Goal: Task Accomplishment & Management: Use online tool/utility

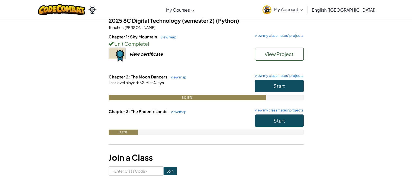
scroll to position [49, 0]
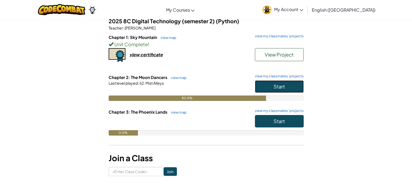
click at [282, 87] on span "Start" at bounding box center [279, 87] width 11 height 6
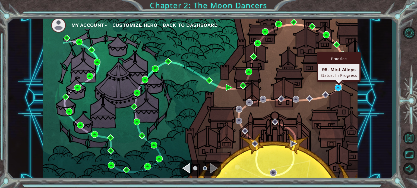
click at [337, 86] on img at bounding box center [338, 88] width 7 height 7
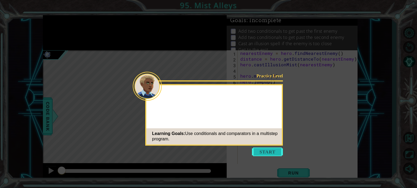
click at [277, 151] on button "Start" at bounding box center [267, 152] width 31 height 9
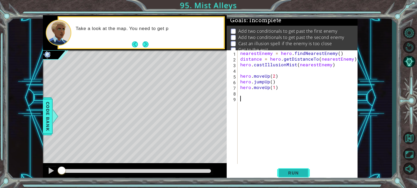
click at [280, 170] on button "Run" at bounding box center [293, 173] width 33 height 13
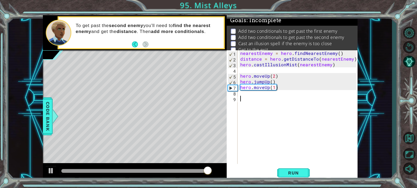
click at [256, 96] on div "nearestEnemy = hero . findNearestEnemy ( ) distance = hero . getDistanceTo ( ne…" at bounding box center [299, 112] width 120 height 125
click at [256, 95] on div "nearestEnemy = hero . findNearestEnemy ( ) distance = hero . getDistanceTo ( ne…" at bounding box center [299, 112] width 120 height 125
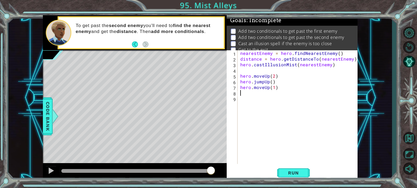
type textarea "hero.moveUp(1)"
click at [257, 95] on div "nearestEnemy = hero . findNearestEnemy ( ) distance = hero . getDistanceTo ( ne…" at bounding box center [299, 112] width 120 height 125
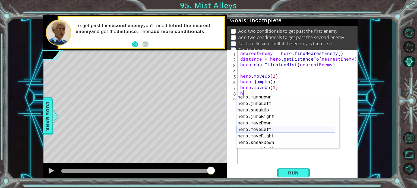
scroll to position [22, 0]
click at [268, 136] on div "h ero.jumpDown press enter h ero.jumpLeft press enter h ero.sneakUp press enter…" at bounding box center [285, 126] width 98 height 65
type textarea "hero.moveRight(1)"
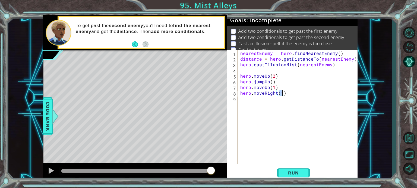
click at [260, 100] on div "nearestEnemy = hero . findNearestEnemy ( ) distance = hero . getDistanceTo ( ne…" at bounding box center [299, 112] width 120 height 125
click at [297, 172] on span "Run" at bounding box center [292, 173] width 21 height 5
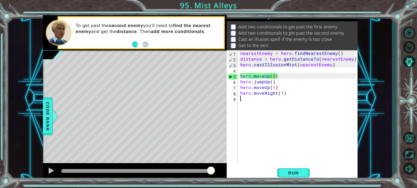
scroll to position [5, 0]
click at [268, 77] on div "nearestEnemy = hero . findNearestEnemy ( ) distance = hero . getDistanceTo ( ne…" at bounding box center [299, 112] width 120 height 125
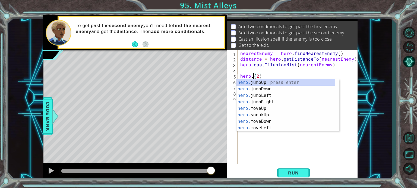
scroll to position [0, 1]
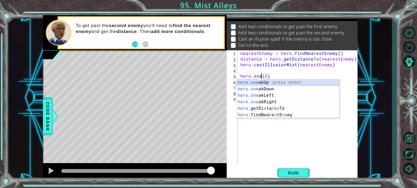
click at [272, 83] on div "hero.sne akUp press enter hero.sne akDown press enter hero.sne akLeft press ent…" at bounding box center [287, 105] width 103 height 52
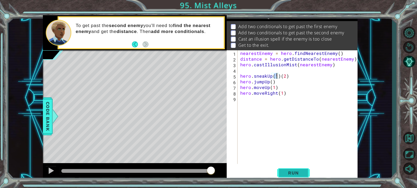
click at [297, 175] on span "Run" at bounding box center [292, 173] width 21 height 5
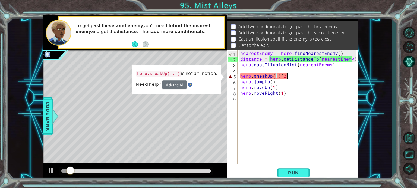
click at [290, 78] on div "nearestEnemy = hero . findNearestEnemy ( ) distance = hero . getDistanceTo ( ne…" at bounding box center [299, 112] width 120 height 125
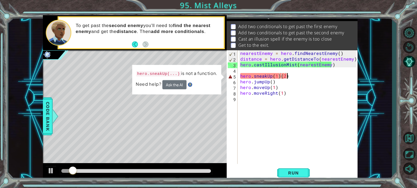
click at [278, 77] on div "nearestEnemy = hero . findNearestEnemy ( ) distance = hero . getDistanceTo ( ne…" at bounding box center [299, 112] width 120 height 125
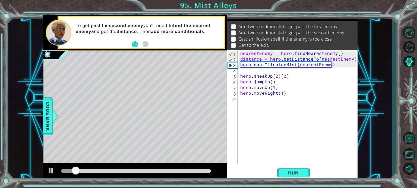
scroll to position [0, 2]
click at [296, 76] on div "nearestEnemy = hero . findNearestEnemy ( ) distance = hero . getDistanceTo ( ne…" at bounding box center [299, 112] width 120 height 125
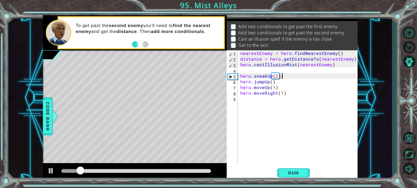
type textarea "hero.sneakUp(2)"
click at [299, 87] on div "nearestEnemy = hero . findNearestEnemy ( ) distance = hero . getDistanceTo ( ne…" at bounding box center [299, 112] width 120 height 125
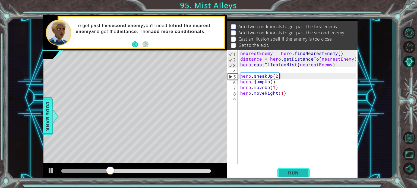
type textarea "hero.moveUp(1)"
click at [294, 170] on button "Run" at bounding box center [293, 173] width 33 height 13
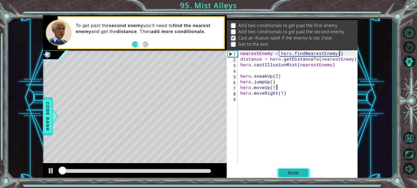
scroll to position [6, 0]
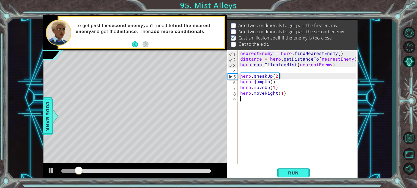
click at [268, 98] on div "nearestEnemy = hero . findNearestEnemy ( ) distance = hero . getDistanceTo ( ne…" at bounding box center [299, 112] width 120 height 125
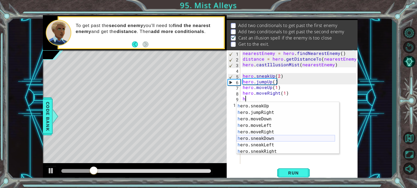
scroll to position [31, 0]
click at [273, 152] on div "h ero.jumpLeft press enter h ero.sneakUp press enter h ero.jumpRight press ente…" at bounding box center [285, 129] width 98 height 65
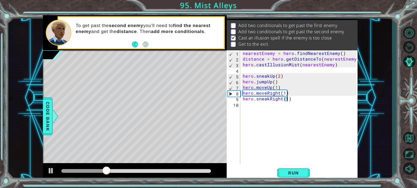
type textarea "hero.sneakRight(2)"
click at [294, 105] on div "nearestEnemy = hero . findNearestEnemy ( ) distance = hero . getDistanceTo ( ne…" at bounding box center [299, 112] width 117 height 125
type textarea "h"
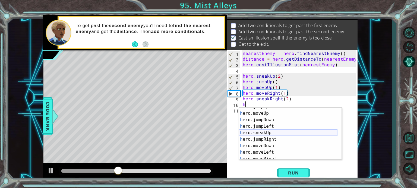
scroll to position [10, 0]
click at [279, 140] on div "h ero.jumpUp press enter h ero.moveUp press enter h ero.jumpDown press enter h …" at bounding box center [288, 136] width 98 height 65
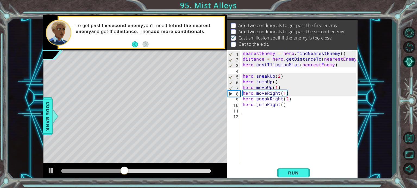
click at [282, 105] on div "nearestEnemy = hero . findNearestEnemy ( ) distance = hero . getDistanceTo ( ne…" at bounding box center [299, 112] width 117 height 125
click at [297, 174] on span "Run" at bounding box center [292, 173] width 21 height 5
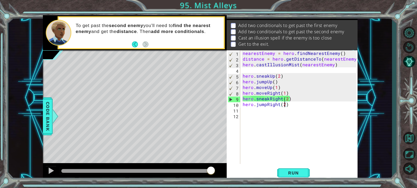
click at [287, 98] on div "nearestEnemy = hero . findNearestEnemy ( ) distance = hero . getDistanceTo ( ne…" at bounding box center [299, 112] width 117 height 125
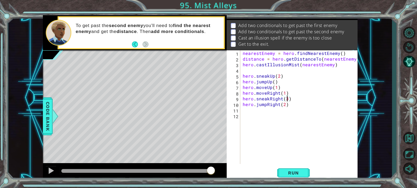
scroll to position [0, 2]
drag, startPoint x: 243, startPoint y: 93, endPoint x: 286, endPoint y: 93, distance: 43.1
click at [286, 93] on div "nearestEnemy = hero . findNearestEnemy ( ) distance = hero . getDistanceTo ( ne…" at bounding box center [299, 112] width 117 height 125
type textarea "hero.moveRight(1)"
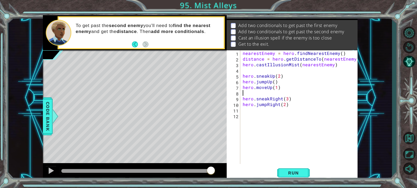
type textarea "\"
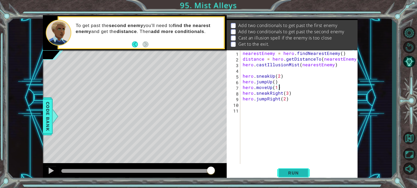
click at [300, 171] on span "Run" at bounding box center [292, 173] width 21 height 5
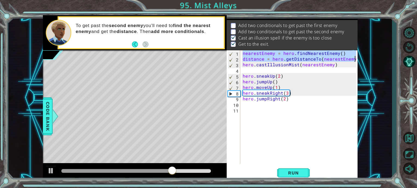
drag, startPoint x: 243, startPoint y: 54, endPoint x: 354, endPoint y: 59, distance: 111.3
click at [354, 59] on div "nearestEnemy = hero . findNearestEnemy ( ) distance = hero . getDistanceTo ( ne…" at bounding box center [299, 112] width 117 height 125
type textarea "nearestEnemy = hero.findNearestEnemy() distance = hero.getDistanceTo(nearestEne…"
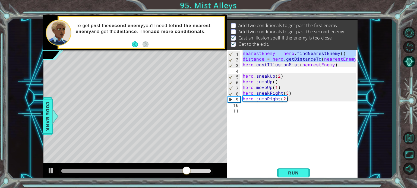
click at [302, 70] on div "nearestEnemy = hero . findNearestEnemy ( ) distance = hero . getDistanceTo ( ne…" at bounding box center [299, 112] width 117 height 125
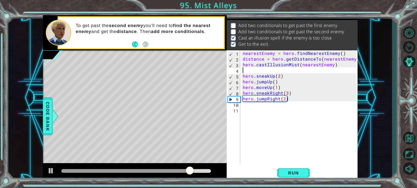
paste textarea "distance = hero.getDistanceTo(nearestEnemy)"
type textarea "distance = hero.getDistanceTo(nearestEnemy)"
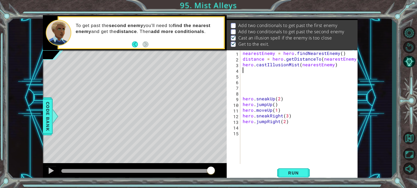
click at [256, 73] on div "nearestEnemy = hero . findNearestEnemy ( ) distance = hero . getDistanceTo ( ne…" at bounding box center [299, 112] width 117 height 125
click at [253, 79] on div "nearestEnemy = hero . findNearestEnemy ( ) distance = hero . getDistanceTo ( ne…" at bounding box center [299, 112] width 117 height 125
click at [252, 76] on div "nearestEnemy = hero . findNearestEnemy ( ) distance = hero . getDistanceTo ( ne…" at bounding box center [299, 112] width 117 height 125
paste textarea "distance = hero.getDistanceTo(nearestEnemy)"
type textarea "distance = hero.getDistanceTo(nearestEnemy)"
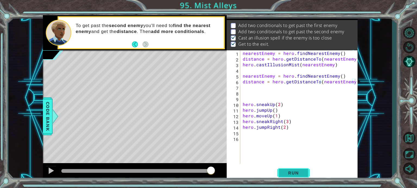
click at [290, 174] on span "Run" at bounding box center [292, 173] width 21 height 5
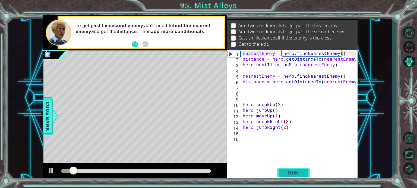
click at [287, 172] on span "Run" at bounding box center [292, 173] width 21 height 5
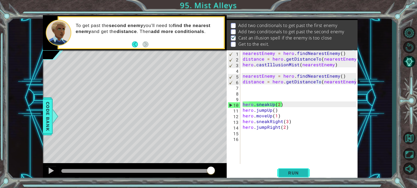
click at [287, 172] on span "Run" at bounding box center [292, 173] width 21 height 5
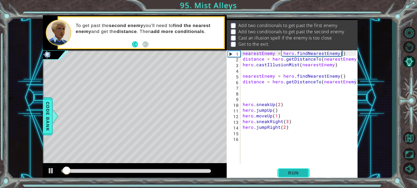
click at [287, 172] on span "Run" at bounding box center [292, 173] width 21 height 5
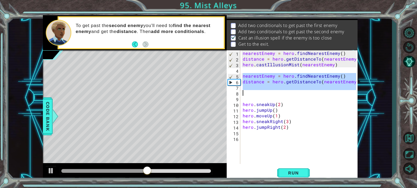
drag, startPoint x: 243, startPoint y: 76, endPoint x: 283, endPoint y: 91, distance: 42.5
click at [283, 91] on div "nearestEnemy = hero . findNearestEnemy ( ) distance = hero . getDistanceTo ( ne…" at bounding box center [299, 112] width 117 height 125
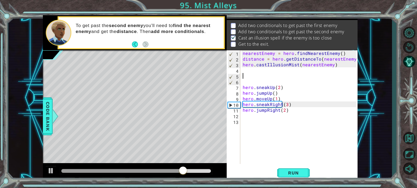
click at [260, 75] on div "nearestEnemy = hero . findNearestEnemy ( ) distance = hero . getDistanceTo ( ne…" at bounding box center [299, 112] width 117 height 125
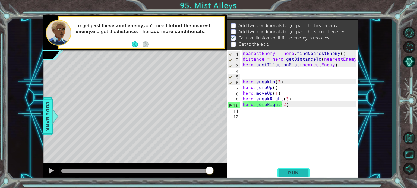
click at [298, 177] on button "Run" at bounding box center [293, 173] width 33 height 13
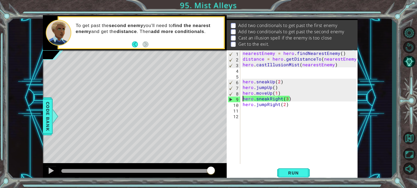
click at [243, 99] on div "nearestEnemy = hero . findNearestEnemy ( ) distance = hero . getDistanceTo ( ne…" at bounding box center [299, 112] width 117 height 125
type textarea "hero.sneakRight(3)"
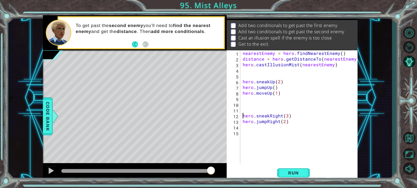
click at [243, 99] on div "nearestEnemy = hero . findNearestEnemy ( ) distance = hero . getDistanceTo ( ne…" at bounding box center [299, 112] width 117 height 125
click at [244, 105] on div "nearestEnemy = hero . findNearestEnemy ( ) distance = hero . getDistanceTo ( ne…" at bounding box center [299, 112] width 117 height 125
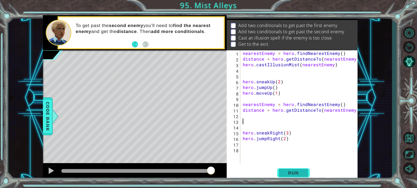
click at [289, 171] on span "Run" at bounding box center [292, 173] width 21 height 5
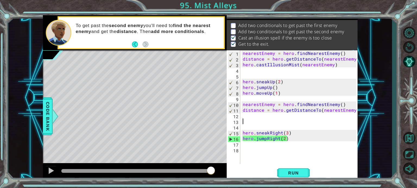
click at [273, 88] on div "nearestEnemy = hero . findNearestEnemy ( ) distance = hero . getDistanceTo ( ne…" at bounding box center [299, 112] width 117 height 125
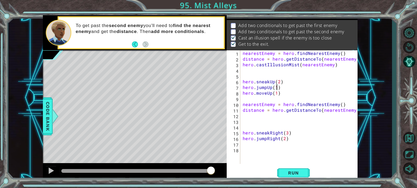
scroll to position [0, 2]
drag, startPoint x: 243, startPoint y: 66, endPoint x: 337, endPoint y: 69, distance: 94.7
click at [337, 69] on div "nearestEnemy = hero . findNearestEnemy ( ) distance = hero . getDistanceTo ( ne…" at bounding box center [299, 112] width 117 height 125
type textarea "hero.castIllusionMist(nearestEnemy)"
click at [306, 116] on div "nearestEnemy = hero . findNearestEnemy ( ) distance = hero . getDistanceTo ( ne…" at bounding box center [299, 112] width 117 height 125
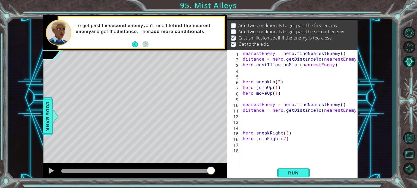
scroll to position [0, 0]
paste textarea "hero.castIllusionMist(nearestEnemy)"
type textarea "hero.castIllusionMist(nearestEnemy)"
click at [282, 167] on button "Run" at bounding box center [293, 173] width 33 height 13
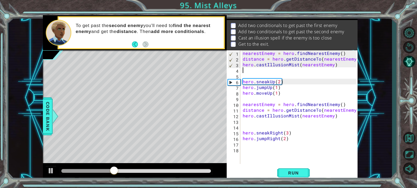
click at [278, 71] on div "nearestEnemy = hero . findNearestEnemy ( ) distance = hero . getDistanceTo ( ne…" at bounding box center [299, 112] width 117 height 125
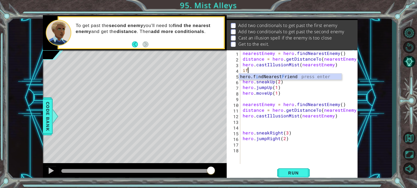
type textarea "i"
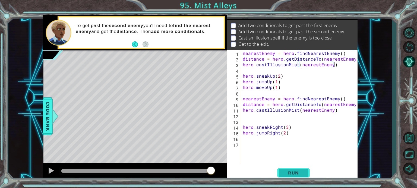
click at [287, 172] on span "Run" at bounding box center [292, 173] width 21 height 5
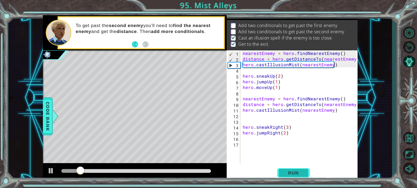
click at [290, 174] on span "Run" at bounding box center [292, 173] width 21 height 5
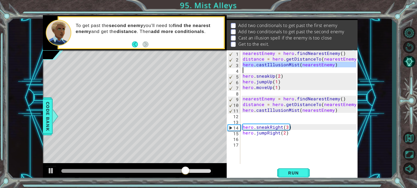
drag, startPoint x: 242, startPoint y: 64, endPoint x: 337, endPoint y: 72, distance: 94.9
click at [337, 72] on div "nearestEnemy = hero . findNearestEnemy ( ) distance = hero . getDistanceTo ( ne…" at bounding box center [299, 112] width 117 height 125
type textarea "hero.castIllusionMist(nearestEnemy)"
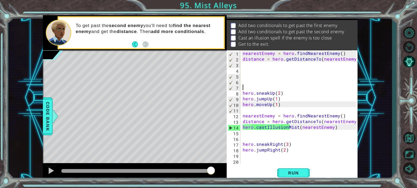
click at [293, 70] on div "nearestEnemy = hero . findNearestEnemy ( ) distance = hero . getDistanceTo ( ne…" at bounding box center [299, 112] width 117 height 125
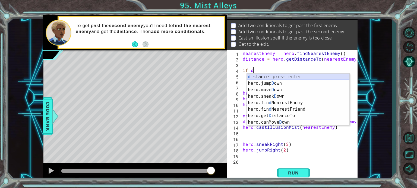
click at [290, 76] on div "d istance press enter hero.jump D own press enter hero.move D own press enter h…" at bounding box center [298, 106] width 103 height 65
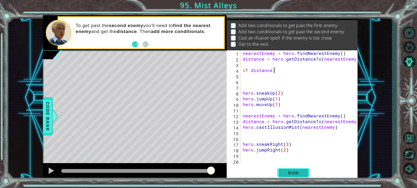
click at [282, 172] on button "Run" at bounding box center [293, 173] width 33 height 13
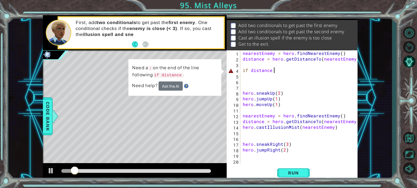
click at [272, 71] on div "nearestEnemy = hero . findNearestEnemy ( ) distance = hero . getDistanceTo ( ne…" at bounding box center [299, 112] width 117 height 125
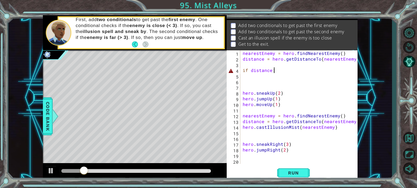
scroll to position [0, 2]
click at [296, 169] on button "Run" at bounding box center [293, 173] width 33 height 13
click at [299, 171] on span "Run" at bounding box center [292, 173] width 21 height 5
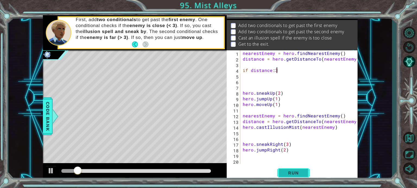
click at [290, 175] on span "Run" at bounding box center [292, 173] width 21 height 5
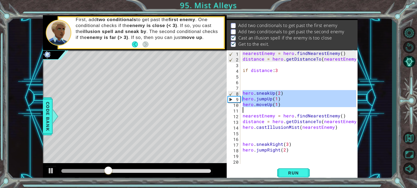
drag, startPoint x: 242, startPoint y: 92, endPoint x: 277, endPoint y: 108, distance: 38.7
click at [277, 108] on div "nearestEnemy = hero . findNearestEnemy ( ) distance = hero . getDistanceTo ( ne…" at bounding box center [299, 112] width 117 height 125
type textarea "hero.moveUp(1)"
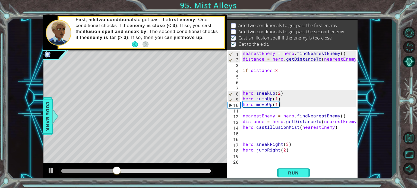
click at [247, 75] on div "nearestEnemy = hero . findNearestEnemy ( ) distance = hero . getDistanceTo ( ne…" at bounding box center [299, 112] width 117 height 125
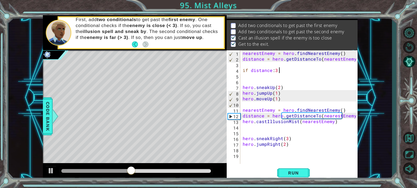
click at [245, 87] on div "nearestEnemy = hero . findNearestEnemy ( ) distance = hero . getDistanceTo ( ne…" at bounding box center [299, 112] width 117 height 125
type textarea "hero.sneakUp(2)"
click at [244, 82] on div "nearestEnemy = hero . findNearestEnemy ( ) distance = hero . getDistanceTo ( ne…" at bounding box center [299, 112] width 117 height 125
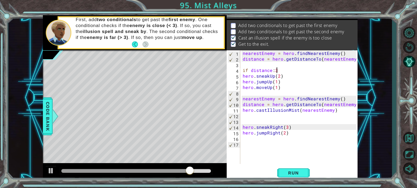
click at [277, 71] on div "nearestEnemy = hero . findNearestEnemy ( ) distance = hero . getDistanceTo ( ne…" at bounding box center [299, 112] width 117 height 125
click at [294, 174] on span "Run" at bounding box center [292, 173] width 21 height 5
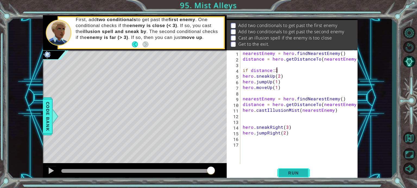
click at [290, 176] on button "Run" at bounding box center [293, 173] width 33 height 13
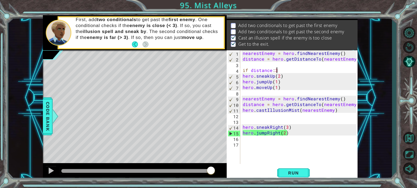
type textarea "if distance:4"
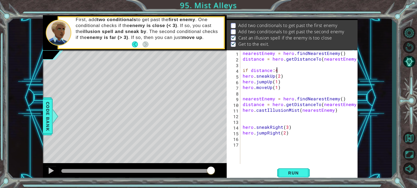
click at [245, 66] on div "nearestEnemy = hero . findNearestEnemy ( ) distance = hero . getDistanceTo ( ne…" at bounding box center [299, 112] width 117 height 125
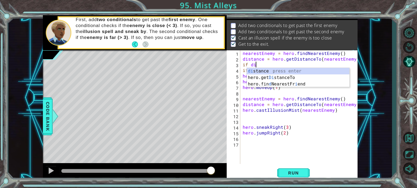
scroll to position [0, 1]
click at [265, 70] on div "dis tance press enter hero.get Dis tanceTo press enter" at bounding box center [298, 81] width 103 height 26
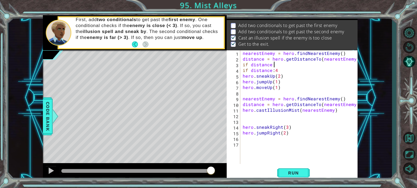
scroll to position [0, 2]
type textarea "if distance:2"
click at [283, 65] on div "nearestEnemy = hero . findNearestEnemy ( ) distance = hero . getDistanceTo ( ne…" at bounding box center [299, 112] width 117 height 125
click at [280, 66] on div "nearestEnemy = hero . findNearestEnemy ( ) distance = hero . getDistanceTo ( ne…" at bounding box center [299, 112] width 117 height 125
click at [278, 66] on div "nearestEnemy = hero . findNearestEnemy ( ) distance = hero . getDistanceTo ( ne…" at bounding box center [299, 112] width 117 height 125
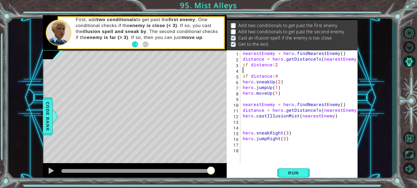
scroll to position [0, 0]
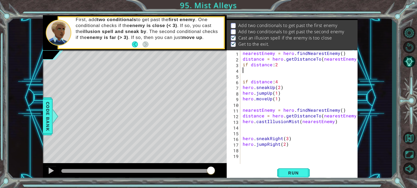
click at [277, 70] on div "nearestEnemy = hero . findNearestEnemy ( ) distance = hero . getDistanceTo ( ne…" at bounding box center [299, 112] width 117 height 125
drag, startPoint x: 243, startPoint y: 122, endPoint x: 335, endPoint y: 123, distance: 91.7
click at [335, 123] on div "nearestEnemy = hero . findNearestEnemy ( ) distance = hero . getDistanceTo ( ne…" at bounding box center [299, 112] width 117 height 125
type textarea "hero.castIllusionMist(nearestEnemy)"
click at [253, 70] on div "nearestEnemy = hero . findNearestEnemy ( ) distance = hero . getDistanceTo ( ne…" at bounding box center [299, 112] width 117 height 125
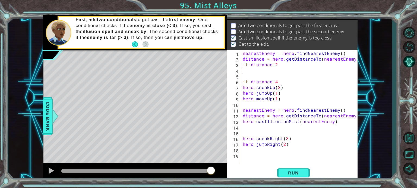
paste textarea "hero.castIllusionMist(nearestEnemy)"
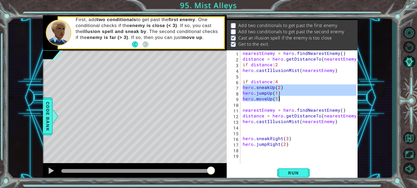
drag, startPoint x: 243, startPoint y: 87, endPoint x: 279, endPoint y: 98, distance: 37.6
click at [279, 98] on div "nearestEnemy = hero . findNearestEnemy ( ) distance = hero . getDistanceTo ( ne…" at bounding box center [299, 112] width 117 height 125
type textarea "hero.jumpUp(1) hero.moveUp(1)"
click at [266, 75] on div "nearestEnemy = hero . findNearestEnemy ( ) distance = hero . getDistanceTo ( ne…" at bounding box center [299, 112] width 117 height 125
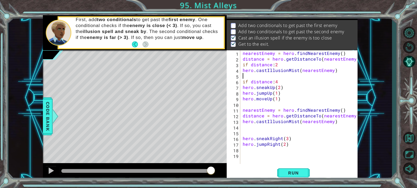
paste textarea "hero.moveUp(1)"
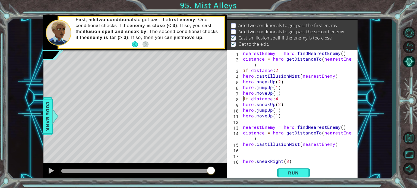
click at [243, 99] on div "nearestEnemy = hero . findNearestEnemy ( ) distance = hero . getDistanceTo ( ne…" at bounding box center [298, 112] width 113 height 125
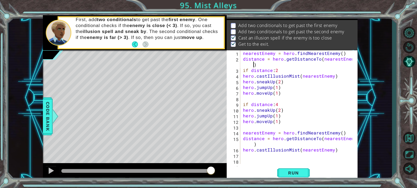
click at [249, 66] on div "nearestEnemy = hero . findNearestEnemy ( ) distance = hero . getDistanceTo ( ne…" at bounding box center [298, 112] width 113 height 125
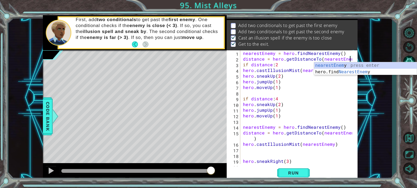
click at [253, 139] on div "nearestEnemy = hero . findNearestEnemy ( ) distance = hero . getDistanceTo ( ne…" at bounding box center [298, 112] width 113 height 125
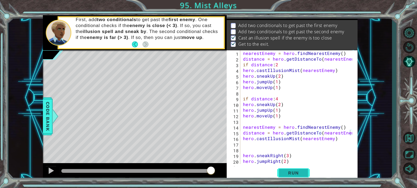
click at [292, 175] on span "Run" at bounding box center [292, 173] width 21 height 5
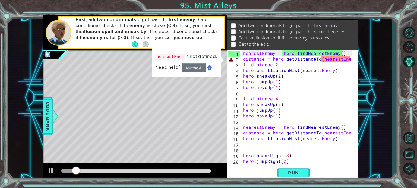
click at [350, 59] on div "nearestEnemy = hero . findNearestEnemy ( ) distance = hero . getDistanceTo ( ne…" at bounding box center [298, 112] width 113 height 125
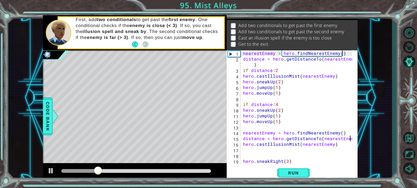
click at [350, 139] on div at bounding box center [352, 115] width 5 height 131
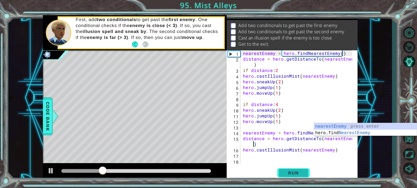
click at [304, 171] on button "Run" at bounding box center [293, 173] width 33 height 13
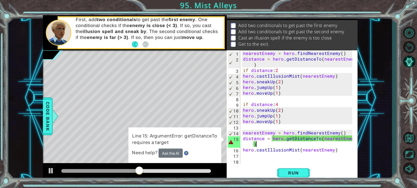
click at [330, 145] on div "nearestEnemy = hero . findNearestEnemy ( ) distance = hero . getDistanceTo ( ne…" at bounding box center [298, 112] width 113 height 125
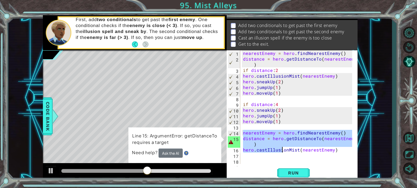
drag, startPoint x: 242, startPoint y: 130, endPoint x: 294, endPoint y: 165, distance: 63.1
click at [294, 165] on div "distance = hero.getDistanceTo(nearestEnemy) 1 2 3 4 5 6 7 8 9 10 11 12 13 14 15…" at bounding box center [291, 115] width 131 height 130
type textarea "hero.sneakRight(3)"
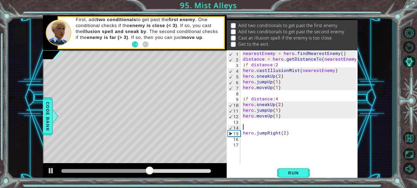
scroll to position [0, 0]
click at [297, 176] on span "Run" at bounding box center [292, 173] width 21 height 5
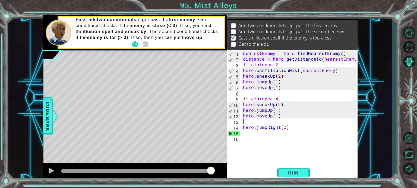
click at [247, 93] on div "nearestEnemy = hero . findNearestEnemy ( ) distance = hero . getDistanceTo ( ne…" at bounding box center [300, 112] width 117 height 125
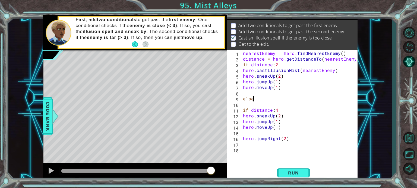
type textarea "else:"
click at [257, 99] on div "nearestEnemy = hero . findNearestEnemy ( ) distance = hero . getDistanceTo ( ne…" at bounding box center [300, 112] width 117 height 125
type textarea "else"
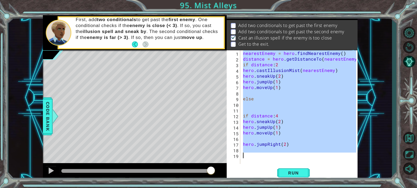
drag, startPoint x: 244, startPoint y: 54, endPoint x: 252, endPoint y: 160, distance: 105.8
click at [252, 160] on div "nearestEnemy = hero . findNearestEnemy ( ) distance = hero . getDistanceTo ( ne…" at bounding box center [300, 112] width 117 height 125
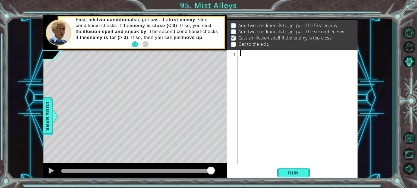
paste textarea "Code Area"
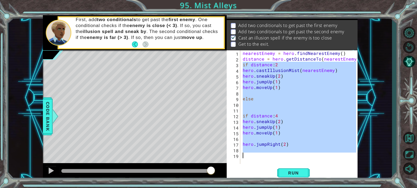
drag, startPoint x: 242, startPoint y: 66, endPoint x: 253, endPoint y: 162, distance: 97.4
click at [253, 162] on div "nearestEnemy = hero . findNearestEnemy ( ) distance = hero . getDistanceTo ( ne…" at bounding box center [299, 112] width 117 height 125
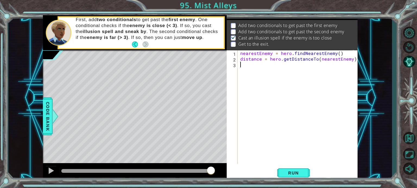
click at [292, 166] on div "1 2 3 nearestEnemy = hero . findNearestEnemy ( ) distance = hero . getDistanceT…" at bounding box center [291, 115] width 131 height 130
click at [293, 171] on span "Run" at bounding box center [292, 173] width 21 height 5
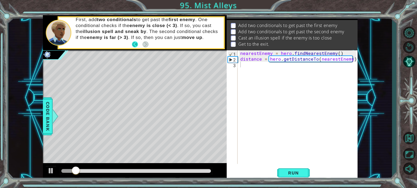
click at [138, 46] on button "Back" at bounding box center [137, 44] width 11 height 6
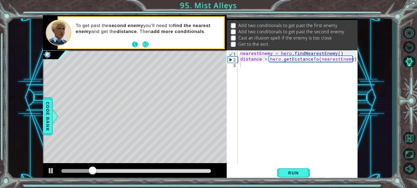
click at [135, 46] on button "Back" at bounding box center [137, 44] width 11 height 6
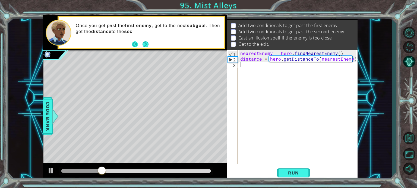
click at [135, 46] on button "Back" at bounding box center [137, 44] width 11 height 6
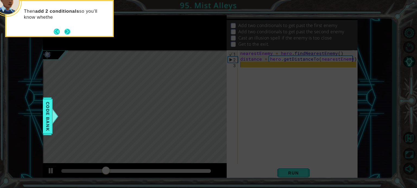
click at [67, 29] on button "Next" at bounding box center [67, 32] width 6 height 6
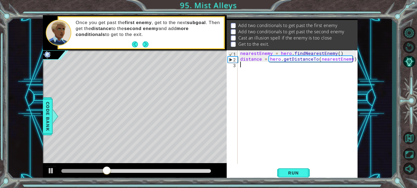
click at [67, 29] on div at bounding box center [59, 33] width 26 height 26
click at [292, 69] on div "nearestEnemy = hero . findNearestEnemy ( ) distance = hero . getDistanceTo ( ne…" at bounding box center [299, 112] width 120 height 125
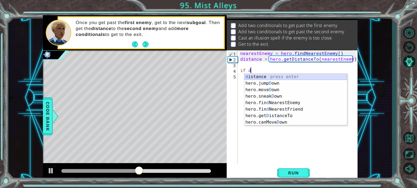
click at [284, 77] on div "d istance press enter hero.jump D own press enter hero.move D own press enter h…" at bounding box center [295, 106] width 103 height 65
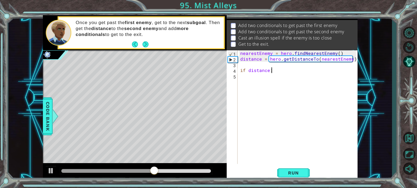
scroll to position [0, 2]
type textarea "if distance:4"
click at [148, 46] on button "Next" at bounding box center [145, 44] width 6 height 6
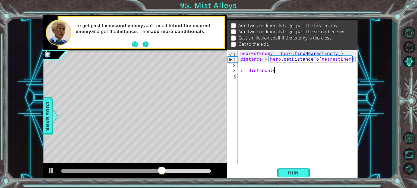
click at [148, 46] on button "Next" at bounding box center [145, 44] width 6 height 6
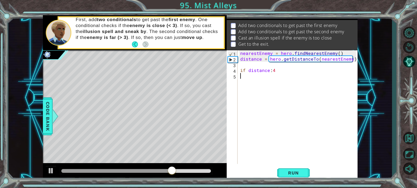
click at [286, 77] on div "nearestEnemy = hero . findNearestEnemy ( ) distance = hero . getDistanceTo ( ne…" at bounding box center [299, 112] width 120 height 125
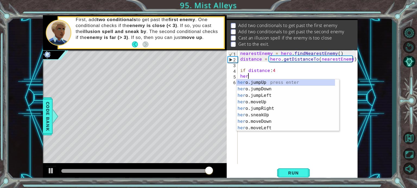
scroll to position [0, 0]
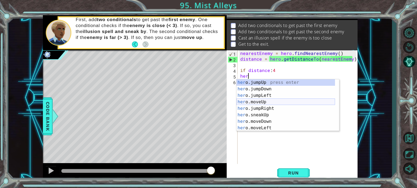
click at [268, 102] on div "her o.jumpUp press enter her o.jumpDown press enter her o.jumpLeft press enter …" at bounding box center [285, 111] width 98 height 65
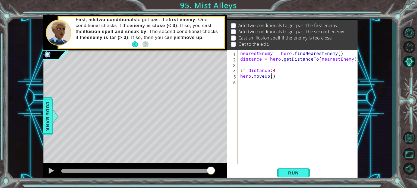
type textarea "hero.moveUp(2)"
click at [254, 81] on div "nearestEnemy = hero . findNearestEnemy ( ) distance = hero . getDistanceTo ( ne…" at bounding box center [299, 112] width 120 height 125
type textarea "h"
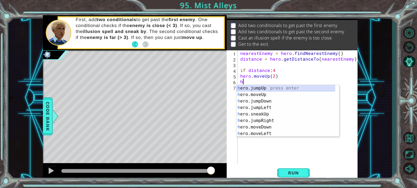
click at [274, 89] on div "h ero.jumpUp press enter h ero.moveUp press enter h ero.jumpDown press enter h …" at bounding box center [285, 117] width 98 height 65
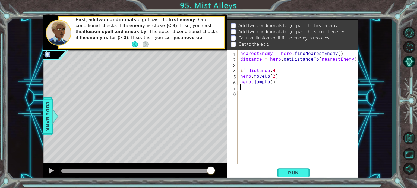
click at [270, 82] on div "nearestEnemy = hero . findNearestEnemy ( ) distance = hero . getDistanceTo ( ne…" at bounding box center [299, 112] width 120 height 125
type textarea "hero.jumpUp(1)"
click at [264, 86] on div "nearestEnemy = hero . findNearestEnemy ( ) distance = hero . getDistanceTo ( ne…" at bounding box center [299, 112] width 120 height 125
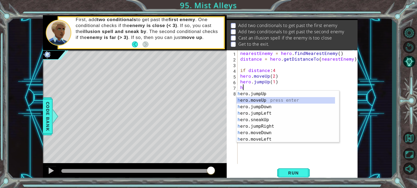
click at [262, 102] on div "h ero.jumpUp press enter h ero.moveUp press enter h ero.jumpDown press enter h …" at bounding box center [285, 123] width 98 height 65
type textarea "hero.moveUp(1)"
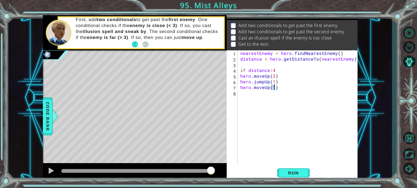
click at [268, 96] on div "nearestEnemy = hero . findNearestEnemy ( ) distance = hero . getDistanceTo ( ne…" at bounding box center [299, 112] width 120 height 125
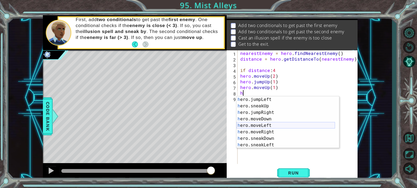
scroll to position [19, 0]
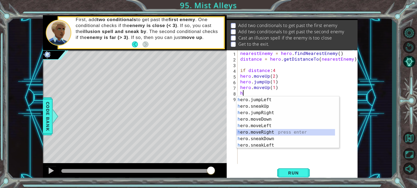
click at [269, 131] on div "h ero.jumpDown press enter h ero.jumpLeft press enter h ero.sneakUp press enter…" at bounding box center [285, 122] width 98 height 65
type textarea "hero.moveRight(1)"
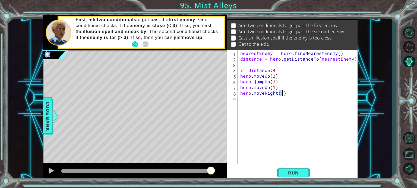
click at [269, 98] on div "nearestEnemy = hero . findNearestEnemy ( ) distance = hero . getDistanceTo ( ne…" at bounding box center [299, 112] width 120 height 125
click at [269, 102] on div "nearestEnemy = hero . findNearestEnemy ( ) distance = hero . getDistanceTo ( ne…" at bounding box center [299, 112] width 120 height 125
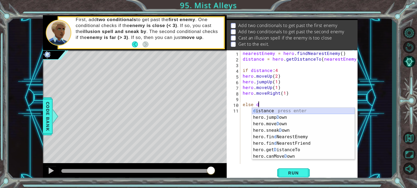
click at [270, 110] on div "d istance press enter hero.jump D own press enter hero.move D own press enter h…" at bounding box center [303, 140] width 103 height 65
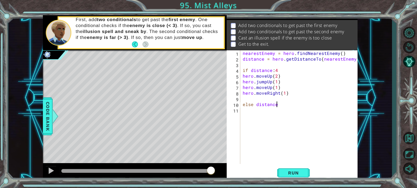
scroll to position [0, 2]
type textarea "else distance:2"
click at [270, 110] on div "nearestEnemy = hero . findNearestEnemy ( ) distance = hero . getDistanceTo ( ne…" at bounding box center [299, 112] width 117 height 125
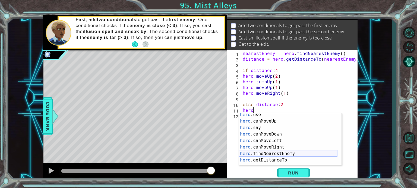
scroll to position [98, 0]
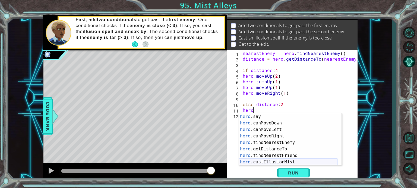
click at [301, 163] on div "hero .say press enter hero .canMoveDown press enter hero .canMoveLeft press ent…" at bounding box center [288, 146] width 98 height 65
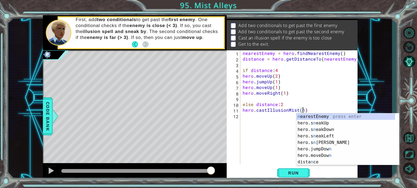
scroll to position [0, 0]
click at [319, 116] on div "n earestEnemy press enter hero.s n eakUp press enter hero.s n eakDown press ent…" at bounding box center [345, 146] width 98 height 65
type textarea "hero.castIllusionMist(nearestEnemy)"
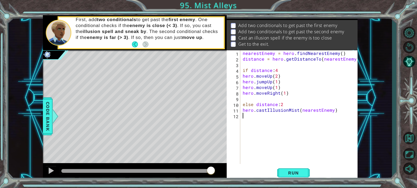
click at [297, 120] on div "nearestEnemy = hero . findNearestEnemy ( ) distance = hero . getDistanceTo ( ne…" at bounding box center [299, 112] width 117 height 125
click at [244, 77] on div "nearestEnemy = hero . findNearestEnemy ( ) distance = hero . getDistanceTo ( ne…" at bounding box center [299, 112] width 117 height 125
type textarea "hero.moveUp(2)"
click at [244, 116] on div "nearestEnemy = hero . findNearestEnemy ( ) distance = hero . getDistanceTo ( ne…" at bounding box center [299, 112] width 117 height 125
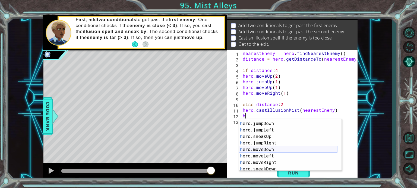
scroll to position [18, 0]
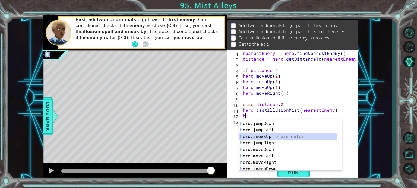
click at [279, 137] on div "h ero.moveUp press enter h ero.jumpDown press enter h ero.jumpLeft press enter …" at bounding box center [288, 146] width 98 height 65
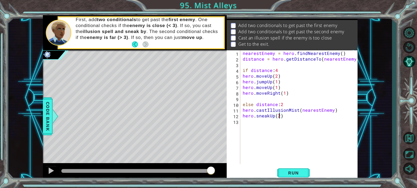
scroll to position [0, 2]
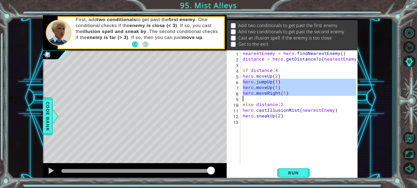
drag, startPoint x: 243, startPoint y: 82, endPoint x: 280, endPoint y: 97, distance: 39.5
click at [280, 97] on div "nearestEnemy = hero . findNearestEnemy ( ) distance = hero . getDistanceTo ( ne…" at bounding box center [299, 112] width 117 height 125
type textarea "hero.moveRight(1)"
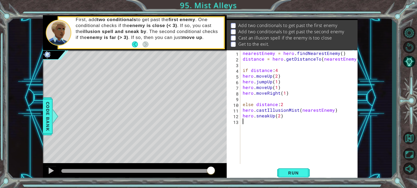
click at [278, 125] on div "nearestEnemy = hero . findNearestEnemy ( ) distance = hero . getDistanceTo ( ne…" at bounding box center [299, 112] width 117 height 125
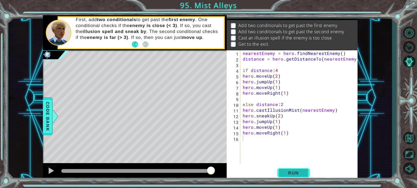
click at [302, 172] on span "Run" at bounding box center [292, 173] width 21 height 5
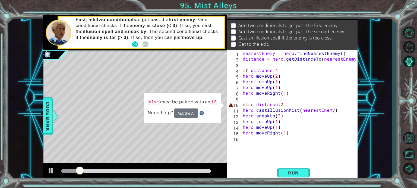
click at [242, 105] on div "nearestEnemy = hero . findNearestEnemy ( ) distance = hero . getDistanceTo ( ne…" at bounding box center [299, 112] width 117 height 125
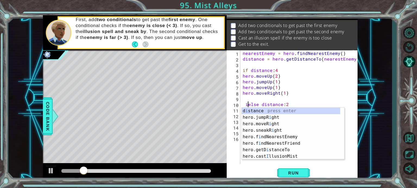
scroll to position [0, 1]
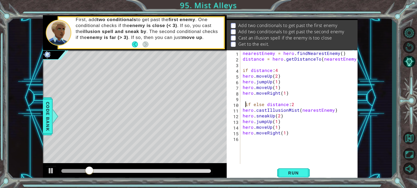
click at [246, 105] on div "nearestEnemy = hero . findNearestEnemy ( ) distance = hero . getDistanceTo ( ne…" at bounding box center [299, 112] width 117 height 125
type textarea "if else distance:2"
click at [289, 164] on div "nearestEnemy = hero . findNearestEnemy ( ) distance = hero . getDistanceTo ( ne…" at bounding box center [299, 112] width 117 height 125
click at [291, 169] on button "Run" at bounding box center [293, 173] width 33 height 13
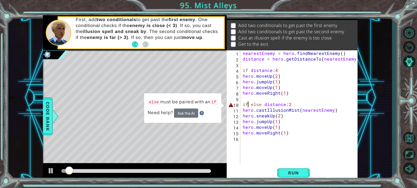
click at [248, 104] on div "nearestEnemy = hero . findNearestEnemy ( ) distance = hero . getDistanceTo ( ne…" at bounding box center [299, 112] width 117 height 125
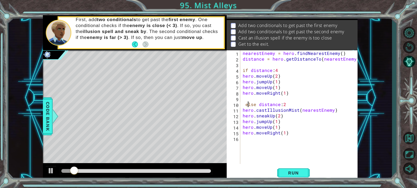
click at [248, 104] on div "nearestEnemy = hero . findNearestEnemy ( ) distance = hero . getDistanceTo ( ne…" at bounding box center [299, 112] width 117 height 125
click at [253, 105] on div "nearestEnemy = hero . findNearestEnemy ( ) distance = hero . getDistanceTo ( ne…" at bounding box center [299, 112] width 117 height 125
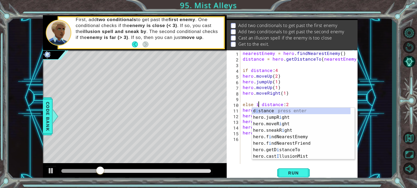
scroll to position [0, 1]
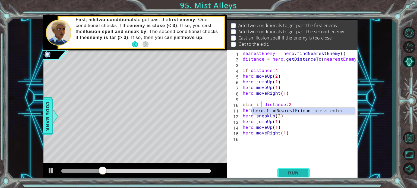
click at [293, 169] on button "Run" at bounding box center [293, 173] width 33 height 13
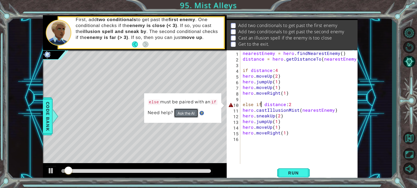
click at [189, 111] on button "Ask the AI" at bounding box center [186, 113] width 24 height 9
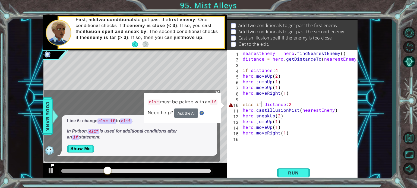
click at [253, 105] on div "nearestEnemy = hero . findNearestEnemy ( ) distance = hero . getDistanceTo ( ne…" at bounding box center [299, 112] width 117 height 125
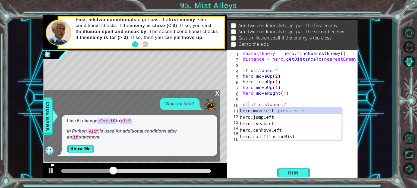
scroll to position [0, 1]
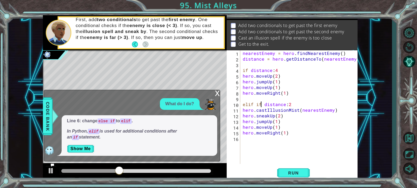
click at [260, 104] on div "nearestEnemy = hero . findNearestEnemy ( ) distance = hero . getDistanceTo ( ne…" at bounding box center [299, 112] width 117 height 125
click at [295, 176] on button "Run" at bounding box center [293, 173] width 33 height 13
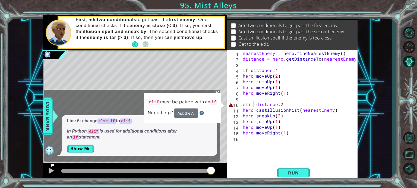
click at [389, 38] on div "1 2 3 4 5 6 7 8 9 10 11 12 13 14 15 16 nearestEnemy = hero . findNearestEnemy (…" at bounding box center [199, 98] width 383 height 166
click at [277, 69] on div "nearestEnemy = hero . findNearestEnemy ( ) distance = hero . getDistanceTo ( ne…" at bounding box center [299, 112] width 117 height 125
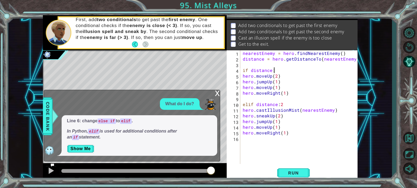
scroll to position [0, 2]
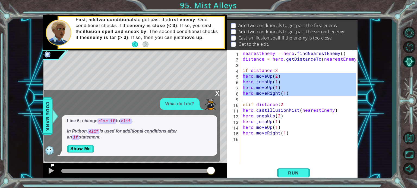
drag, startPoint x: 242, startPoint y: 77, endPoint x: 276, endPoint y: 98, distance: 39.4
click at [276, 98] on div "nearestEnemy = hero . findNearestEnemy ( ) distance = hero . getDistanceTo ( ne…" at bounding box center [299, 112] width 117 height 125
type textarea "hero.moveRight(1)"
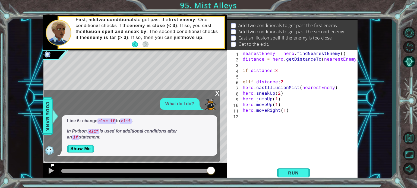
scroll to position [0, 0]
click at [298, 71] on div "nearestEnemy = hero . findNearestEnemy ( ) distance = hero . getDistanceTo ( ne…" at bounding box center [299, 112] width 117 height 125
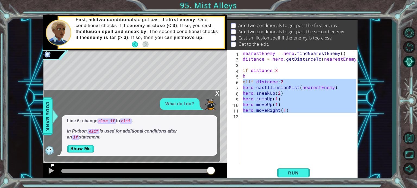
drag, startPoint x: 243, startPoint y: 83, endPoint x: 280, endPoint y: 127, distance: 57.4
click at [280, 127] on div "nearestEnemy = hero . findNearestEnemy ( ) distance = hero . getDistanceTo ( ne…" at bounding box center [299, 112] width 117 height 125
type textarea "hero.moveRight(1)"
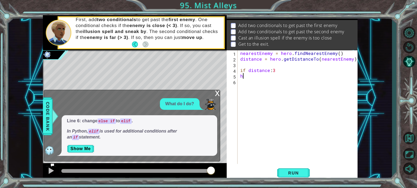
click at [249, 77] on div "nearestEnemy = hero . findNearestEnemy ( ) distance = hero . getDistanceTo ( ne…" at bounding box center [299, 112] width 120 height 125
type textarea "her"
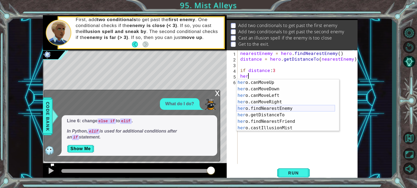
scroll to position [98, 0]
click at [275, 132] on div "nearestEnemy = hero . findNearestEnemy ( ) distance = hero . getDistanceTo ( ne…" at bounding box center [299, 112] width 120 height 125
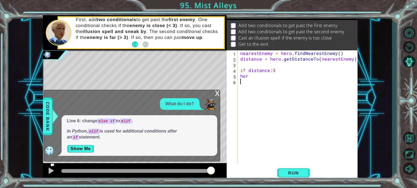
scroll to position [0, 0]
click at [257, 78] on div "nearestEnemy = hero . findNearestEnemy ( ) distance = hero . getDistanceTo ( ne…" at bounding box center [299, 112] width 120 height 125
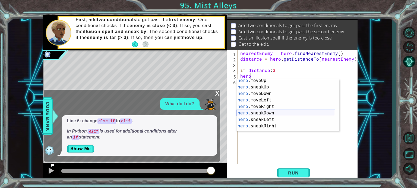
scroll to position [98, 0]
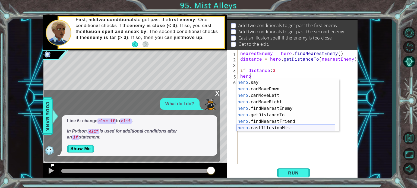
click at [297, 128] on div "hero .say press enter hero .canMoveDown press enter hero .canMoveLeft press ent…" at bounding box center [285, 111] width 98 height 65
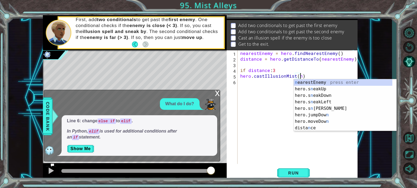
scroll to position [0, 0]
click at [317, 81] on div "n earestEnemy press enter hero.s n eakUp press enter hero.s n eakDown press ent…" at bounding box center [342, 111] width 98 height 65
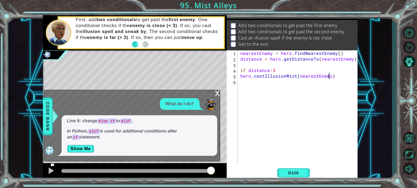
click at [240, 77] on div "nearestEnemy = hero . findNearestEnemy ( ) distance = hero . getDistanceTo ( ne…" at bounding box center [299, 112] width 120 height 125
click at [250, 75] on div "nearestEnemy = hero . findNearestEnemy ( ) distance = hero . getDistanceTo ( ne…" at bounding box center [297, 107] width 117 height 114
type textarea "hero.castIllusionMist(nearestEnemy)"
click at [252, 82] on div "nearestEnemy = hero . findNearestEnemy ( ) distance = hero . getDistanceTo ( ne…" at bounding box center [299, 112] width 120 height 125
click at [252, 81] on div "nearestEnemy = hero . findNearestEnemy ( ) distance = hero . getDistanceTo ( ne…" at bounding box center [299, 112] width 120 height 125
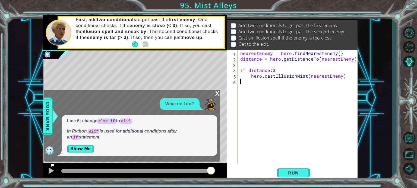
click at [257, 83] on div "nearestEnemy = hero . findNearestEnemy ( ) distance = hero . getDistanceTo ( ne…" at bounding box center [299, 112] width 120 height 125
click at [343, 77] on div "nearestEnemy = hero . findNearestEnemy ( ) distance = hero . getDistanceTo ( ne…" at bounding box center [299, 112] width 120 height 125
type textarea "hero.castIllusionMist(nearestEnemy)"
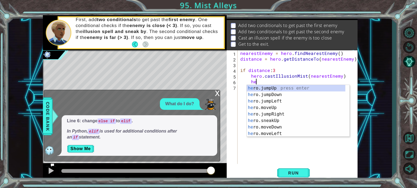
scroll to position [0, 1]
click at [299, 120] on div "hero .jumpUp press enter hero .jumpDown press enter hero .jumpLeft press enter …" at bounding box center [296, 117] width 98 height 65
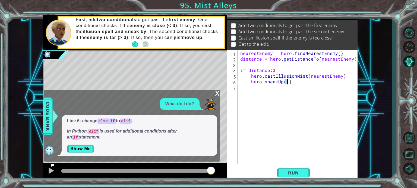
type textarea "hero.sneakUp(2)"
click at [294, 89] on div "nearestEnemy = hero . findNearestEnemy ( ) distance = hero . getDistanceTo ( ne…" at bounding box center [299, 112] width 120 height 125
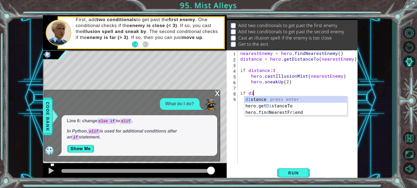
scroll to position [0, 0]
click at [254, 98] on div "di stance press enter hero.get Di stanceTo press enter hero.fin d NearestFr i e…" at bounding box center [295, 113] width 103 height 33
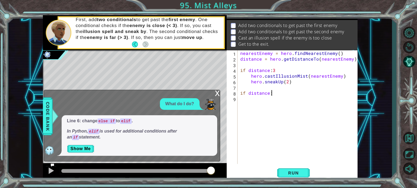
type textarea "if distance:2"
click at [255, 100] on div "nearestEnemy = hero . findNearestEnemy ( ) distance = hero . getDistanceTo ( ne…" at bounding box center [299, 112] width 120 height 125
click at [256, 101] on div "nearestEnemy = hero . findNearestEnemy ( ) distance = hero . getDistanceTo ( ne…" at bounding box center [299, 112] width 120 height 125
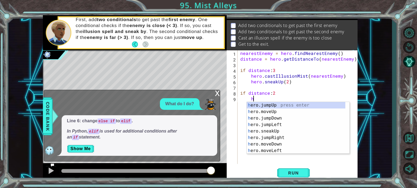
scroll to position [0, 0]
click at [273, 112] on div "h ero.jumpUp press enter h ero.moveUp press enter h ero.jumpDown press enter h …" at bounding box center [296, 134] width 98 height 65
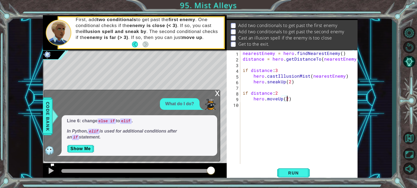
scroll to position [0, 2]
click at [301, 173] on span "Run" at bounding box center [292, 173] width 21 height 5
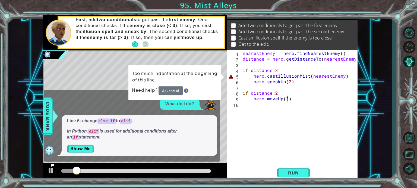
click at [252, 75] on div "nearestEnemy = hero . findNearestEnemy ( ) distance = hero . getDistanceTo ( ne…" at bounding box center [299, 112] width 117 height 125
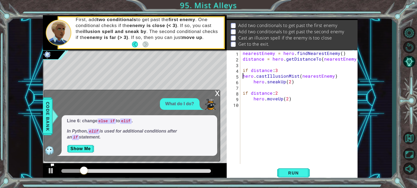
click at [253, 80] on div "nearestEnemy = hero . findNearestEnemy ( ) distance = hero . getDistanceTo ( ne…" at bounding box center [299, 112] width 117 height 125
click at [252, 100] on div "nearestEnemy = hero . findNearestEnemy ( ) distance = hero . getDistanceTo ( ne…" at bounding box center [299, 112] width 117 height 125
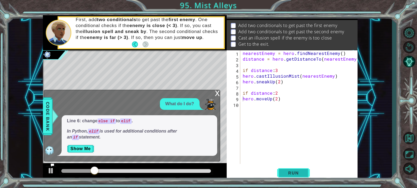
click at [293, 168] on button "Run" at bounding box center [293, 173] width 33 height 13
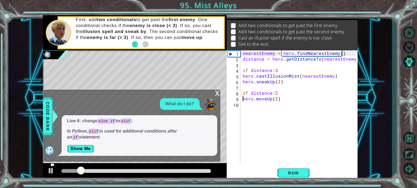
click at [217, 92] on div "x" at bounding box center [217, 92] width 5 height 5
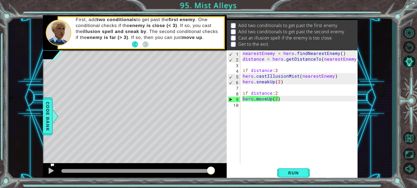
click at [247, 93] on div "nearestEnemy = hero . findNearestEnemy ( ) distance = hero . getDistanceTo ( ne…" at bounding box center [299, 112] width 117 height 125
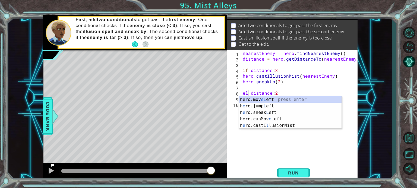
scroll to position [0, 1]
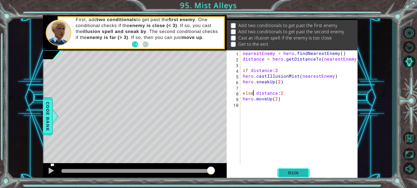
click at [294, 174] on span "Run" at bounding box center [292, 173] width 21 height 5
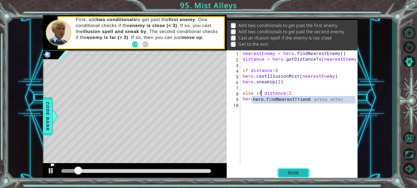
scroll to position [0, 1]
click at [295, 174] on span "Run" at bounding box center [292, 173] width 21 height 5
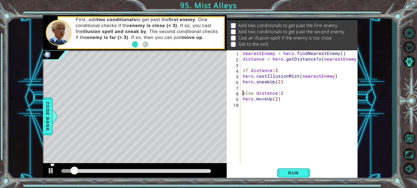
click at [243, 93] on div "nearestEnemy = hero . findNearestEnemy ( ) distance = hero . getDistanceTo ( ne…" at bounding box center [299, 112] width 117 height 125
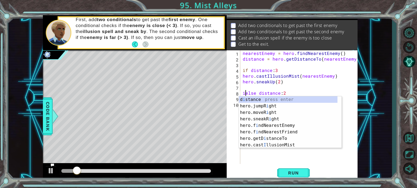
scroll to position [0, 0]
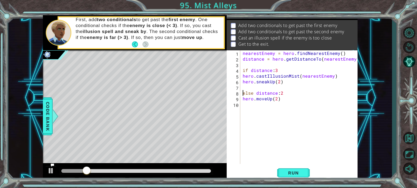
click at [252, 92] on div "nearestEnemy = hero . findNearestEnemy ( ) distance = hero . getDistanceTo ( ne…" at bounding box center [299, 112] width 117 height 125
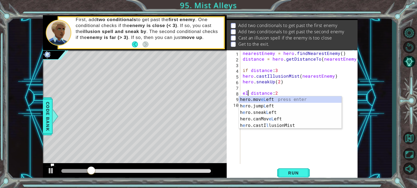
scroll to position [0, 1]
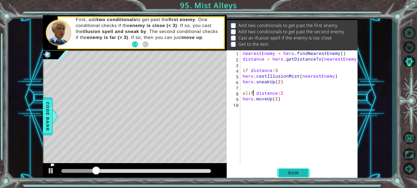
click at [291, 171] on span "Run" at bounding box center [292, 173] width 21 height 5
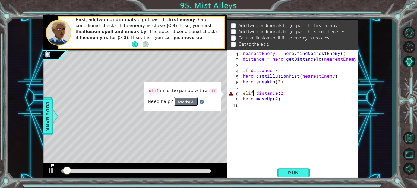
click at [193, 105] on button "Ask the AI" at bounding box center [186, 101] width 24 height 9
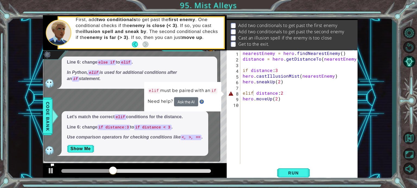
click at [210, 101] on div "Need help? Ask the AI" at bounding box center [183, 101] width 70 height 9
click at [221, 95] on div "elif must be paired with an if Need help? Ask the AI" at bounding box center [182, 97] width 77 height 30
click at [230, 94] on div "8" at bounding box center [234, 94] width 12 height 6
click at [179, 104] on button "Ask the AI" at bounding box center [186, 101] width 24 height 9
click at [198, 98] on div "Need help? Ask the AI" at bounding box center [183, 101] width 70 height 9
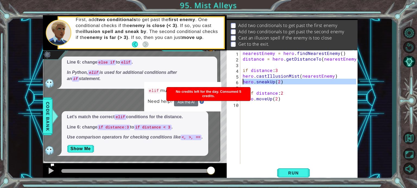
click at [228, 82] on div "6" at bounding box center [234, 83] width 12 height 6
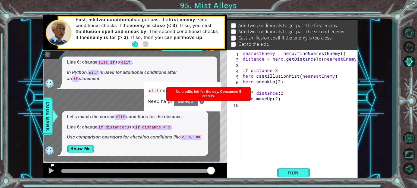
click at [220, 92] on span "No credits left for the day. Consumed 5 credits." at bounding box center [207, 94] width 65 height 8
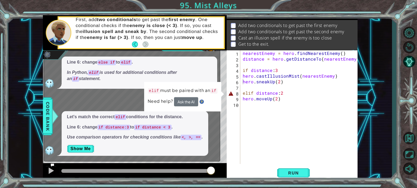
click at [230, 92] on div "8" at bounding box center [234, 94] width 12 height 6
click at [220, 95] on div "elif must be paired with an if Need help? Ask the AI" at bounding box center [182, 97] width 77 height 30
click at [238, 92] on div "8" at bounding box center [234, 94] width 12 height 6
click at [48, 107] on span "Code Bank" at bounding box center [47, 116] width 9 height 33
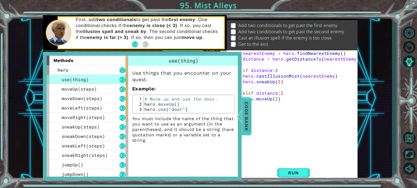
click at [249, 121] on span "Code Bank" at bounding box center [246, 116] width 9 height 33
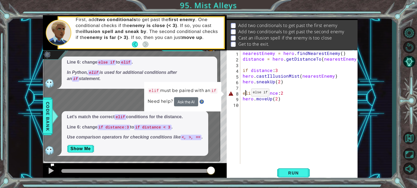
click at [244, 94] on div "nearestEnemy = hero . findNearestEnemy ( ) distance = hero . getDistanceTo ( ne…" at bounding box center [299, 112] width 117 height 125
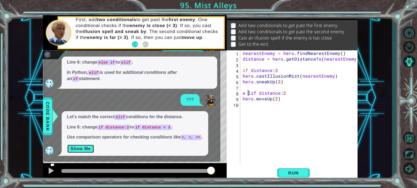
click at [85, 149] on button "Show Me" at bounding box center [80, 149] width 27 height 9
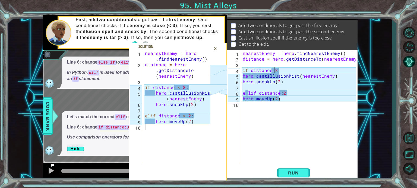
click at [273, 70] on div "nearestEnemy = hero . findNearestEnemy ( ) distance = hero . getDistanceTo ( ne…" at bounding box center [299, 112] width 117 height 125
click at [282, 70] on div "nearestEnemy = hero . findNearestEnemy ( ) distance = hero . getDistanceTo ( ne…" at bounding box center [299, 112] width 117 height 125
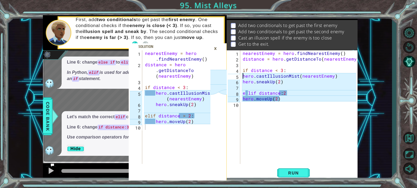
click at [242, 76] on div "nearestEnemy = hero . findNearestEnemy ( ) distance = hero . getDistanceTo ( ne…" at bounding box center [299, 112] width 117 height 125
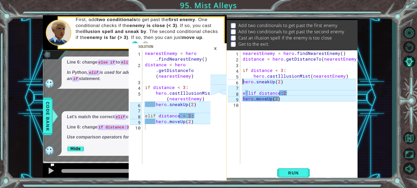
click at [242, 82] on div "nearestEnemy = hero . findNearestEnemy ( ) distance = hero . getDistanceTo ( ne…" at bounding box center [299, 112] width 117 height 125
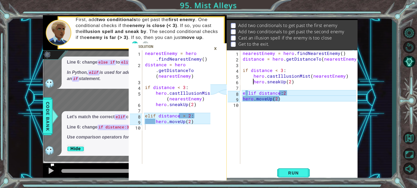
click at [247, 93] on div "nearestEnemy = hero . findNearestEnemy ( ) distance = hero . getDistanceTo ( ne…" at bounding box center [299, 112] width 117 height 125
click at [277, 92] on div "nearestEnemy = hero . findNearestEnemy ( ) distance = hero . getDistanceTo ( ne…" at bounding box center [299, 112] width 117 height 125
click at [283, 92] on div "nearestEnemy = hero . findNearestEnemy ( ) distance = hero . getDistanceTo ( ne…" at bounding box center [299, 112] width 117 height 125
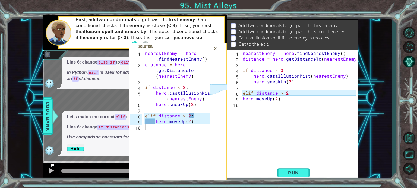
click at [292, 94] on div "nearestEnemy = hero . findNearestEnemy ( ) distance = hero . getDistanceTo ( ne…" at bounding box center [299, 112] width 117 height 125
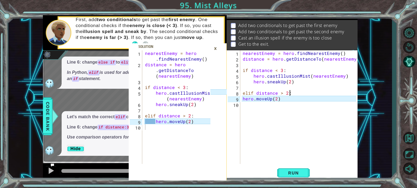
click at [244, 98] on div "nearestEnemy = hero . findNearestEnemy ( ) distance = hero . getDistanceTo ( ne…" at bounding box center [299, 112] width 117 height 125
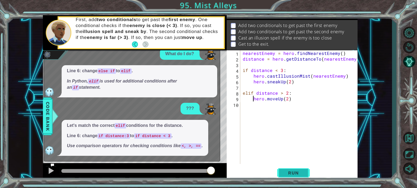
type textarea "hero.moveUp(2)"
click at [297, 176] on button "Run" at bounding box center [293, 173] width 33 height 13
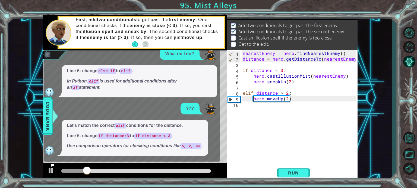
click at [180, 50] on div "First, add two conditionals to get past the first enemy . One conditional check…" at bounding box center [148, 32] width 152 height 37
click at [256, 107] on div "nearestEnemy = hero . findNearestEnemy ( ) distance = hero . getDistanceTo ( ne…" at bounding box center [299, 112] width 117 height 125
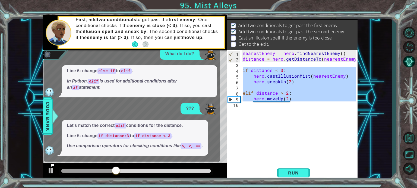
drag, startPoint x: 243, startPoint y: 68, endPoint x: 283, endPoint y: 123, distance: 68.3
click at [283, 123] on div "nearestEnemy = hero . findNearestEnemy ( ) distance = hero . getDistanceTo ( ne…" at bounding box center [299, 112] width 117 height 125
type textarea "hero.moveUp(2)"
click at [283, 123] on div "nearestEnemy = hero . findNearestEnemy ( ) distance = hero . getDistanceTo ( ne…" at bounding box center [298, 107] width 114 height 114
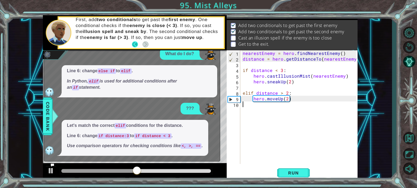
click at [137, 42] on button "Back" at bounding box center [137, 44] width 11 height 6
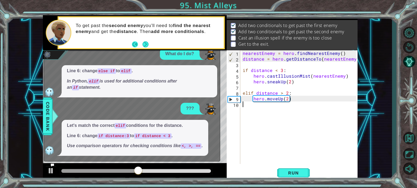
click at [137, 44] on button "Back" at bounding box center [137, 44] width 11 height 6
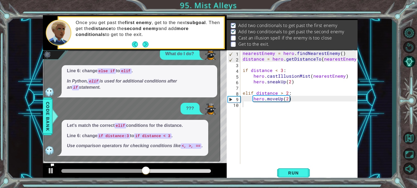
click at [215, 63] on div "What do I do? Line 6: change else if to elif . In Python, elif is used for addi…" at bounding box center [130, 102] width 173 height 108
click at [211, 114] on img at bounding box center [210, 109] width 11 height 11
click at [221, 108] on div "Level Map" at bounding box center [168, 130] width 251 height 160
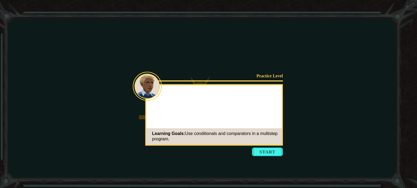
click at [254, 147] on icon at bounding box center [208, 94] width 417 height 188
click at [255, 149] on button "Start" at bounding box center [267, 152] width 31 height 9
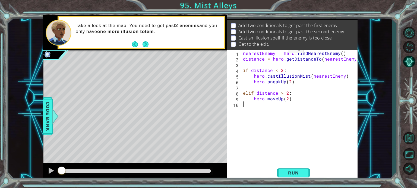
scroll to position [8, 0]
click at [290, 179] on button "Run" at bounding box center [293, 173] width 33 height 13
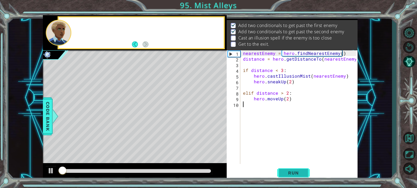
scroll to position [6, 0]
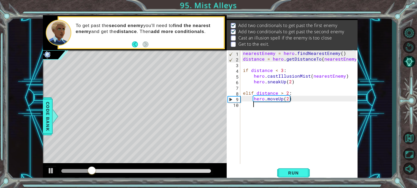
type textarea "g"
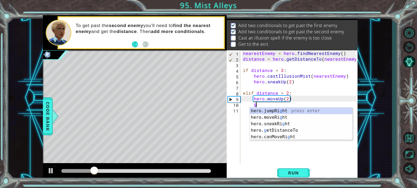
scroll to position [0, 0]
type textarea "h"
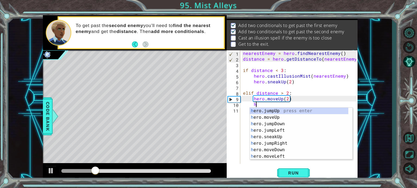
scroll to position [0, 0]
click at [279, 112] on div "h ero.jumpUp press enter h ero.moveUp press enter h ero.jumpDown press enter h …" at bounding box center [298, 140] width 98 height 65
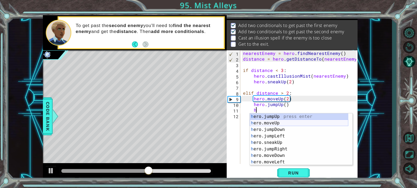
click at [273, 123] on div "h ero.jumpUp press enter h ero.moveUp press enter h ero.jumpDown press enter h …" at bounding box center [298, 146] width 98 height 65
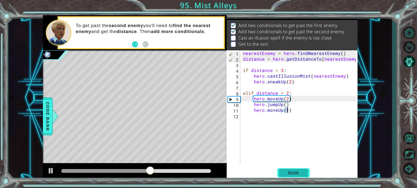
type textarea "hero.moveUp(1)"
click at [285, 175] on span "Run" at bounding box center [292, 173] width 21 height 5
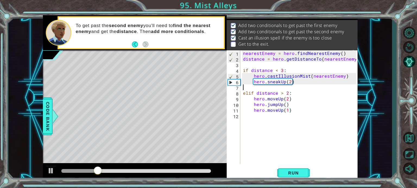
click at [283, 88] on div "nearestEnemy = hero . findNearestEnemy ( ) distance = hero . getDistanceTo ( ne…" at bounding box center [300, 112] width 117 height 125
type textarea "h"
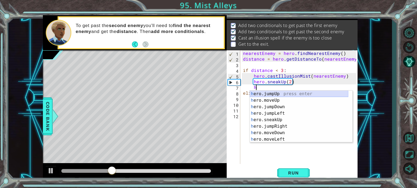
click at [282, 92] on div "h ero.jumpUp press enter h ero.moveUp press enter h ero.jumpDown press enter h …" at bounding box center [298, 123] width 98 height 65
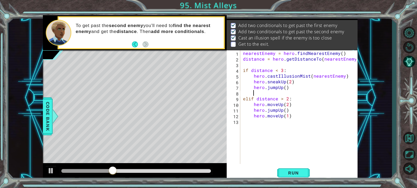
scroll to position [0, 0]
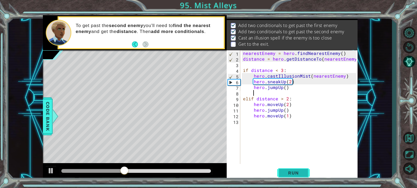
click at [296, 176] on span "Run" at bounding box center [292, 173] width 21 height 5
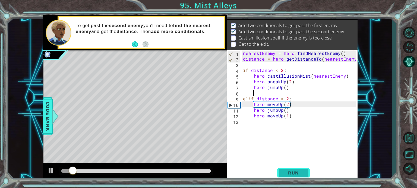
click at [296, 177] on button "Run" at bounding box center [293, 173] width 33 height 13
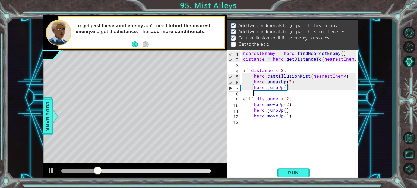
click at [274, 94] on div "nearestEnemy = hero . findNearestEnemy ( ) distance = hero . getDistanceTo ( ne…" at bounding box center [300, 112] width 117 height 125
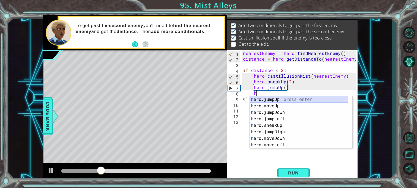
scroll to position [0, 0]
click at [277, 109] on div "h ero.jumpUp press enter h ero.moveUp press enter h ero.jumpDown press enter h …" at bounding box center [298, 129] width 98 height 65
type textarea "hero.moveUp(1)"
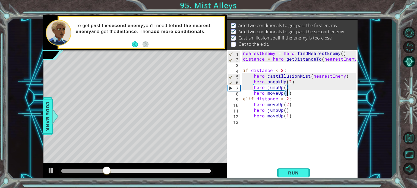
click at [293, 94] on div "nearestEnemy = hero . findNearestEnemy ( ) distance = hero . getDistanceTo ( ne…" at bounding box center [300, 112] width 117 height 125
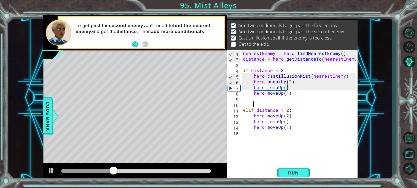
click at [264, 98] on div "nearestEnemy = hero . findNearestEnemy ( ) distance = hero . getDistanceTo ( ne…" at bounding box center [300, 112] width 117 height 125
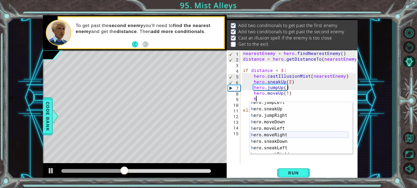
scroll to position [29, 0]
click at [281, 135] on div "h ero.jumpLeft press enter h ero.sneakUp press enter h ero.jumpRight press ente…" at bounding box center [298, 132] width 98 height 65
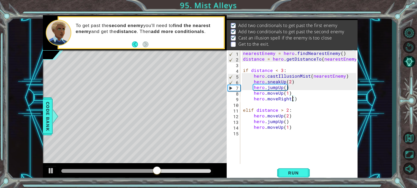
type textarea "hero.moveRight(3)"
click at [285, 106] on div "nearestEnemy = hero . findNearestEnemy ( ) distance = hero . getDistanceTo ( ne…" at bounding box center [300, 112] width 117 height 125
type textarea "h"
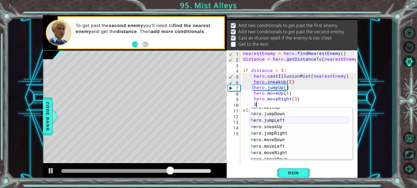
scroll to position [17, 0]
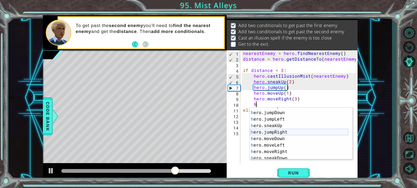
click at [283, 133] on div "h ero.moveUp press enter h ero.jumpDown press enter h ero.jumpLeft press enter …" at bounding box center [298, 135] width 98 height 65
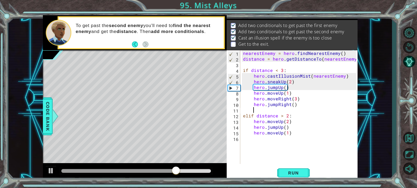
scroll to position [0, 0]
click at [291, 105] on div "nearestEnemy = hero . findNearestEnemy ( ) distance = hero . getDistanceTo ( ne…" at bounding box center [300, 112] width 117 height 125
type textarea "hero.jumpRight(2)"
click at [298, 173] on span "Run" at bounding box center [292, 173] width 21 height 5
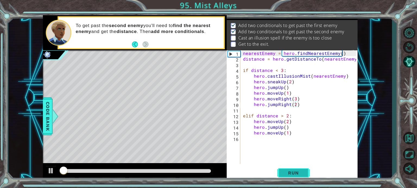
click at [298, 173] on span "Run" at bounding box center [292, 173] width 21 height 5
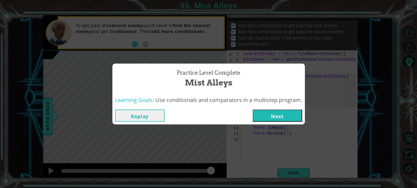
click at [278, 119] on button "Next" at bounding box center [276, 116] width 49 height 12
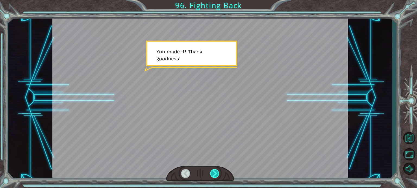
click at [214, 171] on div at bounding box center [214, 173] width 9 height 9
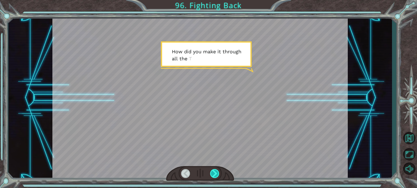
click at [215, 174] on div at bounding box center [214, 173] width 9 height 9
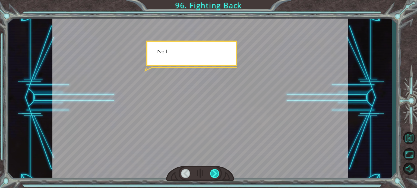
click at [215, 174] on div at bounding box center [214, 173] width 9 height 9
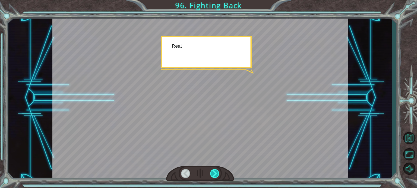
click at [215, 174] on div at bounding box center [214, 173] width 9 height 9
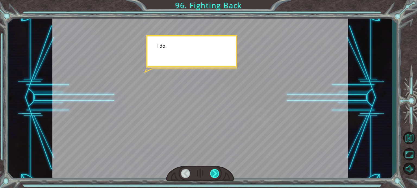
click at [215, 174] on div at bounding box center [214, 173] width 9 height 9
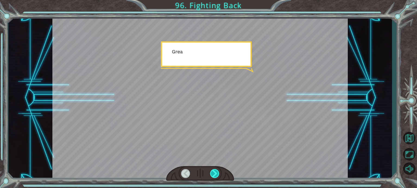
click at [215, 174] on div at bounding box center [214, 173] width 9 height 9
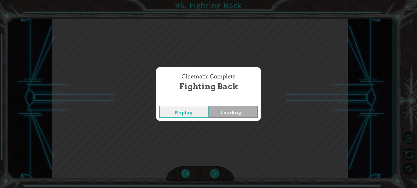
click at [215, 174] on div "Cinematic Complete Fighting Back Replay Loading..." at bounding box center [208, 94] width 417 height 188
click at [237, 116] on button "Next" at bounding box center [232, 112] width 49 height 12
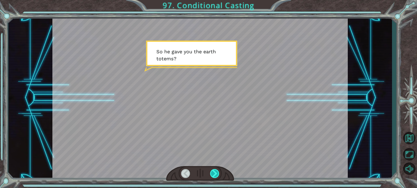
click at [216, 170] on div at bounding box center [214, 173] width 9 height 9
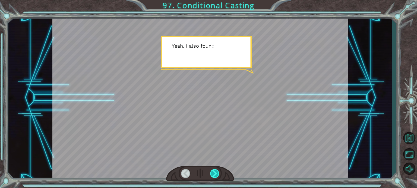
click at [216, 170] on div at bounding box center [214, 173] width 9 height 9
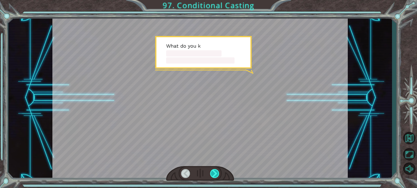
click at [216, 170] on div at bounding box center [214, 173] width 9 height 9
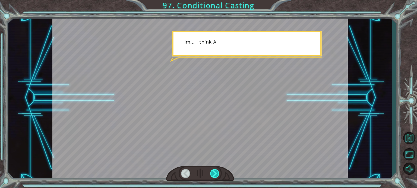
click at [216, 173] on div at bounding box center [214, 173] width 9 height 9
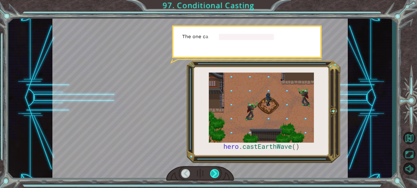
click at [216, 175] on div at bounding box center [214, 173] width 9 height 9
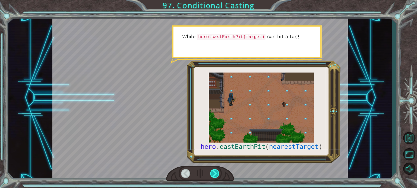
click at [216, 175] on div at bounding box center [214, 173] width 9 height 9
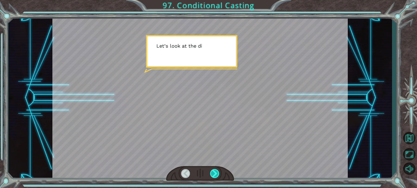
click at [216, 175] on div at bounding box center [214, 173] width 9 height 9
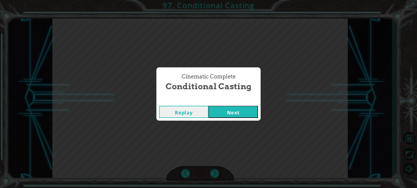
click at [221, 114] on button "Next" at bounding box center [232, 112] width 49 height 12
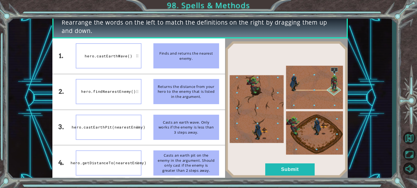
click at [135, 62] on div "hero.castEarthWave()" at bounding box center [109, 55] width 66 height 25
click at [123, 56] on div "hero.castEarthWave()" at bounding box center [109, 55] width 66 height 25
click at [134, 57] on div "hero.castEarthWave()" at bounding box center [109, 55] width 66 height 25
click at [133, 54] on div "hero.castEarthWave()" at bounding box center [109, 55] width 66 height 25
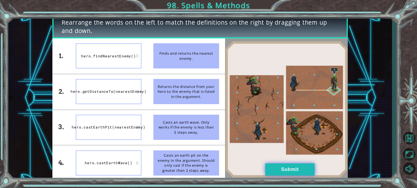
click at [271, 170] on button "Submit" at bounding box center [289, 170] width 49 height 12
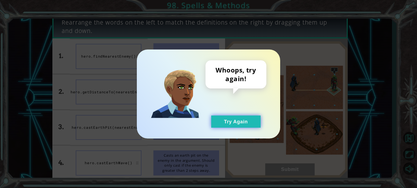
click at [251, 122] on button "Try Again" at bounding box center [235, 122] width 49 height 12
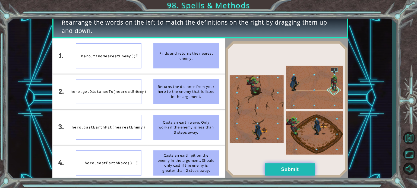
click at [265, 169] on button "Submit" at bounding box center [289, 170] width 49 height 12
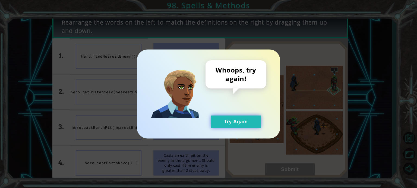
click at [235, 127] on button "Try Again" at bounding box center [235, 122] width 49 height 12
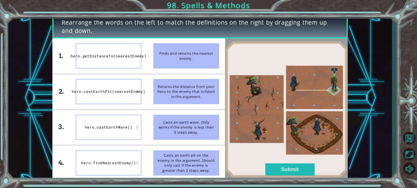
click at [308, 176] on img at bounding box center [286, 109] width 123 height 137
click at [306, 175] on button "Submit" at bounding box center [289, 170] width 49 height 12
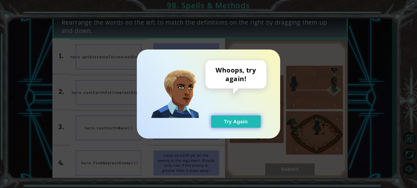
click at [249, 126] on button "Try Again" at bounding box center [235, 122] width 49 height 12
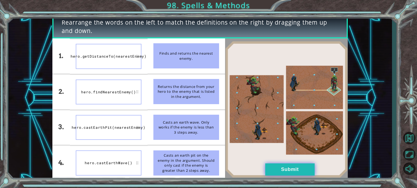
click at [270, 174] on button "Submit" at bounding box center [289, 170] width 49 height 12
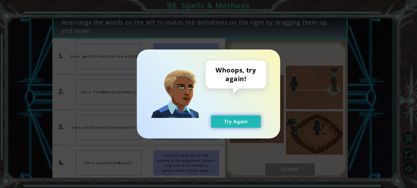
click at [255, 123] on button "Try Again" at bounding box center [235, 122] width 49 height 12
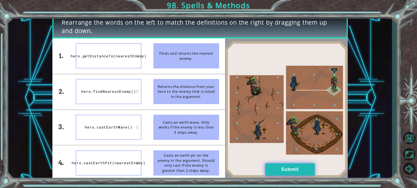
click at [293, 170] on button "Submit" at bounding box center [289, 170] width 49 height 12
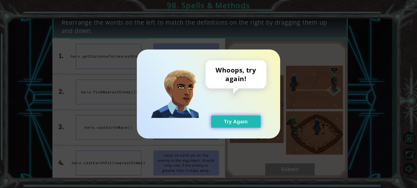
click at [218, 119] on button "Try Again" at bounding box center [235, 122] width 49 height 12
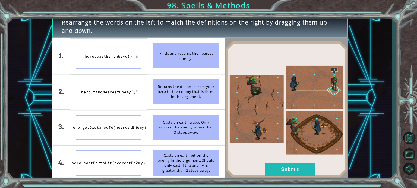
click at [295, 159] on img at bounding box center [286, 109] width 123 height 137
click at [301, 167] on button "Submit" at bounding box center [289, 170] width 49 height 12
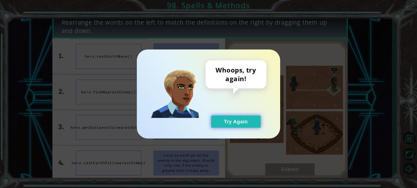
click at [211, 125] on button "Try Again" at bounding box center [235, 122] width 49 height 12
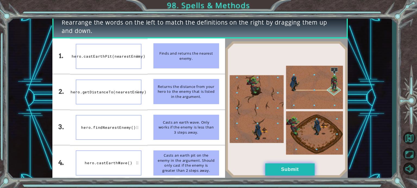
click at [281, 167] on button "Submit" at bounding box center [289, 170] width 49 height 12
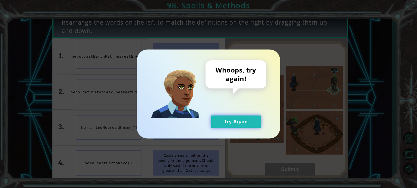
click at [259, 126] on button "Try Again" at bounding box center [235, 122] width 49 height 12
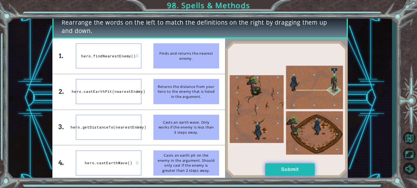
click at [281, 174] on button "Submit" at bounding box center [289, 170] width 49 height 12
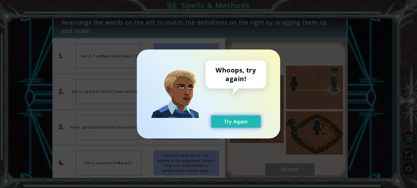
click at [247, 123] on button "Try Again" at bounding box center [235, 122] width 49 height 12
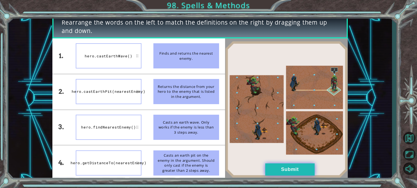
click at [270, 170] on button "Submit" at bounding box center [289, 170] width 49 height 12
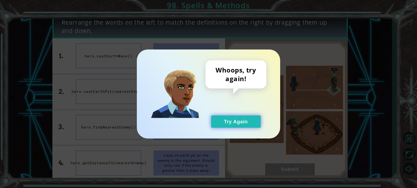
click at [255, 122] on button "Try Again" at bounding box center [235, 122] width 49 height 12
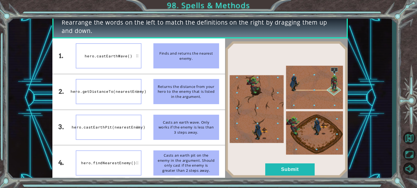
click at [264, 165] on img at bounding box center [286, 109] width 123 height 137
click at [265, 165] on button "Submit" at bounding box center [289, 170] width 49 height 12
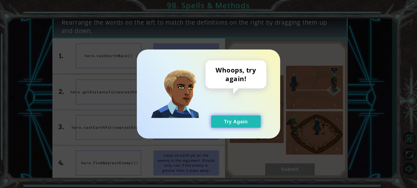
click at [240, 124] on button "Try Again" at bounding box center [235, 122] width 49 height 12
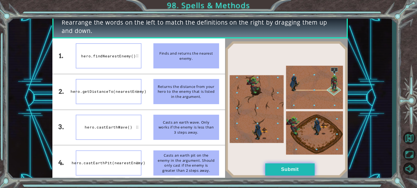
click at [274, 164] on button "Submit" at bounding box center [289, 170] width 49 height 12
click at [289, 162] on img at bounding box center [286, 109] width 123 height 137
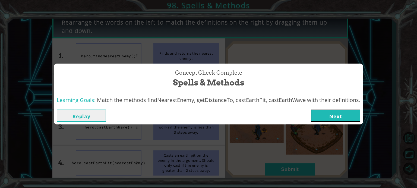
click at [290, 168] on div "Concept Check Complete Spells & Methods Learning Goals: Match the methods findN…" at bounding box center [208, 94] width 417 height 188
click at [323, 119] on button "Next" at bounding box center [335, 116] width 49 height 12
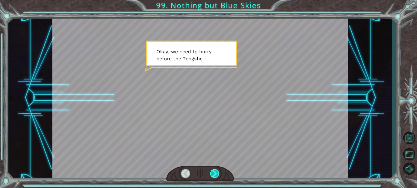
click at [213, 174] on div at bounding box center [214, 173] width 9 height 9
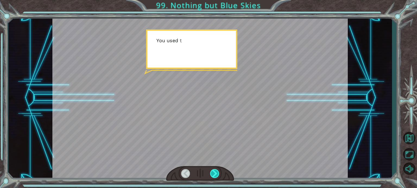
click at [213, 174] on div at bounding box center [214, 173] width 9 height 9
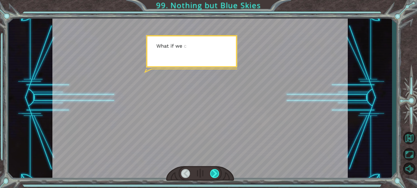
click at [213, 174] on div at bounding box center [214, 173] width 9 height 9
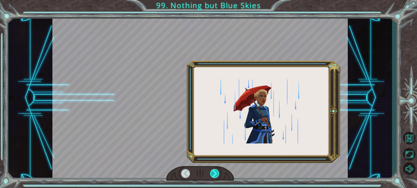
click at [213, 174] on div at bounding box center [214, 173] width 9 height 9
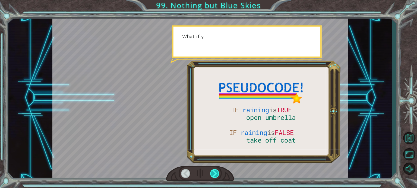
click at [213, 174] on div at bounding box center [214, 173] width 9 height 9
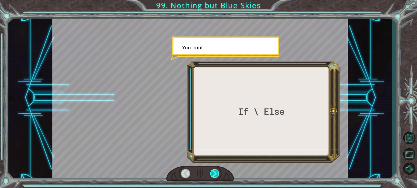
click at [213, 174] on div at bounding box center [214, 173] width 9 height 9
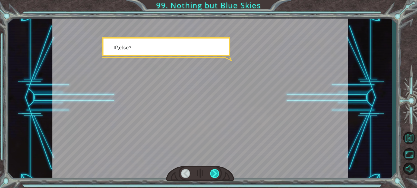
click at [213, 174] on div at bounding box center [214, 173] width 9 height 9
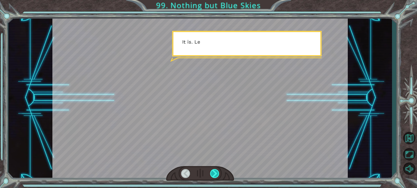
click at [213, 174] on div at bounding box center [214, 173] width 9 height 9
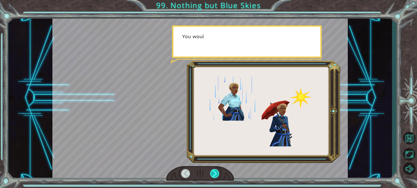
click at [213, 174] on div at bounding box center [214, 173] width 9 height 9
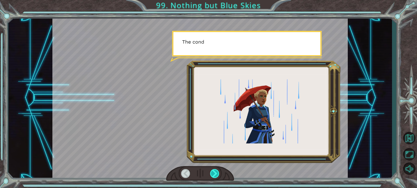
click at [213, 174] on div at bounding box center [214, 173] width 9 height 9
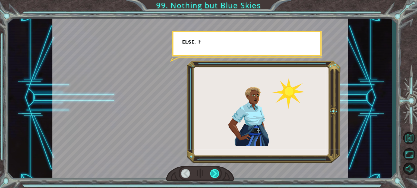
click at [213, 174] on div at bounding box center [214, 173] width 9 height 9
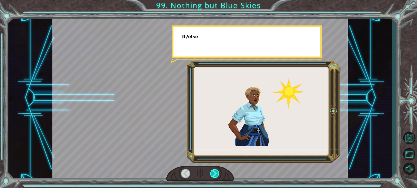
click at [213, 174] on div at bounding box center [214, 173] width 9 height 9
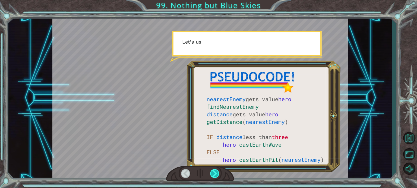
click at [213, 174] on div at bounding box center [214, 173] width 9 height 9
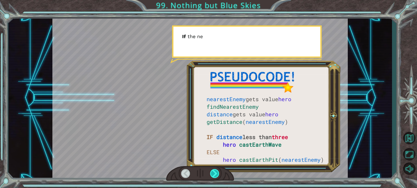
click at [213, 174] on div at bounding box center [214, 173] width 9 height 9
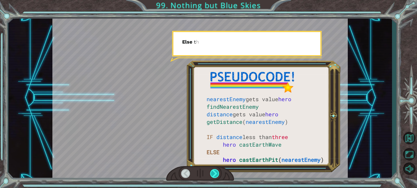
click at [213, 174] on div at bounding box center [214, 173] width 9 height 9
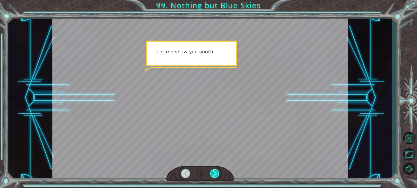
click at [213, 174] on div at bounding box center [214, 173] width 9 height 9
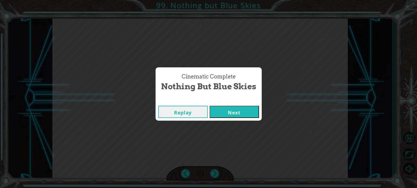
click at [245, 110] on button "Next" at bounding box center [233, 112] width 49 height 12
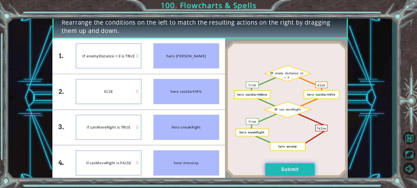
click at [305, 170] on button "Submit" at bounding box center [289, 170] width 49 height 12
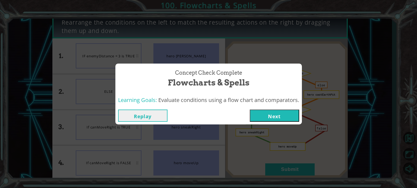
click at [287, 116] on button "Next" at bounding box center [273, 116] width 49 height 12
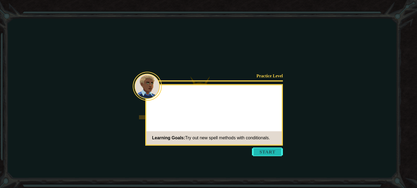
click at [263, 155] on button "Start" at bounding box center [267, 152] width 31 height 9
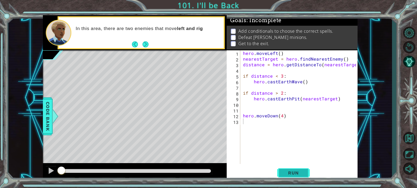
click at [299, 173] on span "Run" at bounding box center [292, 173] width 21 height 5
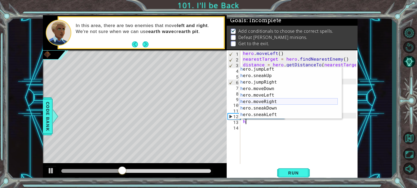
scroll to position [27, 0]
click at [270, 94] on div "h ero.jumpLeft press enter h ero.sneakUp press enter h ero.jumpRight press ente…" at bounding box center [288, 98] width 98 height 65
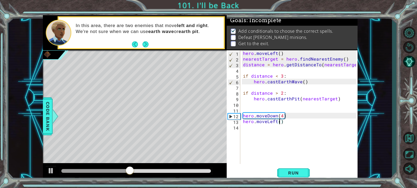
type textarea "hero.moveLeft(2)"
click at [276, 129] on div "hero . moveLeft ( ) nearestTarget = hero . findNearestEnemy ( ) distance = hero…" at bounding box center [300, 112] width 117 height 125
click at [243, 52] on div "hero . moveLeft ( ) nearestTarget = hero . findNearestEnemy ( ) distance = hero…" at bounding box center [300, 112] width 117 height 125
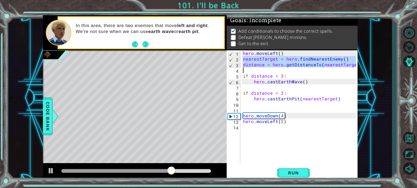
drag, startPoint x: 242, startPoint y: 58, endPoint x: 265, endPoint y: 71, distance: 26.5
click at [265, 71] on div "hero . moveLeft ( ) nearestTarget = hero . findNearestEnemy ( ) distance = hero…" at bounding box center [300, 112] width 117 height 125
type textarea "distance = hero.getDistanceTo(nearestTarget)"
click at [275, 132] on div "hero . moveLeft ( ) nearestTarget = hero . findNearestEnemy ( ) distance = hero…" at bounding box center [300, 112] width 117 height 125
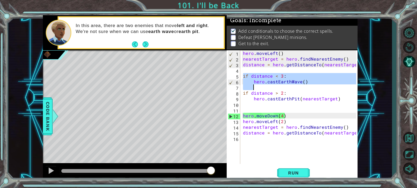
drag, startPoint x: 243, startPoint y: 76, endPoint x: 293, endPoint y: 88, distance: 51.0
click at [293, 88] on div "hero . moveLeft ( ) nearestTarget = hero . findNearestEnemy ( ) distance = hero…" at bounding box center [300, 112] width 117 height 125
type textarea "hero.castEarthWave()"
click at [295, 172] on span "Run" at bounding box center [292, 173] width 21 height 5
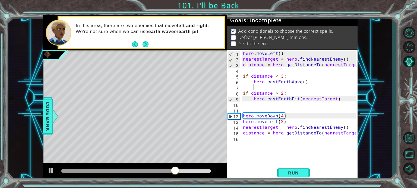
click at [292, 165] on div "1 2 3 4 5 6 7 8 9 10 11 12 13 14 15 16 hero . moveLeft ( ) nearestTarget = hero…" at bounding box center [291, 115] width 131 height 130
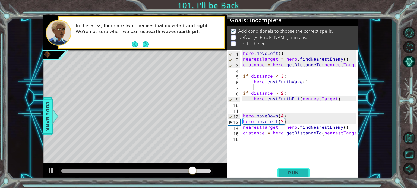
click at [294, 169] on button "Run" at bounding box center [293, 173] width 33 height 13
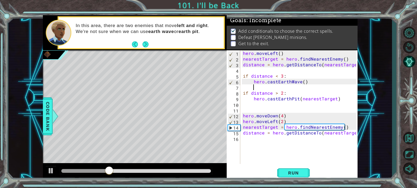
click at [286, 140] on div "hero . moveLeft ( ) nearestTarget = hero . findNearestEnemy ( ) distance = hero…" at bounding box center [300, 112] width 117 height 125
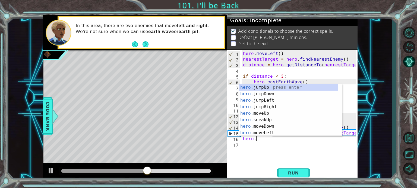
scroll to position [0, 0]
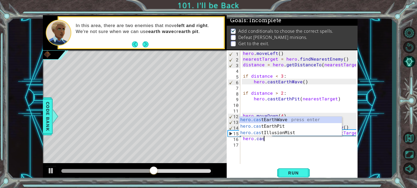
type textarea "hero.cast"
click at [284, 119] on div "hero.cast EarthWave press enter hero.cast EarthPit press enter hero.cast Illusi…" at bounding box center [290, 133] width 103 height 33
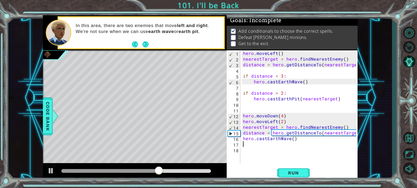
scroll to position [0, 0]
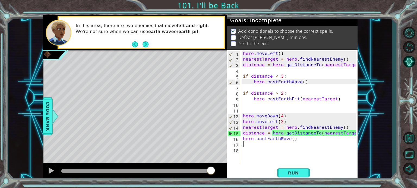
click at [285, 143] on div "hero . moveLeft ( ) nearestTarget = hero . findNearestEnemy ( ) distance = hero…" at bounding box center [300, 112] width 117 height 125
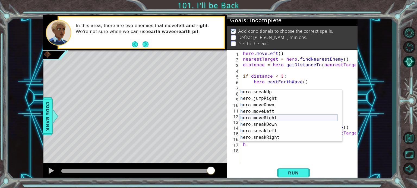
scroll to position [34, 0]
click at [268, 118] on div "h ero.sneakUp press enter h ero.jumpRight press enter h ero.moveDown press ente…" at bounding box center [288, 121] width 98 height 65
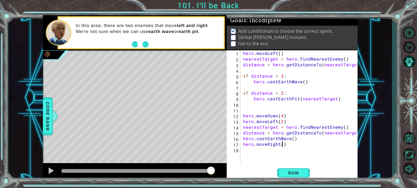
type textarea "hero.moveRight(2)"
click at [267, 152] on div "hero . moveLeft ( ) nearestTarget = hero . findNearestEnemy ( ) distance = hero…" at bounding box center [300, 112] width 117 height 125
type textarea "h"
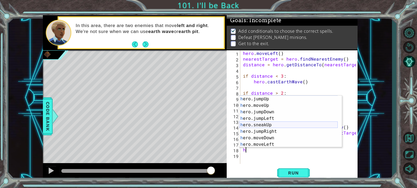
scroll to position [7, 0]
click at [270, 129] on div "h ero.jumpUp press enter h ero.moveUp press enter h ero.jumpDown press enter h …" at bounding box center [288, 127] width 98 height 65
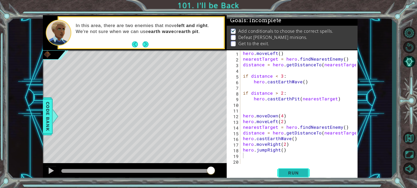
click at [286, 175] on span "Run" at bounding box center [292, 173] width 21 height 5
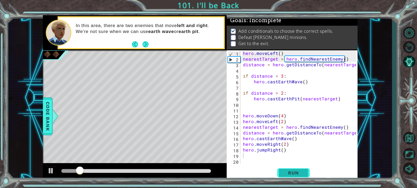
click at [286, 175] on span "Run" at bounding box center [292, 173] width 21 height 5
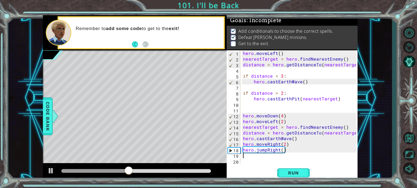
click at [278, 146] on div "hero . moveLeft ( ) nearestTarget = hero . findNearestEnemy ( ) distance = hero…" at bounding box center [300, 112] width 117 height 125
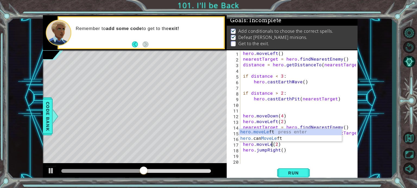
scroll to position [0, 2]
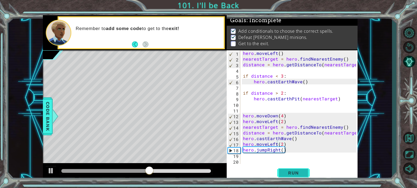
click at [291, 168] on button "Run" at bounding box center [293, 173] width 33 height 13
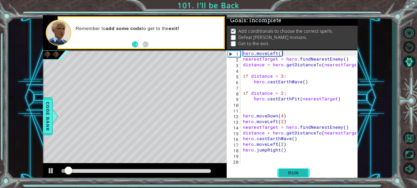
click at [291, 168] on button "Run" at bounding box center [293, 173] width 33 height 13
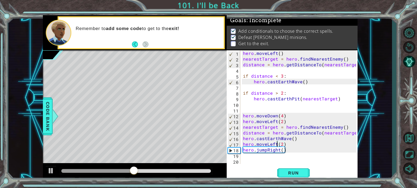
click at [278, 151] on div "hero . moveLeft ( ) nearestTarget = hero . findNearestEnemy ( ) distance = hero…" at bounding box center [300, 112] width 117 height 125
type textarea "hero.jumpLeft()"
click at [286, 166] on div "hero.jumpLeft() 1 2 3 4 5 6 7 8 9 10 11 12 13 14 15 16 17 18 19 20 hero . moveL…" at bounding box center [291, 115] width 131 height 130
click at [287, 167] on button "Run" at bounding box center [293, 173] width 33 height 13
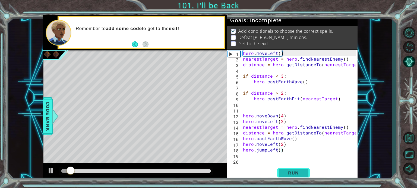
click at [287, 167] on button "Run" at bounding box center [293, 173] width 33 height 13
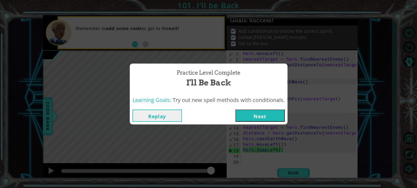
click at [265, 116] on button "Next" at bounding box center [259, 116] width 49 height 12
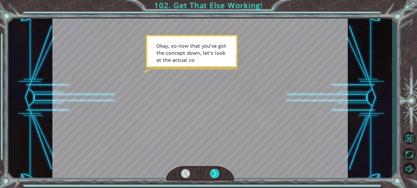
click at [218, 170] on div at bounding box center [214, 173] width 9 height 9
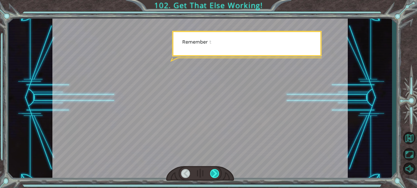
click at [218, 170] on div at bounding box center [214, 173] width 9 height 9
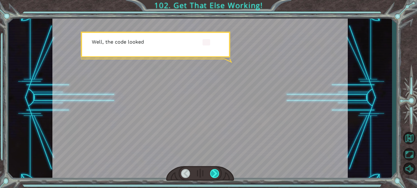
click at [218, 170] on div at bounding box center [214, 173] width 9 height 9
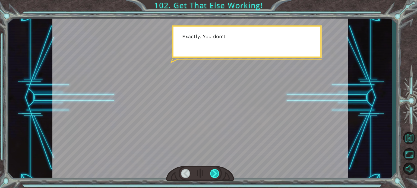
click at [218, 170] on div at bounding box center [214, 173] width 9 height 9
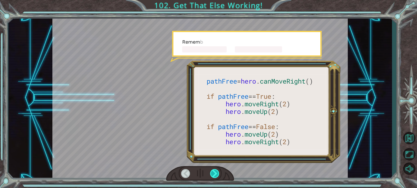
click at [218, 170] on div at bounding box center [214, 173] width 9 height 9
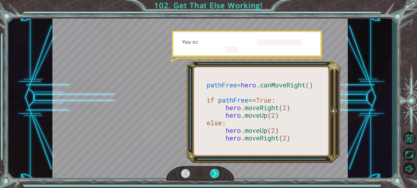
click at [218, 170] on div at bounding box center [214, 173] width 9 height 9
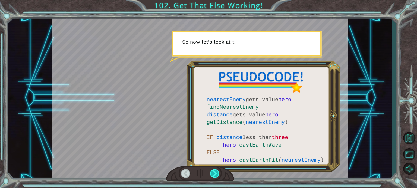
click at [218, 170] on div at bounding box center [214, 173] width 9 height 9
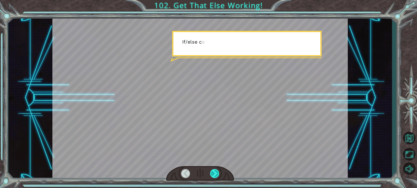
click at [218, 170] on div at bounding box center [214, 173] width 9 height 9
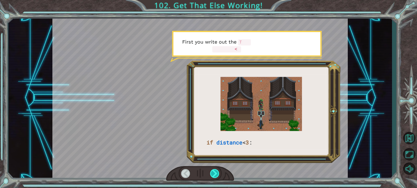
click at [218, 170] on div at bounding box center [214, 173] width 9 height 9
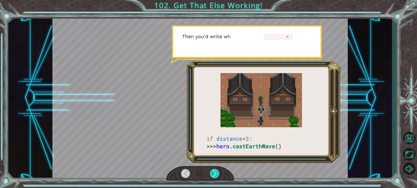
click at [218, 170] on div at bounding box center [214, 173] width 9 height 9
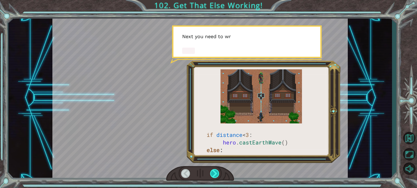
click at [218, 170] on div at bounding box center [214, 173] width 9 height 9
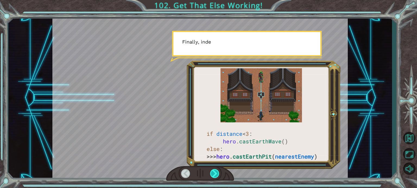
click at [218, 170] on div at bounding box center [214, 173] width 9 height 9
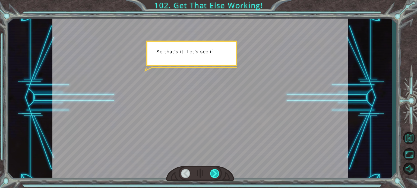
click at [218, 170] on div at bounding box center [214, 173] width 9 height 9
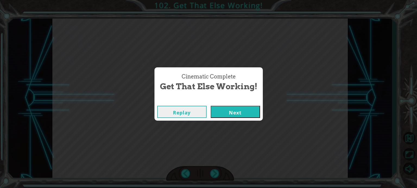
click at [230, 118] on div "Replay Next" at bounding box center [208, 112] width 108 height 18
click at [227, 113] on button "Next" at bounding box center [234, 112] width 49 height 12
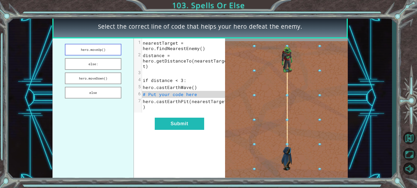
click at [94, 49] on button "hero.moveUp()" at bounding box center [93, 50] width 56 height 12
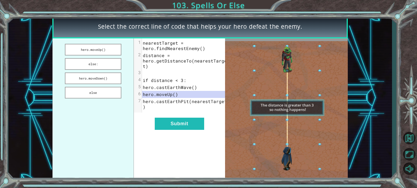
click at [100, 69] on ul "hero.moveUp() else: hero.moveDown() else" at bounding box center [92, 110] width 81 height 142
click at [100, 66] on button "else:" at bounding box center [93, 64] width 56 height 12
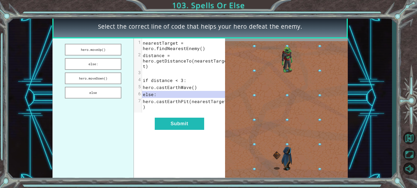
click at [186, 136] on div "xxxxxxxxxx 7 1 nearestTarget = hero.findNearestEnemy() 2 distance = hero.getDis…" at bounding box center [179, 110] width 91 height 142
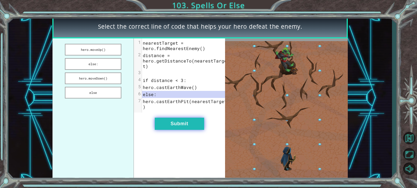
click at [186, 130] on button "Submit" at bounding box center [179, 124] width 49 height 12
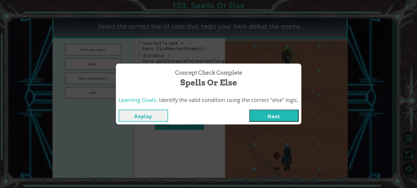
click at [274, 114] on button "Next" at bounding box center [273, 116] width 49 height 12
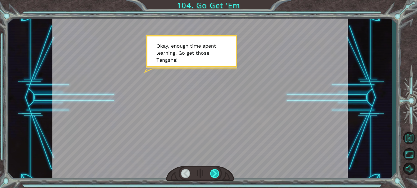
click at [214, 172] on div at bounding box center [214, 173] width 9 height 9
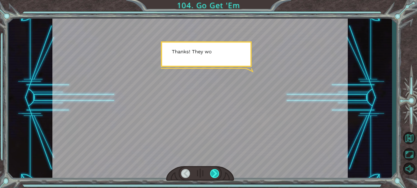
click at [214, 172] on div at bounding box center [214, 173] width 9 height 9
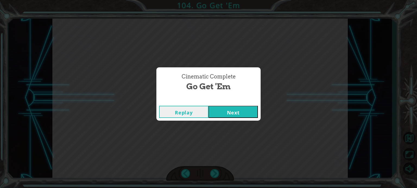
click at [227, 114] on button "Next" at bounding box center [232, 112] width 49 height 12
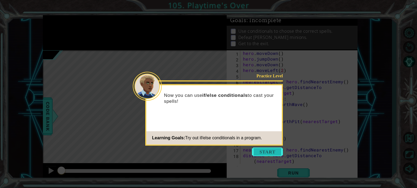
click at [265, 152] on button "Start" at bounding box center [267, 152] width 31 height 9
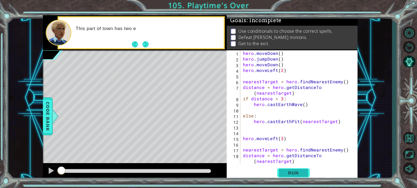
click at [293, 171] on span "Run" at bounding box center [292, 173] width 21 height 5
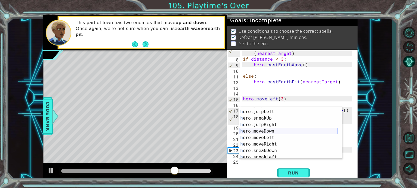
scroll to position [26, 0]
click at [285, 136] on div "h ero.jumpDown press enter h ero.jumpLeft press enter h ero.sneakUp press enter…" at bounding box center [288, 133] width 98 height 65
type textarea "hero.moveLeft(1)"
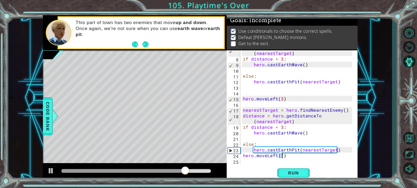
click at [296, 158] on div "distance = hero . getDistanceTo ( nearestTarget ) if distance < 3 : hero . cast…" at bounding box center [298, 110] width 113 height 131
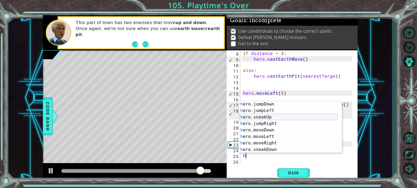
scroll to position [22, 0]
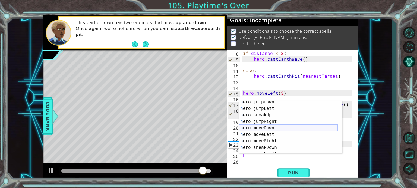
click at [286, 129] on div "h ero.jumpDown press enter h ero.jumpLeft press enter h ero.sneakUp press enter…" at bounding box center [288, 131] width 98 height 65
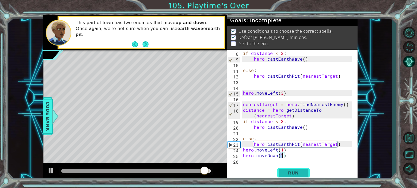
type textarea "hero.moveDown(1)"
click at [298, 171] on span "Run" at bounding box center [292, 173] width 21 height 5
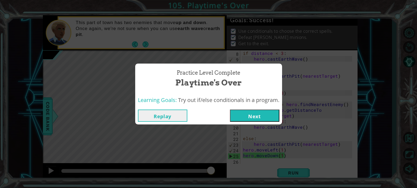
click at [261, 118] on button "Next" at bounding box center [254, 116] width 49 height 12
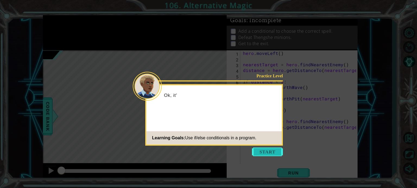
click at [274, 152] on button "Start" at bounding box center [267, 152] width 31 height 9
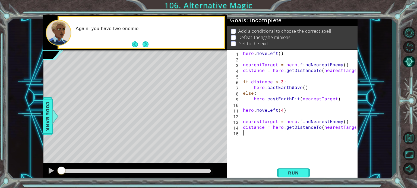
click at [290, 183] on div "1 ההההההההההההההההההההההההההההההההההההההההההההההההההההההההההההההההההההההההההההה…" at bounding box center [208, 94] width 417 height 188
click at [292, 172] on span "Run" at bounding box center [292, 173] width 21 height 5
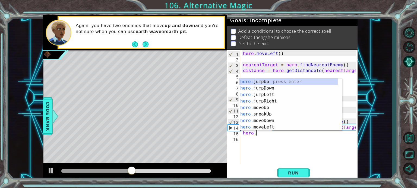
scroll to position [0, 1]
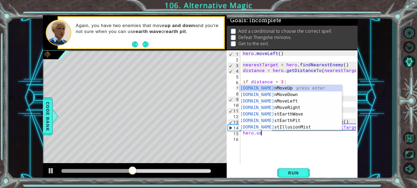
type textarea "hero.cas"
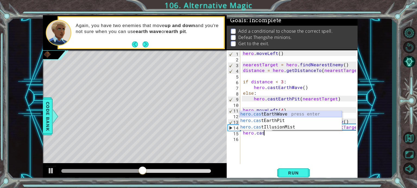
click at [281, 113] on div "hero.cas tEarthWave press enter hero.cas tEarthPit press enter hero.cas tIllusi…" at bounding box center [290, 127] width 103 height 33
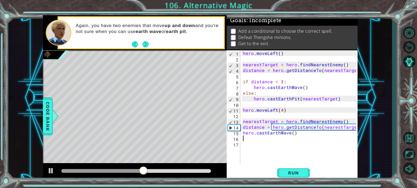
scroll to position [0, 0]
click at [267, 139] on div "hero . moveLeft ( ) nearestTarget = hero . findNearestEnemy ( ) distance = hero…" at bounding box center [300, 112] width 117 height 125
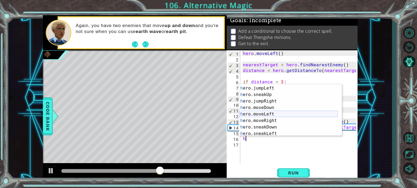
scroll to position [25, 0]
click at [269, 115] on div "h ero.jumpDown press enter h ero.jumpLeft press enter h ero.sneakUp press enter…" at bounding box center [288, 111] width 98 height 65
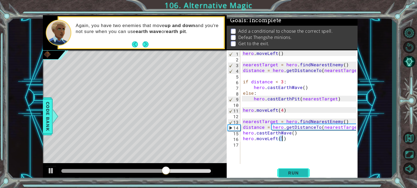
click at [287, 177] on button "Run" at bounding box center [293, 173] width 33 height 13
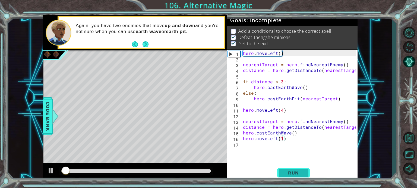
click at [288, 175] on span "Run" at bounding box center [292, 173] width 21 height 5
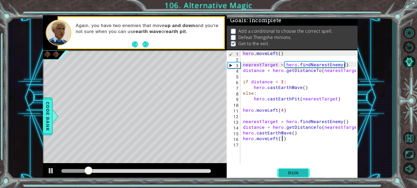
click at [288, 175] on span "Run" at bounding box center [292, 173] width 21 height 5
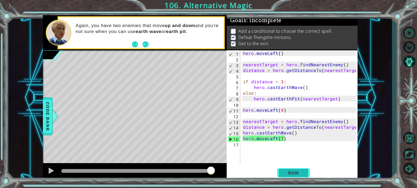
click at [294, 172] on span "Run" at bounding box center [292, 173] width 21 height 5
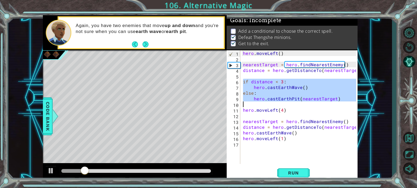
drag, startPoint x: 243, startPoint y: 82, endPoint x: 321, endPoint y: 103, distance: 80.8
click at [321, 103] on div "hero . moveLeft ( ) nearestTarget = hero . findNearestEnemy ( ) distance = hero…" at bounding box center [300, 112] width 117 height 125
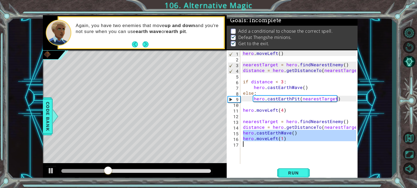
drag, startPoint x: 244, startPoint y: 134, endPoint x: 281, endPoint y: 149, distance: 40.1
click at [281, 149] on div "hero . moveLeft ( ) nearestTarget = hero . findNearestEnemy ( ) distance = hero…" at bounding box center [300, 112] width 117 height 125
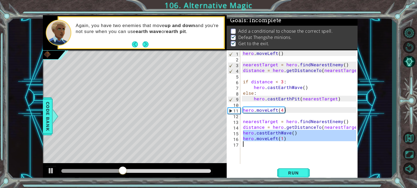
click at [249, 131] on div "hero . moveLeft ( ) nearestTarget = hero . findNearestEnemy ( ) distance = hero…" at bounding box center [299, 107] width 114 height 114
type textarea "hero.castEarthWave()"
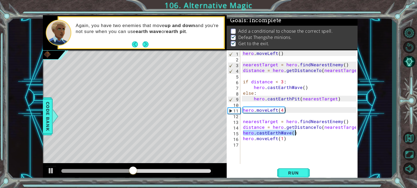
drag, startPoint x: 243, startPoint y: 132, endPoint x: 305, endPoint y: 132, distance: 61.6
click at [305, 132] on div "hero . moveLeft ( ) nearestTarget = hero . findNearestEnemy ( ) distance = hero…" at bounding box center [300, 112] width 117 height 125
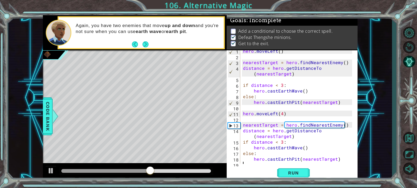
scroll to position [17, 0]
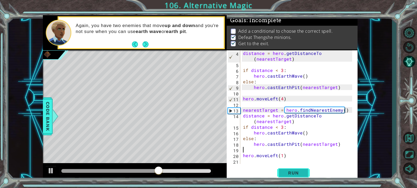
click at [302, 175] on span "Run" at bounding box center [292, 173] width 21 height 5
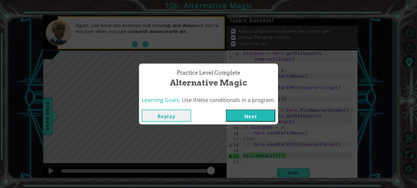
click at [267, 114] on button "Next" at bounding box center [250, 116] width 49 height 12
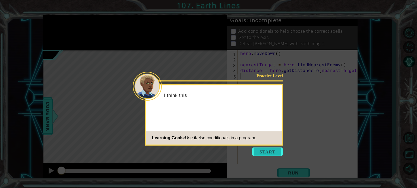
click at [273, 151] on button "Start" at bounding box center [267, 152] width 31 height 9
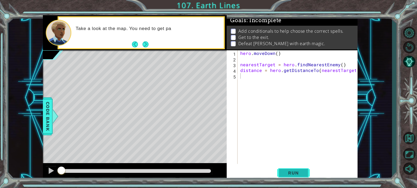
click at [292, 175] on span "Run" at bounding box center [292, 173] width 21 height 5
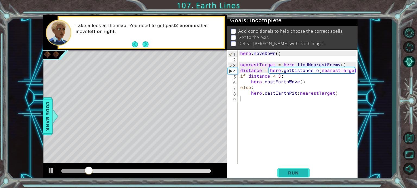
click at [289, 174] on span "Run" at bounding box center [292, 173] width 21 height 5
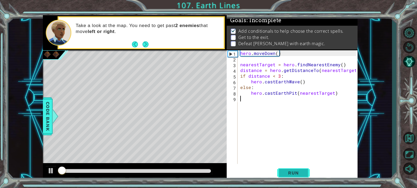
scroll to position [3, 0]
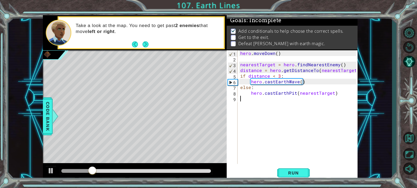
type textarea "h"
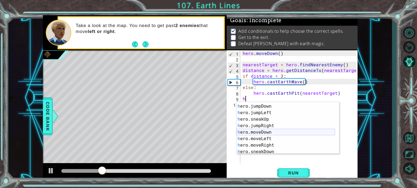
scroll to position [12, 0]
click at [276, 132] on div "h ero.moveUp press enter h ero.jumpDown press enter h ero.jumpLeft press enter …" at bounding box center [285, 128] width 98 height 65
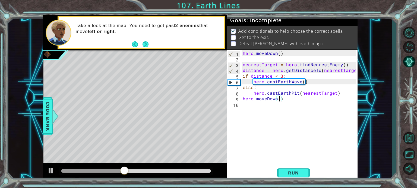
type textarea "hero.moveDown(4)"
click at [260, 108] on div "hero . [GEOGRAPHIC_DATA] ( ) nearestTarget = hero . findNearestEnemy ( ) distan…" at bounding box center [299, 112] width 117 height 125
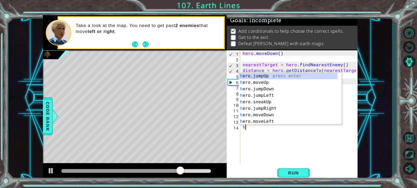
scroll to position [0, 0]
click at [269, 118] on div "h ero.jumpUp press enter h ero.moveUp press enter h ero.jumpDown press enter h …" at bounding box center [288, 105] width 98 height 65
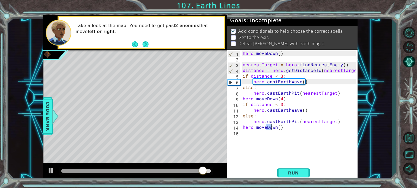
drag, startPoint x: 265, startPoint y: 128, endPoint x: 277, endPoint y: 130, distance: 12.4
click at [277, 130] on div "hero . [GEOGRAPHIC_DATA] ( ) nearestTarget = hero . findNearestEnemy ( ) distan…" at bounding box center [299, 112] width 117 height 125
click at [267, 126] on div "hero . [GEOGRAPHIC_DATA] ( ) nearestTarget = hero . findNearestEnemy ( ) distan…" at bounding box center [298, 107] width 114 height 114
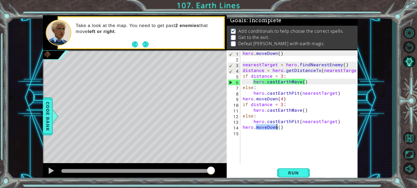
drag, startPoint x: 267, startPoint y: 126, endPoint x: 275, endPoint y: 127, distance: 8.2
click at [275, 127] on div "hero . [GEOGRAPHIC_DATA] ( ) nearestTarget = hero . findNearestEnemy ( ) distan…" at bounding box center [299, 112] width 117 height 125
click at [269, 127] on div "hero . [GEOGRAPHIC_DATA] ( ) nearestTarget = hero . findNearestEnemy ( ) distan…" at bounding box center [298, 107] width 114 height 114
drag, startPoint x: 267, startPoint y: 127, endPoint x: 276, endPoint y: 127, distance: 8.7
click at [276, 127] on div "hero . [GEOGRAPHIC_DATA] ( ) nearestTarget = hero . findNearestEnemy ( ) distan…" at bounding box center [299, 112] width 117 height 125
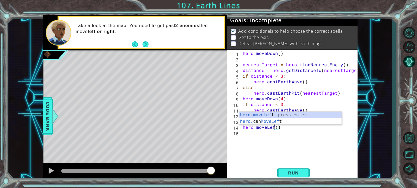
scroll to position [0, 2]
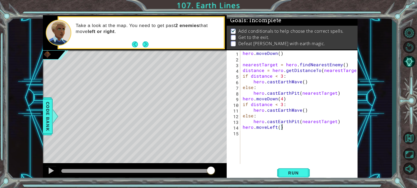
click at [281, 128] on div "hero . [GEOGRAPHIC_DATA] ( ) nearestTarget = hero . findNearestEnemy ( ) distan…" at bounding box center [299, 112] width 117 height 125
click at [279, 129] on div "hero . [GEOGRAPHIC_DATA] ( ) nearestTarget = hero . findNearestEnemy ( ) distan…" at bounding box center [299, 112] width 117 height 125
click at [288, 174] on span "Run" at bounding box center [292, 173] width 21 height 5
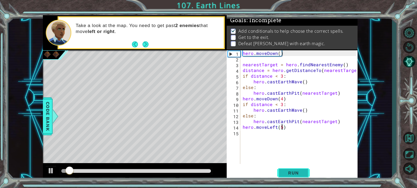
click at [288, 174] on span "Run" at bounding box center [292, 173] width 21 height 5
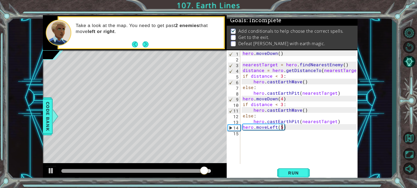
click at [242, 104] on div "hero . [GEOGRAPHIC_DATA] ( ) nearestTarget = hero . findNearestEnemy ( ) distan…" at bounding box center [299, 112] width 117 height 125
type textarea "if distance < 3:"
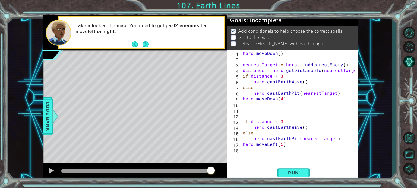
click at [242, 114] on div "hero . [GEOGRAPHIC_DATA] ( ) nearestTarget = hero . findNearestEnemy ( ) distan…" at bounding box center [299, 112] width 117 height 125
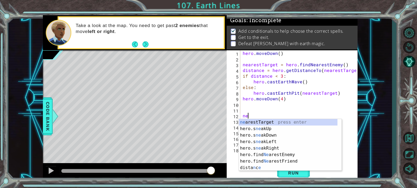
scroll to position [0, 0]
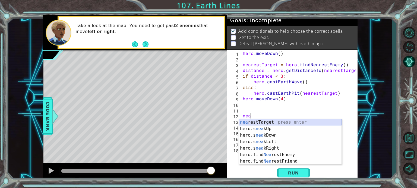
click at [276, 122] on div "nea restTarget press enter hero.s nea kUp press enter hero.s nea kDown press en…" at bounding box center [290, 148] width 103 height 59
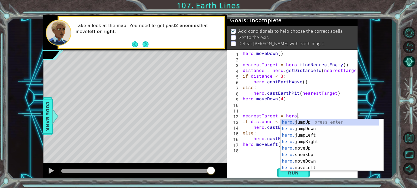
scroll to position [0, 3]
type textarea "nearestTarget = hero.f"
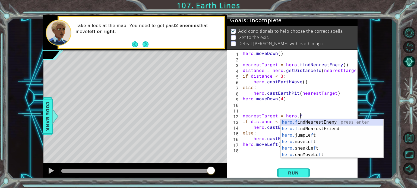
click at [332, 121] on div "hero.f indNearestEnemy press enter hero.f indNearestFriend press enter hero. ju…" at bounding box center [331, 145] width 103 height 52
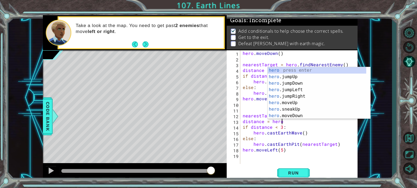
scroll to position [0, 2]
click at [356, 141] on div "hero . [GEOGRAPHIC_DATA] ( ) nearestTarget = hero . findNearestEnemy ( ) distan…" at bounding box center [299, 112] width 117 height 125
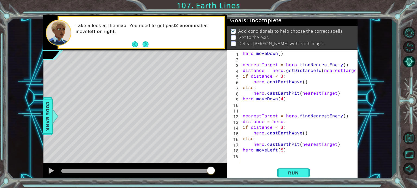
scroll to position [0, 0]
click at [289, 123] on div "hero . [GEOGRAPHIC_DATA] ( ) nearestTarget = hero . findNearestEnemy ( ) distan…" at bounding box center [299, 112] width 117 height 125
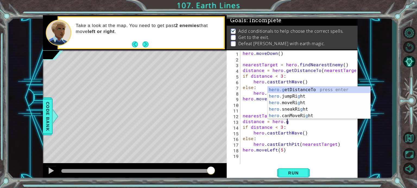
scroll to position [0, 2]
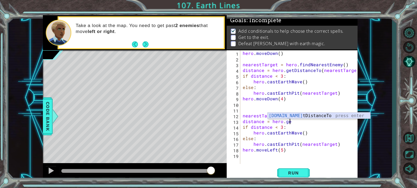
click at [302, 115] on div "[DOMAIN_NAME] tDistanceTo press enter" at bounding box center [318, 123] width 103 height 20
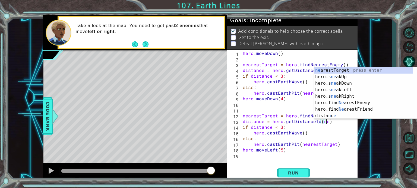
scroll to position [0, 5]
click at [346, 71] on div "ne arestTarget press enter hero.s ne akUp press enter hero.s ne akDown press en…" at bounding box center [363, 99] width 98 height 65
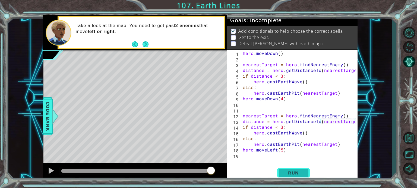
type textarea "distance = hero.getDistanceTo(nearestTarget)"
click at [302, 173] on span "Run" at bounding box center [292, 173] width 21 height 5
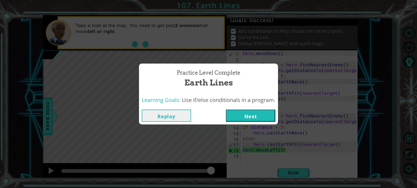
click at [264, 114] on button "Next" at bounding box center [250, 116] width 49 height 12
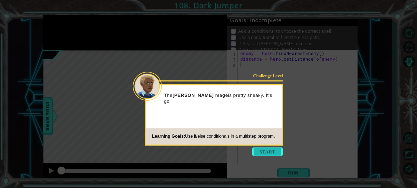
click at [273, 151] on button "Start" at bounding box center [267, 152] width 31 height 9
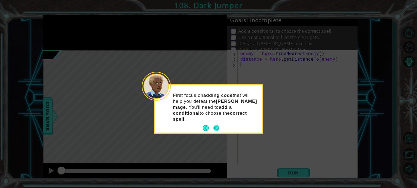
click at [218, 125] on button "Next" at bounding box center [216, 128] width 7 height 7
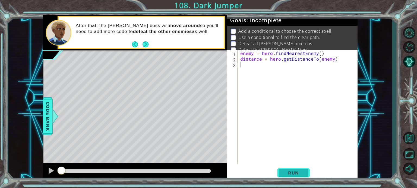
click at [298, 171] on span "Run" at bounding box center [292, 173] width 21 height 5
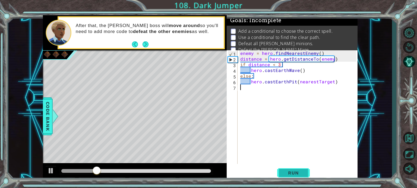
click at [302, 171] on span "Run" at bounding box center [292, 173] width 21 height 5
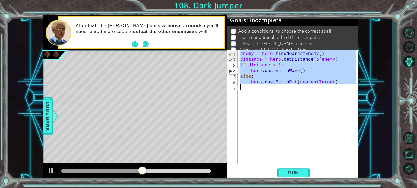
drag, startPoint x: 240, startPoint y: 53, endPoint x: 277, endPoint y: 101, distance: 60.0
click at [277, 101] on div "enemy = hero . findNearestEnemy ( ) distance = hero . getDistanceTo ( enemy ) i…" at bounding box center [299, 112] width 120 height 125
type textarea "hero.castEarthPit(nearestTarget)"
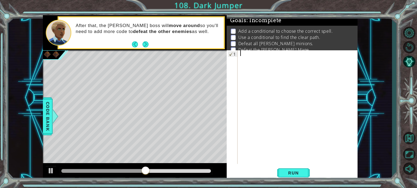
scroll to position [74, 0]
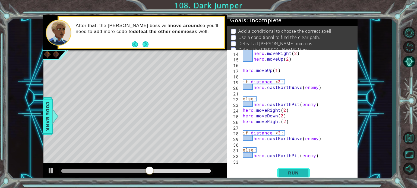
click at [294, 172] on span "Run" at bounding box center [292, 173] width 21 height 5
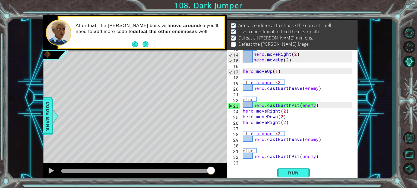
scroll to position [73, 0]
click at [290, 114] on div "else : hero . moveRight ( 2 ) hero . moveUp ( 2 ) hero . moveUp ( 1 ) if distan…" at bounding box center [297, 108] width 113 height 125
type textarea "hero.moveDown(2)"
click at [290, 177] on button "Run" at bounding box center [293, 173] width 33 height 13
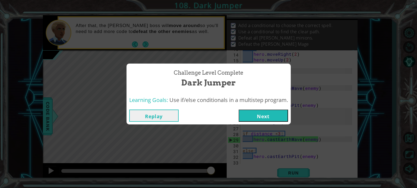
click at [257, 113] on button "Next" at bounding box center [262, 116] width 49 height 12
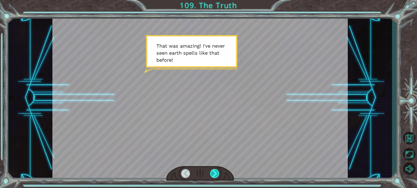
click at [217, 174] on div at bounding box center [214, 173] width 9 height 9
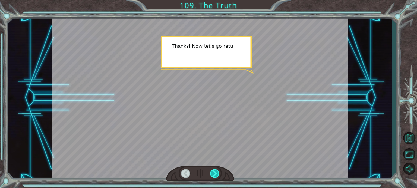
click at [217, 174] on div at bounding box center [214, 173] width 9 height 9
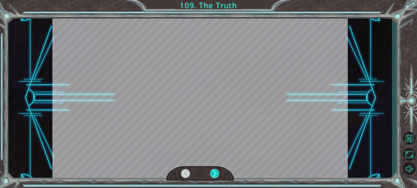
click at [217, 174] on div at bounding box center [214, 173] width 9 height 9
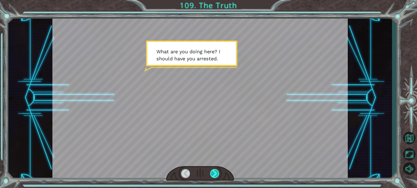
click at [217, 174] on div at bounding box center [214, 173] width 9 height 9
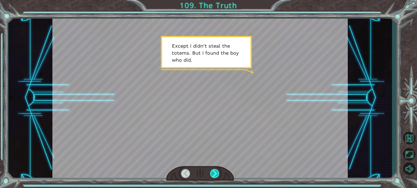
click at [217, 174] on div at bounding box center [214, 173] width 9 height 9
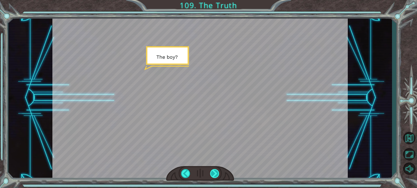
click at [217, 174] on div at bounding box center [214, 173] width 9 height 9
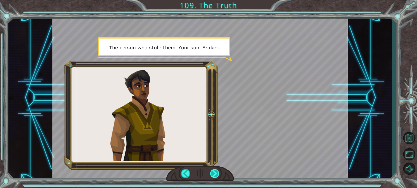
click at [217, 174] on div at bounding box center [214, 173] width 9 height 9
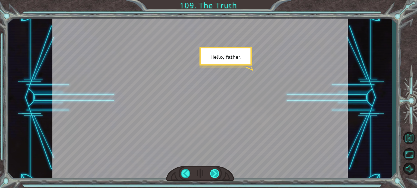
click at [217, 174] on div at bounding box center [214, 173] width 9 height 9
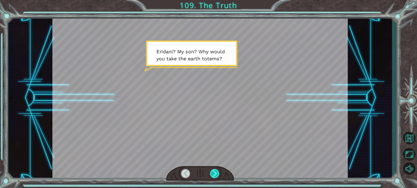
click at [217, 174] on div at bounding box center [214, 173] width 9 height 9
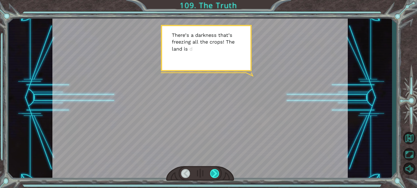
click at [217, 174] on div at bounding box center [214, 173] width 9 height 9
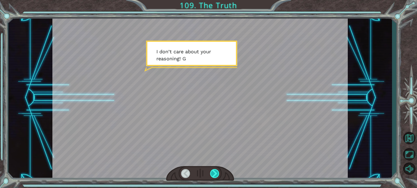
click at [217, 175] on div at bounding box center [214, 173] width 9 height 9
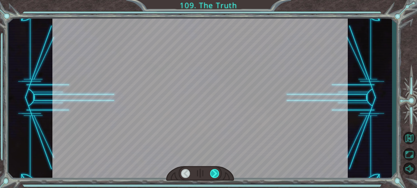
click at [217, 175] on div at bounding box center [214, 173] width 9 height 9
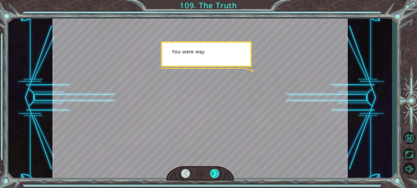
click at [217, 175] on div at bounding box center [214, 173] width 9 height 9
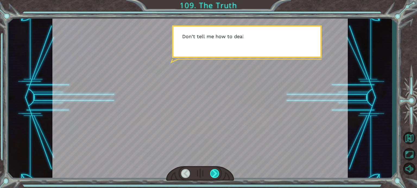
click at [217, 175] on div at bounding box center [214, 173] width 9 height 9
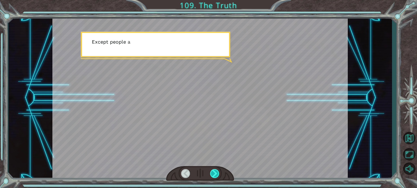
click at [217, 175] on div at bounding box center [214, 173] width 9 height 9
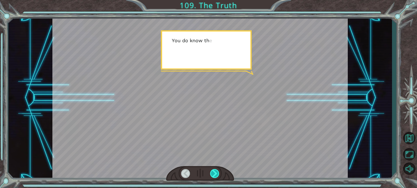
click at [217, 175] on div at bounding box center [214, 173] width 9 height 9
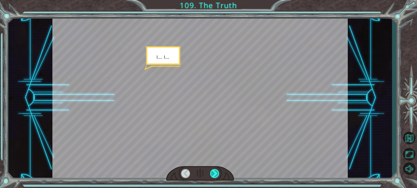
click at [217, 175] on div at bounding box center [214, 173] width 9 height 9
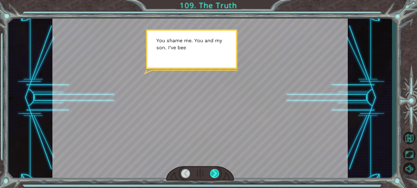
click at [217, 175] on div at bounding box center [214, 173] width 9 height 9
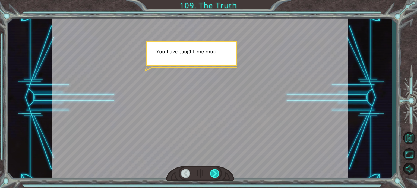
click at [217, 175] on div at bounding box center [214, 173] width 9 height 9
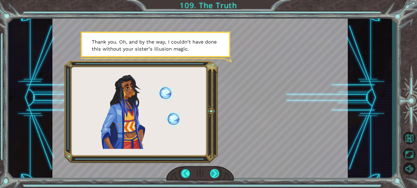
click at [217, 175] on div at bounding box center [214, 173] width 9 height 9
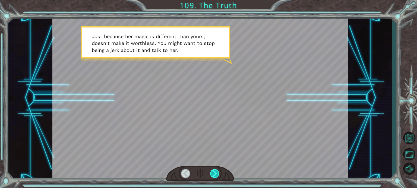
click at [217, 175] on div at bounding box center [214, 173] width 9 height 9
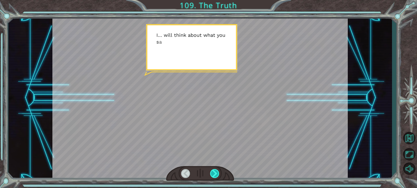
click at [217, 175] on div at bounding box center [214, 173] width 9 height 9
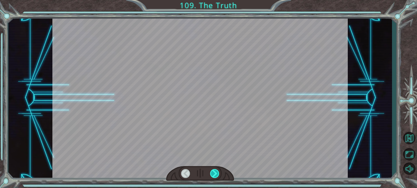
click at [217, 175] on div at bounding box center [214, 173] width 9 height 9
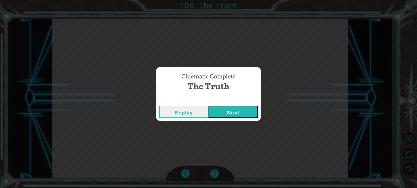
click at [236, 111] on button "Next" at bounding box center [232, 112] width 49 height 12
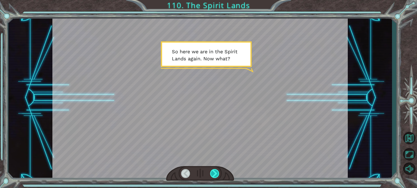
click at [212, 171] on div at bounding box center [214, 173] width 9 height 9
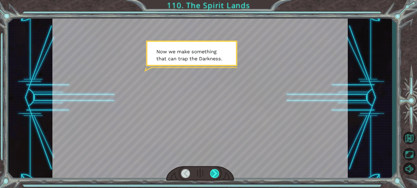
click at [212, 171] on div at bounding box center [214, 173] width 9 height 9
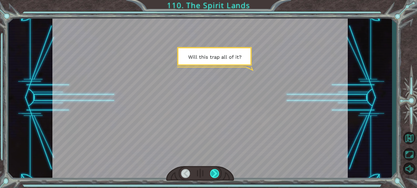
click at [212, 171] on div at bounding box center [214, 173] width 9 height 9
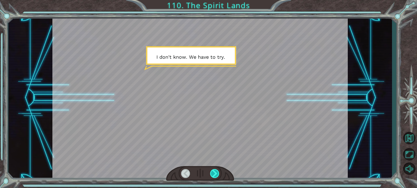
click at [212, 171] on div at bounding box center [214, 173] width 9 height 9
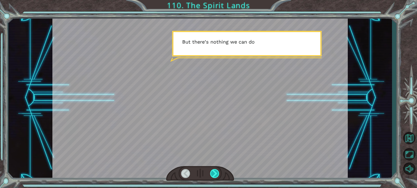
click at [212, 171] on div at bounding box center [214, 173] width 9 height 9
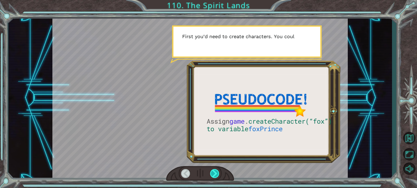
click at [212, 171] on div at bounding box center [214, 173] width 9 height 9
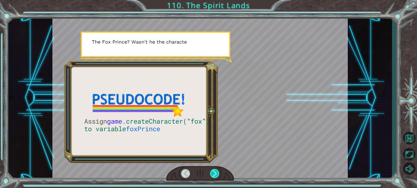
click at [212, 171] on div at bounding box center [214, 173] width 9 height 9
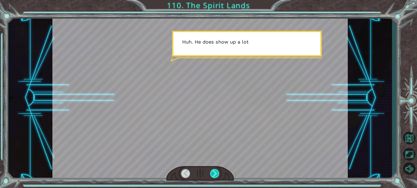
click at [212, 171] on div at bounding box center [214, 173] width 9 height 9
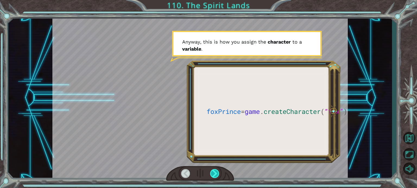
click at [212, 171] on div at bounding box center [214, 173] width 9 height 9
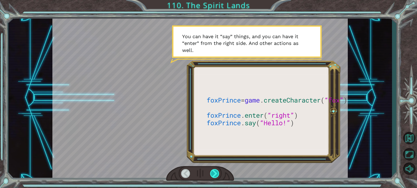
click at [212, 171] on div at bounding box center [214, 173] width 9 height 9
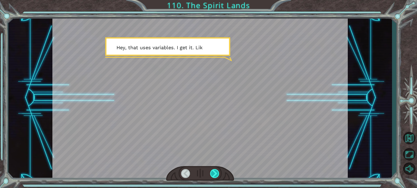
click at [212, 171] on div at bounding box center [214, 173] width 9 height 9
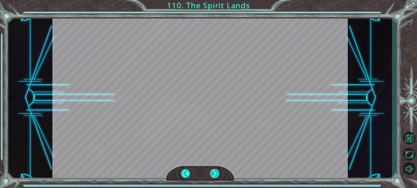
click at [212, 171] on div at bounding box center [214, 173] width 9 height 9
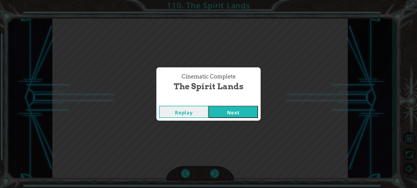
click at [236, 114] on button "Next" at bounding box center [232, 112] width 49 height 12
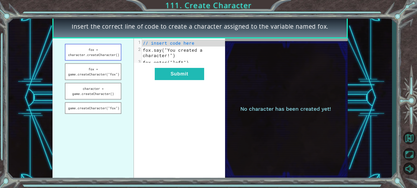
click at [110, 52] on button "fox = character.createCharacter()" at bounding box center [93, 52] width 56 height 17
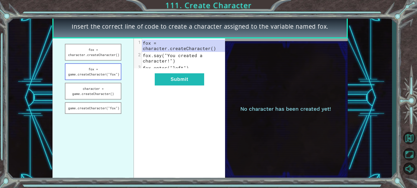
click at [111, 69] on button "fox = game.createCharacter("fox")" at bounding box center [93, 71] width 56 height 17
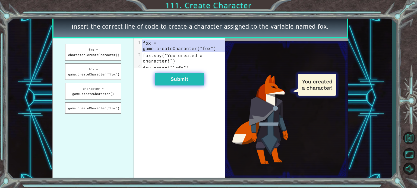
click at [167, 80] on button "Submit" at bounding box center [179, 79] width 49 height 12
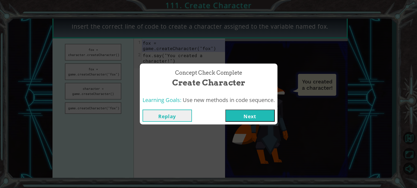
click at [241, 115] on button "Next" at bounding box center [249, 116] width 49 height 12
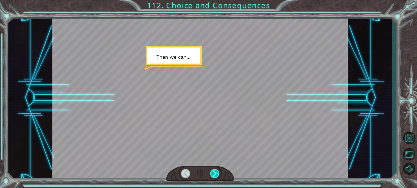
click at [217, 174] on div at bounding box center [214, 173] width 9 height 9
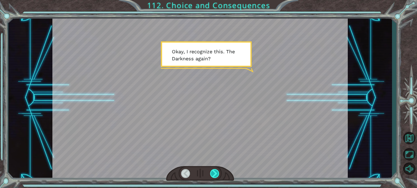
click at [217, 174] on div at bounding box center [214, 173] width 9 height 9
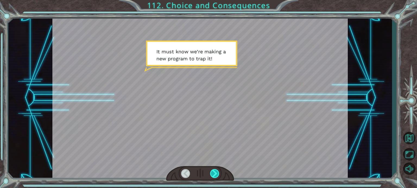
click at [217, 174] on div at bounding box center [214, 173] width 9 height 9
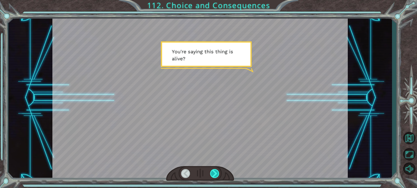
click at [217, 174] on div at bounding box center [214, 173] width 9 height 9
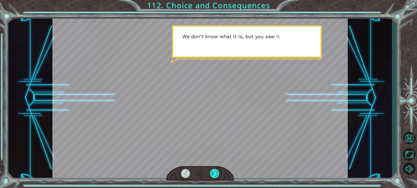
click at [217, 174] on div at bounding box center [214, 173] width 9 height 9
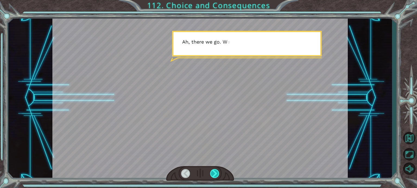
click at [217, 174] on div at bounding box center [214, 173] width 9 height 9
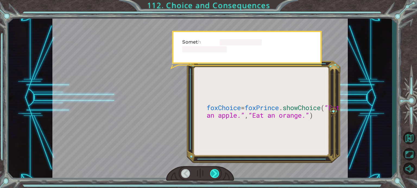
click at [217, 174] on div at bounding box center [214, 173] width 9 height 9
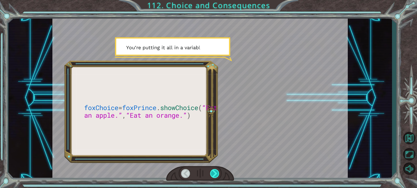
click at [217, 174] on div at bounding box center [214, 173] width 9 height 9
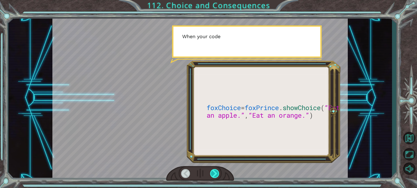
click at [217, 174] on div at bounding box center [214, 173] width 9 height 9
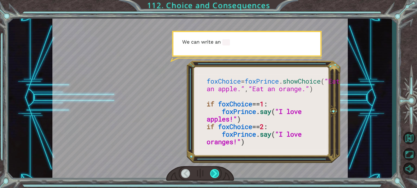
click at [217, 174] on div at bounding box center [214, 173] width 9 height 9
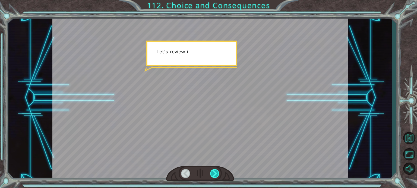
click at [217, 174] on div at bounding box center [214, 173] width 9 height 9
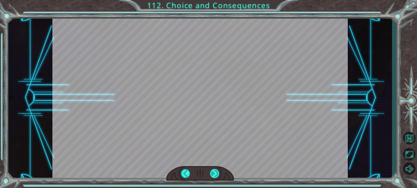
click at [217, 0] on div "foxChoice = foxPrince . showChoice ( “Eat an apple.” , “Eat an orange.” ) if fo…" at bounding box center [208, 0] width 417 height 0
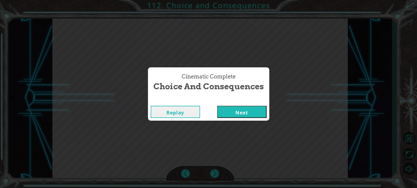
click at [233, 109] on button "Next" at bounding box center [241, 112] width 49 height 12
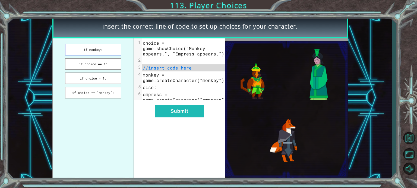
click at [118, 51] on button "if monkey:" at bounding box center [93, 50] width 56 height 12
click at [116, 50] on button "if monkey:" at bounding box center [93, 50] width 56 height 12
click at [113, 66] on button "if choice == 1:" at bounding box center [93, 64] width 56 height 12
click at [114, 74] on button "if choice = 1:" at bounding box center [93, 79] width 56 height 12
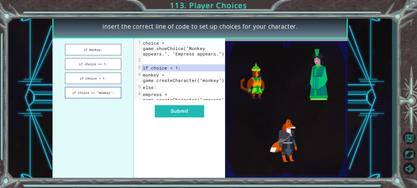
click at [114, 90] on button "if choice == "monkey":" at bounding box center [93, 93] width 56 height 12
click at [115, 78] on button "if choice = 1:" at bounding box center [93, 79] width 56 height 12
click at [111, 63] on button "if choice == 1:" at bounding box center [93, 64] width 56 height 12
click at [108, 48] on button "if monkey:" at bounding box center [93, 50] width 56 height 12
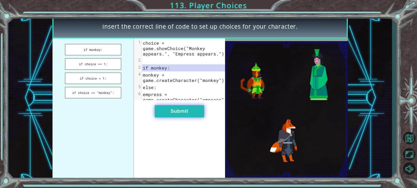
click at [166, 113] on button "Submit" at bounding box center [179, 111] width 49 height 12
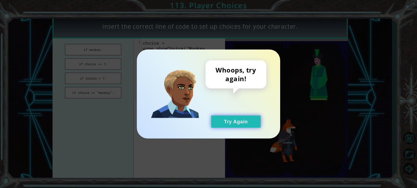
click at [212, 119] on button "Try Again" at bounding box center [235, 122] width 49 height 12
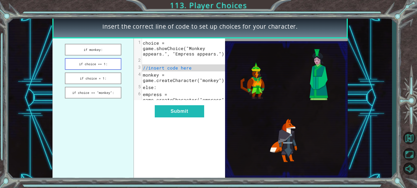
click at [115, 66] on button "if choice == 1:" at bounding box center [93, 64] width 56 height 12
click at [117, 68] on button "if choice == 1:" at bounding box center [93, 64] width 56 height 12
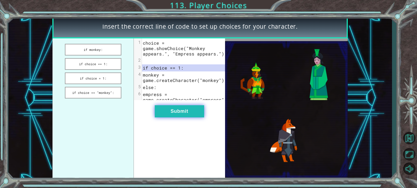
click at [164, 113] on button "Submit" at bounding box center [179, 111] width 49 height 12
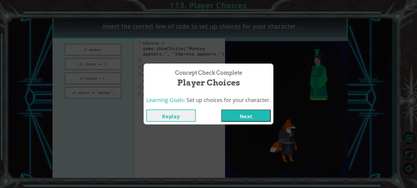
click at [244, 115] on button "Next" at bounding box center [245, 116] width 49 height 12
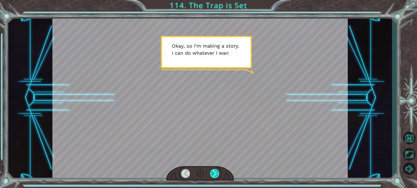
click at [211, 172] on div at bounding box center [214, 173] width 9 height 9
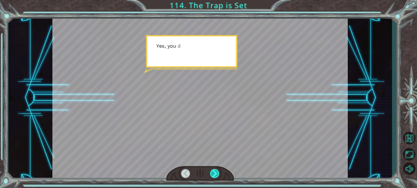
click at [213, 171] on div at bounding box center [214, 173] width 9 height 9
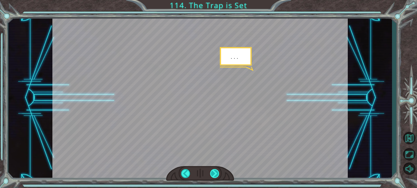
click at [213, 171] on div at bounding box center [214, 173] width 9 height 9
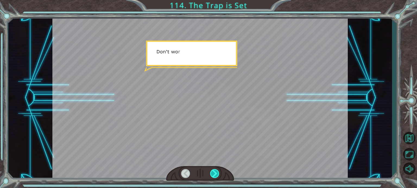
click at [213, 171] on div at bounding box center [214, 173] width 9 height 9
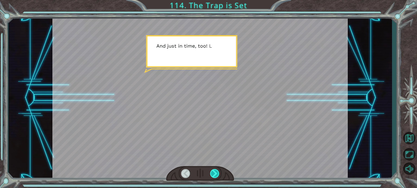
click at [213, 171] on div at bounding box center [214, 173] width 9 height 9
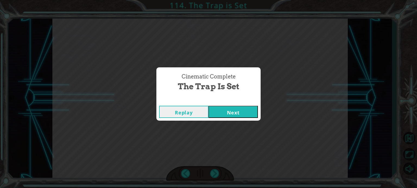
click at [245, 110] on button "Next" at bounding box center [232, 112] width 49 height 12
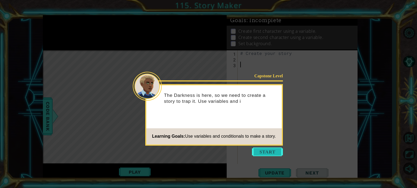
click at [270, 150] on button "Start" at bounding box center [267, 152] width 31 height 9
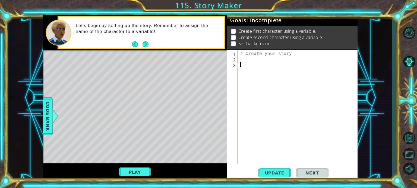
click at [263, 59] on div "# Create your story" at bounding box center [299, 112] width 120 height 125
click at [247, 52] on div "# Create your story" at bounding box center [299, 112] width 120 height 125
click at [239, 53] on div "# Create your story" at bounding box center [297, 107] width 117 height 114
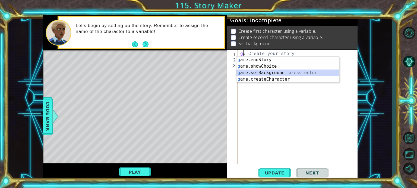
click at [266, 74] on div "g ame.endStory press enter g ame.showChoice press enter g ame.setBackground pre…" at bounding box center [287, 76] width 103 height 39
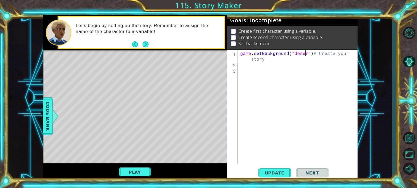
scroll to position [0, 4]
click at [280, 169] on button "Update" at bounding box center [274, 173] width 33 height 13
click at [270, 173] on span "Update" at bounding box center [274, 173] width 31 height 5
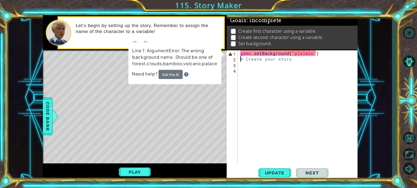
click at [302, 53] on div "game . setBackground ( "plalace" ) # Create your story" at bounding box center [299, 112] width 120 height 125
click at [297, 54] on div "game . setBackground ( "plalace" ) # Create your story" at bounding box center [299, 112] width 120 height 125
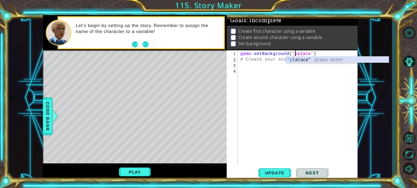
click at [301, 62] on div ""p lalace" press enter" at bounding box center [337, 67] width 103 height 20
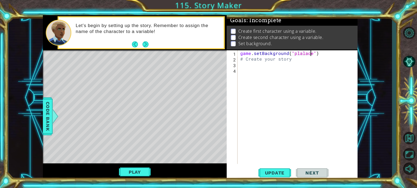
click at [297, 54] on div "game . setBackground ( "plalace" ) # Create your story" at bounding box center [299, 112] width 120 height 125
type textarea "game.setBackground("palace")"
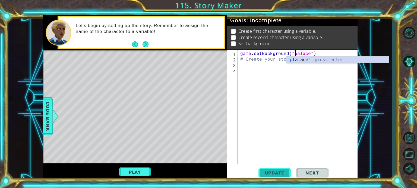
click at [284, 172] on span "Update" at bounding box center [274, 173] width 31 height 5
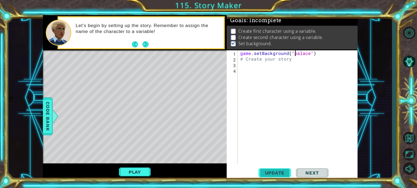
scroll to position [3, 0]
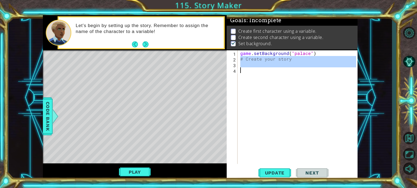
drag, startPoint x: 240, startPoint y: 60, endPoint x: 322, endPoint y: 75, distance: 83.6
click at [322, 75] on div "game . setBackground ( "palace" ) # Create your story" at bounding box center [299, 112] width 120 height 125
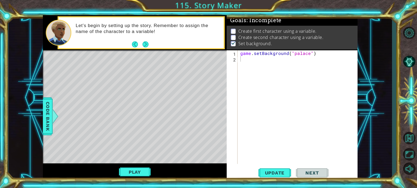
click at [245, 61] on div "game . setBackground ( "palace" )" at bounding box center [299, 112] width 120 height 125
paste textarea "zeke = game.createCharacter("fox")"
click at [249, 58] on div "game . setBackground ( "palace" ) zeke = game . createCharacter ( "fox" )" at bounding box center [299, 112] width 120 height 125
click at [331, 59] on div "game . setBackground ( "palace" ) Ben kav = game . createCharacter ( "fox" )" at bounding box center [299, 112] width 120 height 125
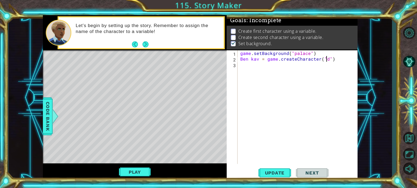
scroll to position [0, 5]
click at [285, 171] on span "Update" at bounding box center [274, 173] width 31 height 5
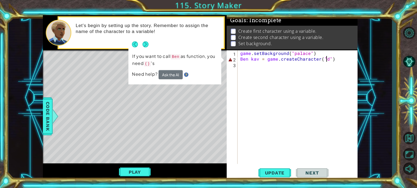
click at [330, 59] on div "game . setBackground ( "palace" ) Ben kav = game . createCharacter ( "d" )" at bounding box center [299, 112] width 120 height 125
click at [328, 59] on div "game . setBackground ( "palace" ) Ben kav = game . createCharacter ( "d" )" at bounding box center [299, 112] width 120 height 125
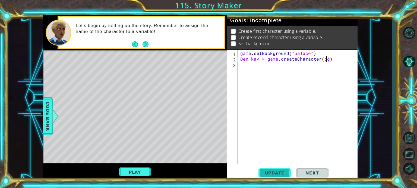
click at [277, 172] on span "Update" at bounding box center [274, 173] width 31 height 5
click at [284, 175] on span "Update" at bounding box center [274, 173] width 31 height 5
click at [250, 59] on div "game . setBackground ( "palace" ) Ben kav = game . createCharacter ( )" at bounding box center [299, 112] width 120 height 125
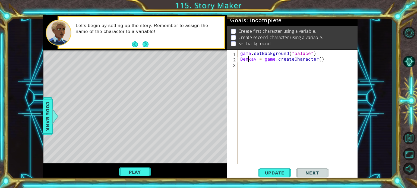
click at [319, 59] on div "game . setBackground ( "palace" ) Benkav = game . createCharacter ( )" at bounding box center [299, 112] width 120 height 125
type textarea "Benkav = game.createCharacter("fox")"
click at [280, 174] on span "Update" at bounding box center [274, 173] width 31 height 5
click at [254, 67] on div "game . setBackground ( "palace" ) Benkav = game . createCharacter ( "fox" )" at bounding box center [299, 112] width 120 height 125
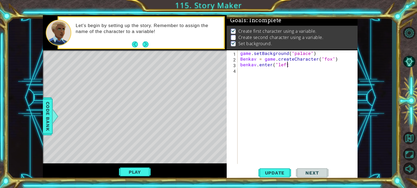
scroll to position [0, 3]
click at [283, 173] on span "Update" at bounding box center [274, 173] width 31 height 5
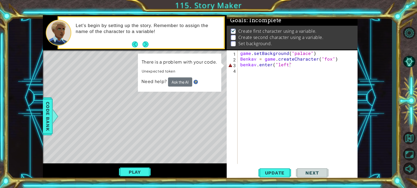
click at [291, 66] on div "game . setBackground ( "palace" ) Benkav = game . createCharacter ( "fox" ) [PE…" at bounding box center [299, 112] width 120 height 125
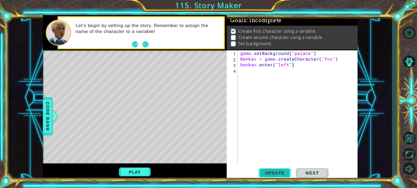
click at [283, 177] on button "Update" at bounding box center [274, 173] width 33 height 13
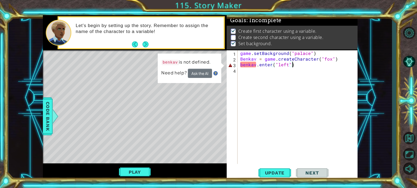
click at [243, 65] on div "game . setBackground ( "palace" ) Benkav = game . createCharacter ( "fox" ) [PE…" at bounding box center [299, 112] width 120 height 125
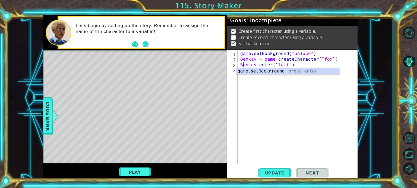
scroll to position [0, 0]
type textarea "Benkav.enter("left")"
click at [281, 168] on button "Update" at bounding box center [274, 173] width 33 height 13
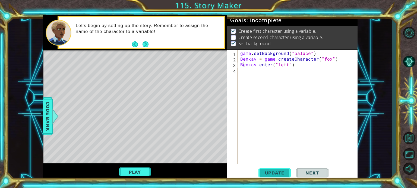
click at [277, 170] on button "Update" at bounding box center [274, 173] width 33 height 13
click at [277, 171] on span "Update" at bounding box center [274, 173] width 31 height 5
click at [140, 165] on div "Play" at bounding box center [135, 172] width 184 height 17
click at [141, 170] on button "Play" at bounding box center [135, 172] width 32 height 10
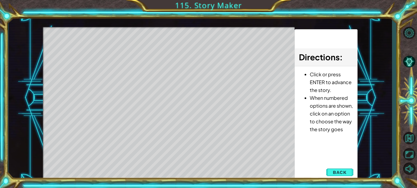
click at [225, 155] on div "Level Map" at bounding box center [168, 107] width 251 height 160
click at [346, 175] on div "1 ההההההההההההההההההההההההההההההההההההההההההההההההההההההההההההההההההההההההההההה…" at bounding box center [200, 98] width 314 height 166
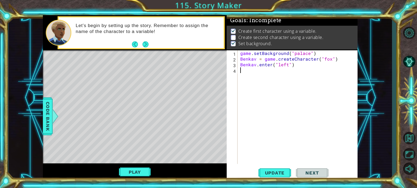
click at [284, 73] on div "game . setBackground ( "palace" ) Benkav = game . createCharacter ( "fox" ) [PE…" at bounding box center [299, 112] width 120 height 125
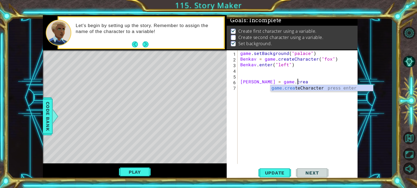
scroll to position [0, 3]
click at [291, 89] on div "game.crea teCharacter press enter" at bounding box center [321, 95] width 103 height 20
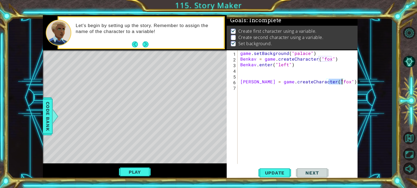
click at [339, 82] on div "game . setBackground ( "palace" ) Benkav = game . createCharacter ( "fox" ) [PE…" at bounding box center [297, 107] width 117 height 114
paste textarea "emperor"
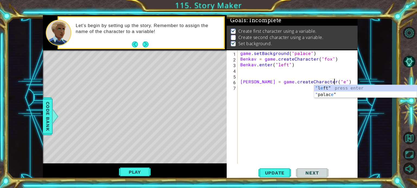
scroll to position [0, 5]
paste textarea "emperor"
type textarea "Phillipkav = game.createCharacter("emperor")"
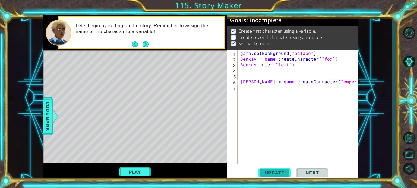
click at [274, 177] on button "Update" at bounding box center [274, 173] width 33 height 13
click at [306, 174] on span "Next" at bounding box center [312, 173] width 24 height 5
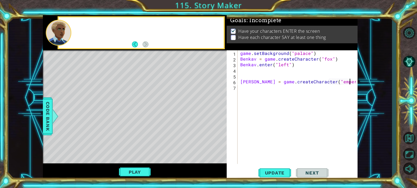
scroll to position [0, 0]
click at [277, 89] on div "game . setBackground ( "palace" ) Benkav = game . createCharacter ( "fox" ) [PE…" at bounding box center [299, 112] width 120 height 125
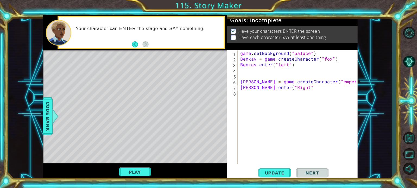
scroll to position [0, 4]
click at [280, 176] on button "Update" at bounding box center [274, 173] width 33 height 13
click at [139, 169] on button "Play" at bounding box center [135, 172] width 32 height 10
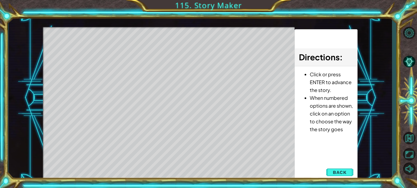
click at [222, 126] on div "Level Map" at bounding box center [168, 107] width 251 height 160
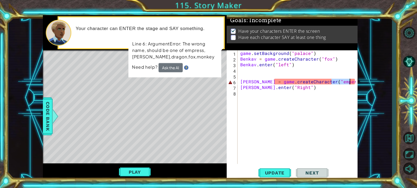
drag, startPoint x: 331, startPoint y: 82, endPoint x: 348, endPoint y: 81, distance: 17.7
click at [348, 81] on div "game . setBackground ( "palace" ) Benkav = game . createCharacter ( "fox" ) [PE…" at bounding box center [299, 112] width 120 height 125
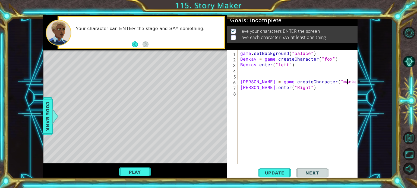
scroll to position [0, 7]
click at [277, 171] on span "Update" at bounding box center [274, 173] width 31 height 5
click at [145, 169] on button "Play" at bounding box center [135, 172] width 32 height 10
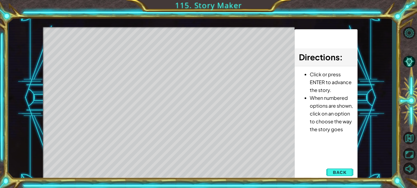
click at [221, 112] on div "Level Map" at bounding box center [168, 107] width 251 height 160
click at [221, 111] on div "Level Map" at bounding box center [168, 107] width 251 height 160
click at [221, 112] on div "Level Map" at bounding box center [168, 107] width 251 height 160
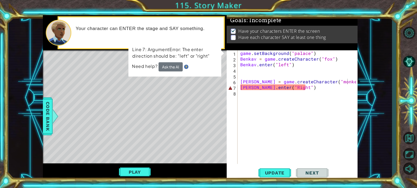
click at [242, 88] on div "game . setBackground ( "palace" ) Benkav = game . createCharacter ( "fox" ) [PE…" at bounding box center [299, 112] width 120 height 125
click at [290, 89] on div "game . setBackground ( "palace" ) Benkav = game . createCharacter ( "fox" ) [PE…" at bounding box center [299, 112] width 120 height 125
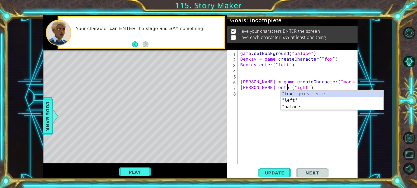
scroll to position [0, 3]
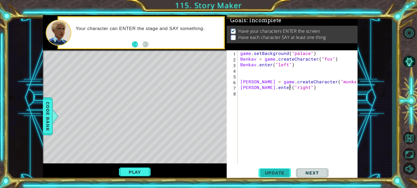
type textarea "[PERSON_NAME].enter("right")"
click at [278, 178] on button "Update" at bounding box center [274, 173] width 33 height 13
click at [279, 172] on span "Update" at bounding box center [274, 173] width 31 height 5
click at [128, 172] on button "Play" at bounding box center [135, 172] width 32 height 10
click at [270, 97] on div "game . setBackground ( "palace" ) Benkav = game . createCharacter ( "fox" ) [PE…" at bounding box center [299, 112] width 120 height 125
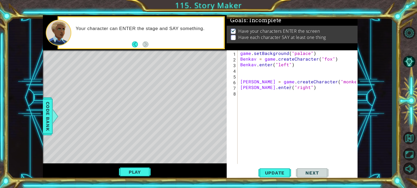
scroll to position [0, 0]
drag, startPoint x: 241, startPoint y: 83, endPoint x: 266, endPoint y: 83, distance: 25.0
click at [266, 83] on div "game . setBackground ( "palace" ) Benkav = game . createCharacter ( "fox" ) [PE…" at bounding box center [299, 112] width 120 height 125
type textarea "Phillipkav = game.createCharacter("monkey")"
click at [258, 98] on div "game . setBackground ( "palace" ) Benkav = game . createCharacter ( "fox" ) [PE…" at bounding box center [299, 112] width 120 height 125
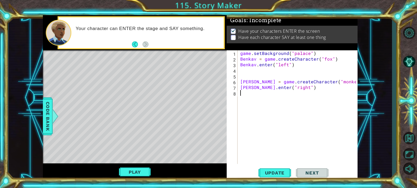
paste textarea "[PERSON_NAME]"
click at [277, 179] on button "Update" at bounding box center [274, 173] width 33 height 13
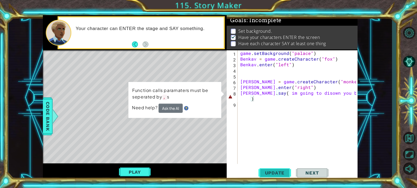
click at [280, 171] on span "Update" at bounding box center [274, 173] width 31 height 5
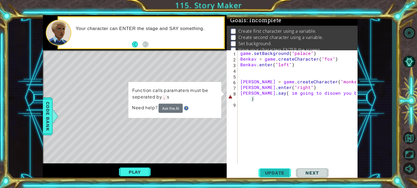
click at [279, 169] on button "Update" at bounding box center [274, 173] width 33 height 13
type textarea "[PERSON_NAME].say( im going to disown you [PERSON_NAME]"
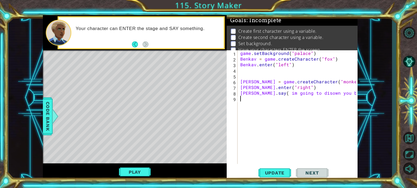
drag, startPoint x: 321, startPoint y: 112, endPoint x: 309, endPoint y: 111, distance: 11.1
click at [309, 111] on div "game . setBackground ( "palace" ) Benkav = game . createCharacter ( "fox" ) [PE…" at bounding box center [299, 112] width 120 height 125
click at [352, 45] on div "Create first character using a variable. Create second character using a variab…" at bounding box center [291, 44] width 131 height 37
drag, startPoint x: 282, startPoint y: 94, endPoint x: 330, endPoint y: 108, distance: 49.7
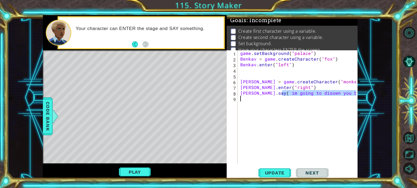
click at [330, 108] on div "game . setBackground ( "palace" ) Benkav = game . createCharacter ( "fox" ) [PE…" at bounding box center [299, 112] width 120 height 125
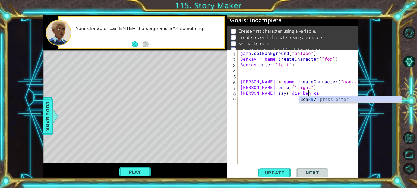
scroll to position [0, 4]
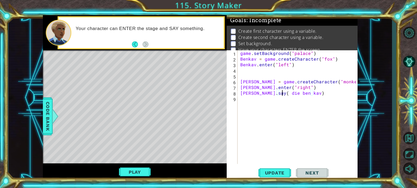
click at [281, 95] on div "game . setBackground ( "palace" ) Benkav = game . createCharacter ( "fox" ) [PE…" at bounding box center [299, 112] width 120 height 125
click at [285, 173] on span "Update" at bounding box center [274, 173] width 31 height 5
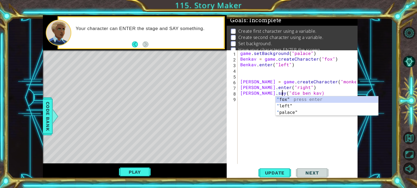
scroll to position [0, 2]
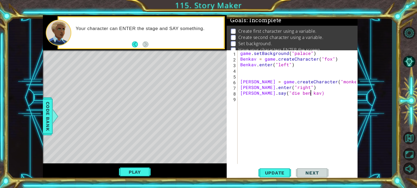
click at [310, 93] on div "game . setBackground ( "palace" ) Benkav = game . createCharacter ( "fox" ) [PE…" at bounding box center [299, 112] width 120 height 125
type textarea "[PERSON_NAME].say("die ben kav")"
click at [284, 172] on span "Update" at bounding box center [274, 173] width 31 height 5
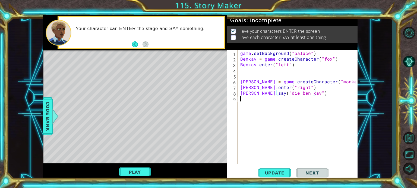
click at [284, 103] on div "game . setBackground ( "palace" ) Benkav = game . createCharacter ( "fox" ) [PE…" at bounding box center [299, 112] width 120 height 125
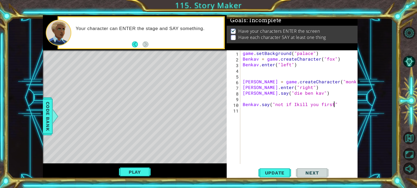
scroll to position [0, 5]
type textarea "Benkav.say("not if Ikill you first")"
click at [278, 175] on span "Update" at bounding box center [274, 173] width 31 height 5
click at [302, 175] on span "Next" at bounding box center [312, 173] width 24 height 5
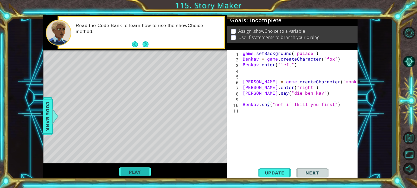
click at [139, 171] on button "Play" at bounding box center [135, 172] width 32 height 10
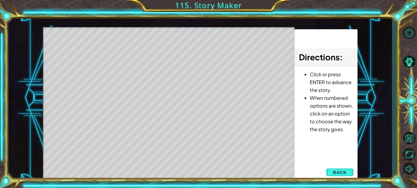
click at [238, 119] on div "Level Map" at bounding box center [168, 107] width 251 height 160
click at [235, 140] on div "Level Map" at bounding box center [168, 107] width 251 height 160
click at [235, 141] on div "Level Map" at bounding box center [168, 107] width 251 height 160
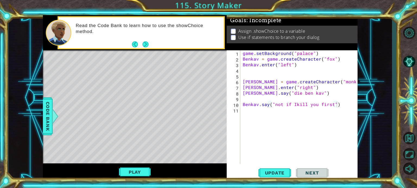
click at [269, 124] on div "game . setBackground ( "palace" ) Benkav = game . createCharacter ( "fox" ) [PE…" at bounding box center [299, 112] width 117 height 125
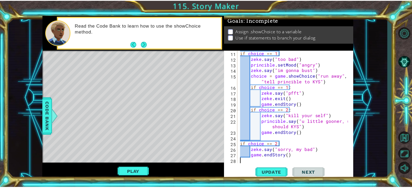
scroll to position [63, 0]
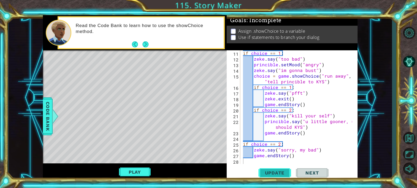
click at [279, 171] on span "Update" at bounding box center [274, 173] width 31 height 5
click at [305, 174] on span "Next" at bounding box center [312, 173] width 24 height 5
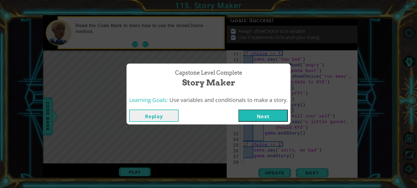
click at [274, 116] on button "Next" at bounding box center [262, 116] width 49 height 12
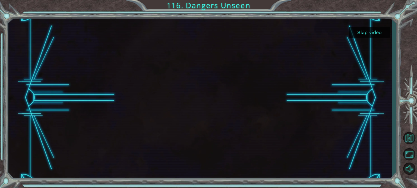
click at [371, 27] on div at bounding box center [199, 98] width 383 height 166
click at [369, 30] on button "Skip video" at bounding box center [369, 32] width 41 height 11
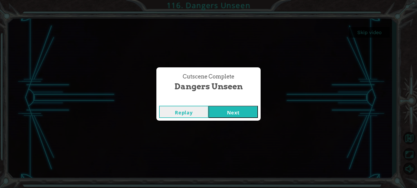
click at [241, 115] on button "Next" at bounding box center [232, 112] width 49 height 12
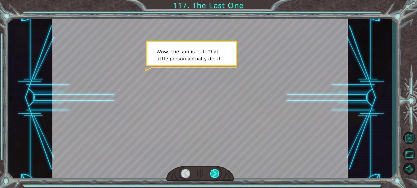
click at [213, 173] on div at bounding box center [214, 173] width 9 height 9
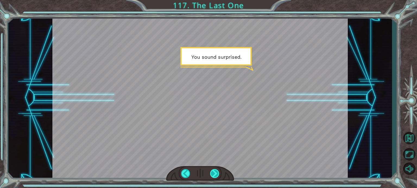
click at [213, 177] on div at bounding box center [214, 173] width 9 height 9
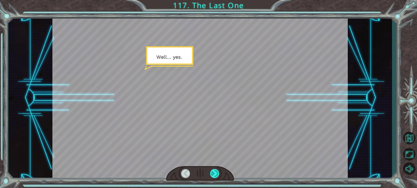
click at [213, 176] on div at bounding box center [214, 173] width 9 height 9
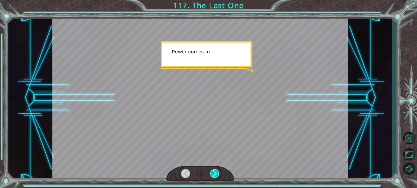
click at [213, 176] on div at bounding box center [214, 173] width 9 height 9
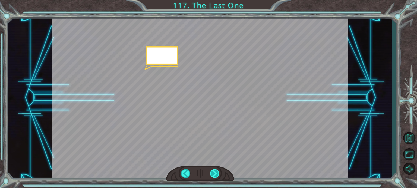
click at [213, 177] on div at bounding box center [214, 173] width 9 height 9
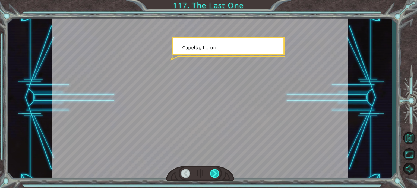
click at [213, 178] on div at bounding box center [214, 173] width 9 height 9
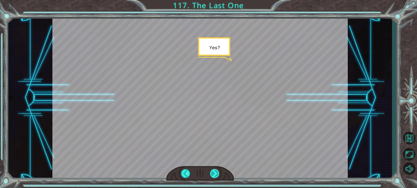
click at [213, 178] on div at bounding box center [214, 173] width 9 height 9
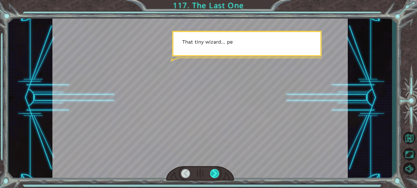
click at [213, 178] on div at bounding box center [214, 173] width 9 height 9
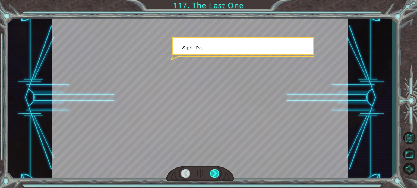
click at [213, 178] on div at bounding box center [214, 173] width 9 height 9
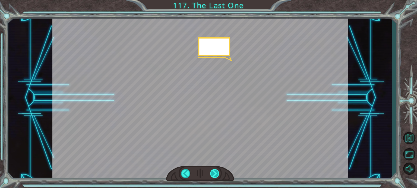
click at [213, 178] on div at bounding box center [214, 173] width 9 height 9
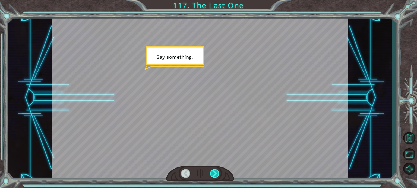
click at [213, 178] on div at bounding box center [214, 173] width 9 height 9
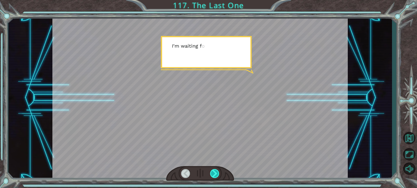
click at [213, 178] on div at bounding box center [214, 173] width 9 height 9
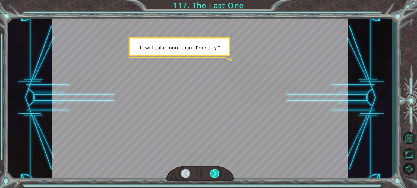
click at [213, 178] on div at bounding box center [214, 173] width 9 height 9
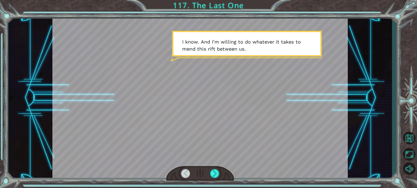
click at [216, 180] on div at bounding box center [200, 174] width 68 height 15
click at [213, 174] on div at bounding box center [214, 173] width 9 height 9
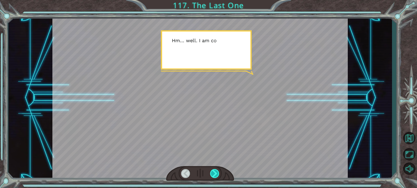
click at [213, 174] on div at bounding box center [214, 173] width 9 height 9
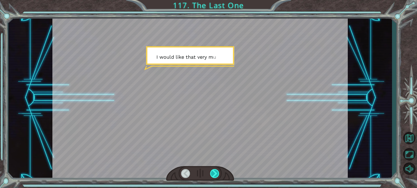
click at [213, 174] on div at bounding box center [214, 173] width 9 height 9
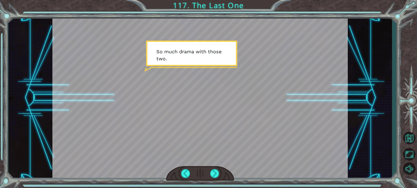
click at [216, 179] on div at bounding box center [200, 174] width 68 height 15
click at [214, 173] on div at bounding box center [214, 173] width 9 height 9
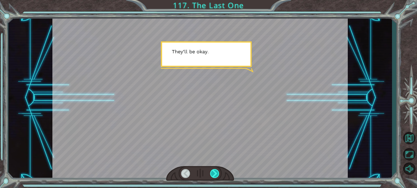
click at [214, 173] on div at bounding box center [214, 173] width 9 height 9
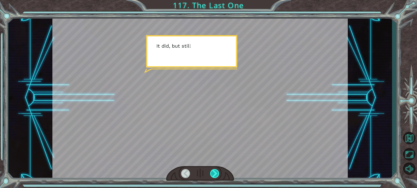
click at [214, 173] on div at bounding box center [214, 173] width 9 height 9
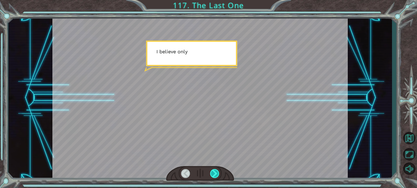
click at [214, 173] on div at bounding box center [214, 173] width 9 height 9
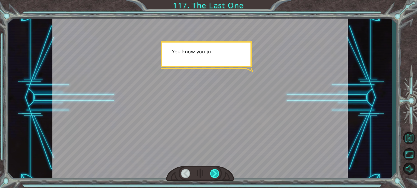
click at [215, 174] on div at bounding box center [214, 173] width 9 height 9
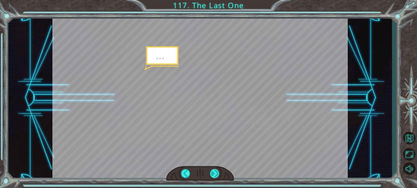
click at [215, 174] on div at bounding box center [214, 173] width 9 height 9
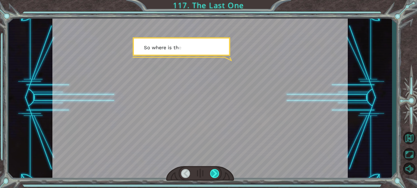
click at [215, 174] on div at bounding box center [214, 173] width 9 height 9
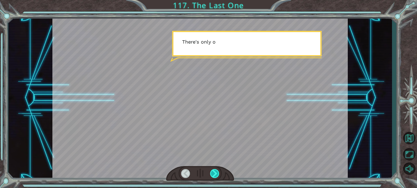
click at [216, 175] on div at bounding box center [214, 173] width 9 height 9
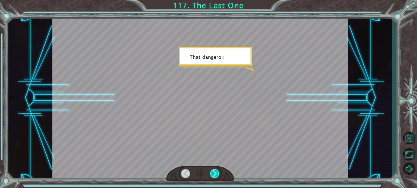
click at [213, 178] on div at bounding box center [214, 173] width 9 height 9
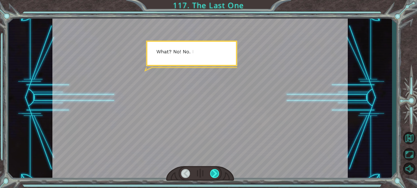
click at [213, 178] on div at bounding box center [214, 173] width 9 height 9
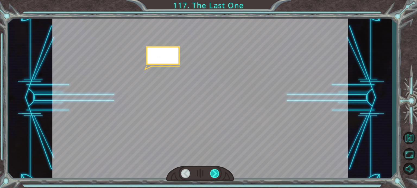
click at [213, 178] on div at bounding box center [214, 173] width 9 height 9
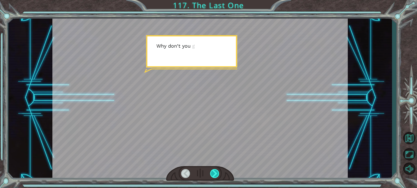
click at [213, 178] on div at bounding box center [214, 173] width 9 height 9
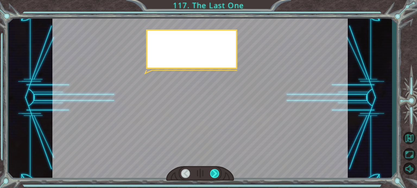
click at [213, 178] on div at bounding box center [214, 173] width 9 height 9
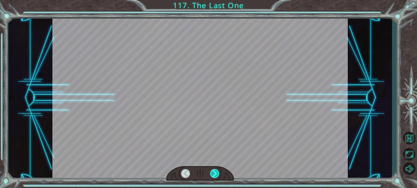
click at [213, 178] on div at bounding box center [214, 173] width 9 height 9
click at [213, 177] on div at bounding box center [214, 173] width 9 height 9
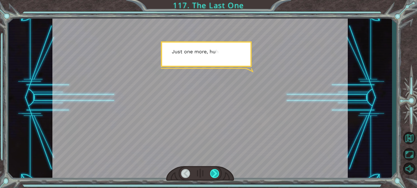
click at [213, 177] on div at bounding box center [214, 173] width 9 height 9
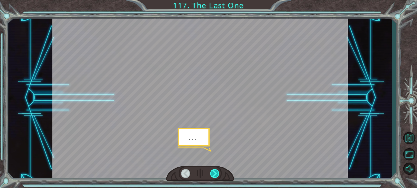
click at [213, 177] on div at bounding box center [214, 173] width 9 height 9
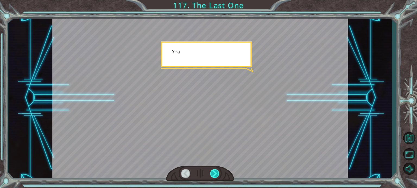
click at [213, 177] on div at bounding box center [214, 173] width 9 height 9
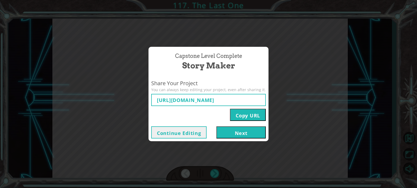
type input "[URL][DOMAIN_NAME]"
click at [255, 134] on button "Next" at bounding box center [240, 133] width 49 height 12
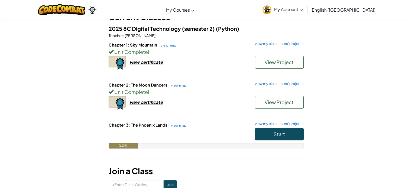
scroll to position [49, 0]
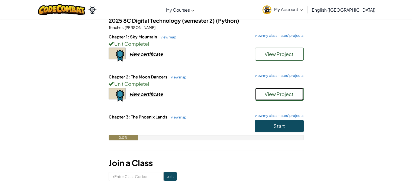
click at [271, 96] on span "View Project" at bounding box center [279, 94] width 29 height 6
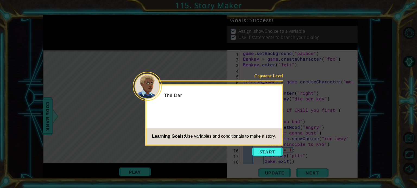
scroll to position [63, 0]
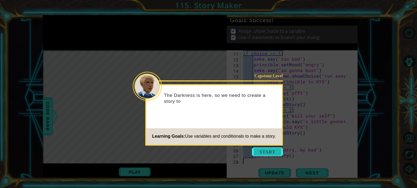
click at [263, 148] on button "Start" at bounding box center [267, 152] width 31 height 9
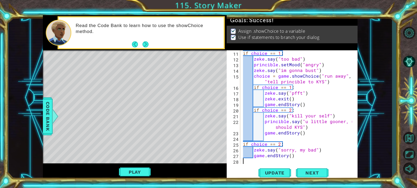
click at [312, 71] on div "if choice == 1 : zeke . say ( "too bad" ) princible . setMood ( "angry" ) zeke …" at bounding box center [298, 112] width 113 height 125
click at [321, 84] on div "if choice == 1 : zeke . say ( "too bad" ) princible . setMood ( "angry" ) zeke …" at bounding box center [298, 112] width 113 height 125
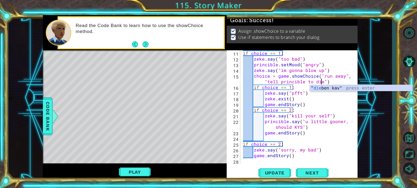
scroll to position [0, 10]
click at [300, 116] on div "if choice == 1 : zeke . say ( "too bad" ) princible . setMood ( "angry" ) zeke …" at bounding box center [298, 112] width 113 height 125
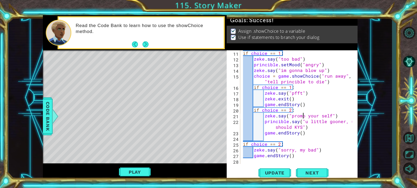
scroll to position [0, 4]
click at [299, 127] on div "if choice == 1 : zeke . say ( "too bad" ) princible . setMood ( "angry" ) zeke …" at bounding box center [298, 112] width 113 height 125
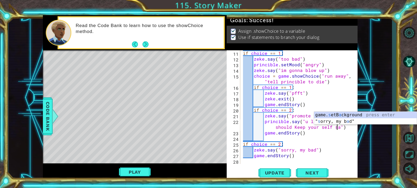
scroll to position [0, 11]
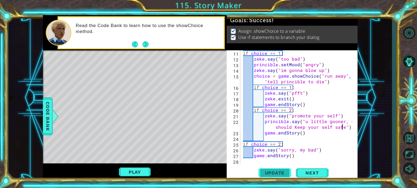
type textarea "princible.say("u little gooner, u should Keep your self safe")"
click at [285, 174] on span "Update" at bounding box center [274, 173] width 31 height 5
click at [132, 171] on button "Play" at bounding box center [135, 172] width 32 height 10
